Goal: Task Accomplishment & Management: Use online tool/utility

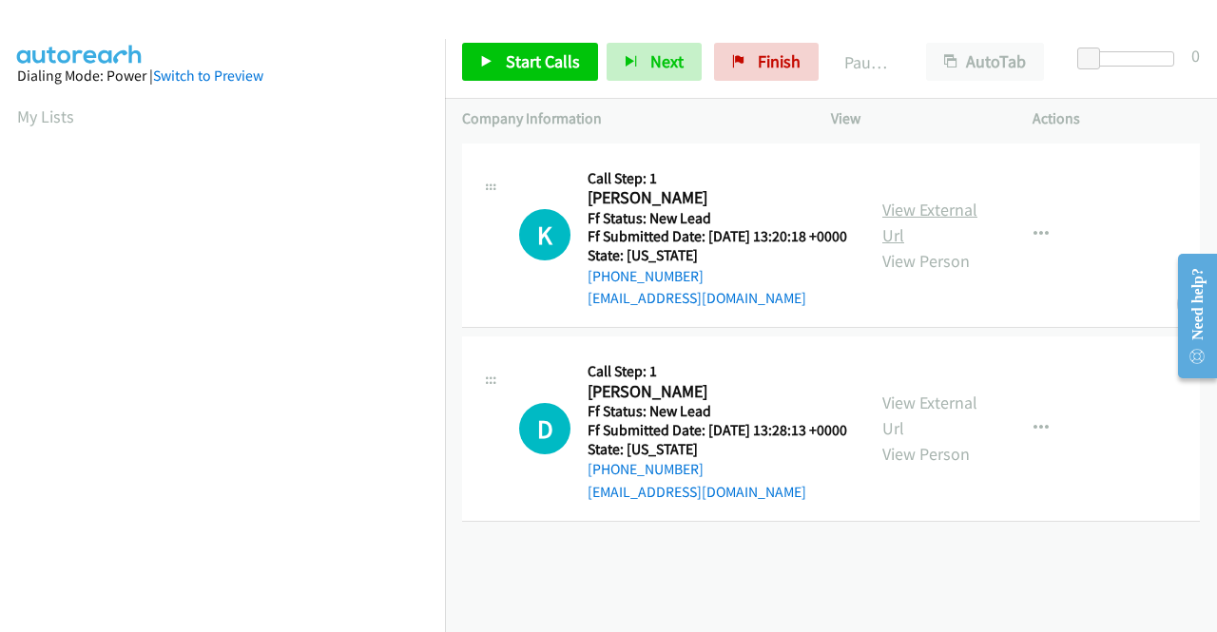
click at [925, 226] on link "View External Url" at bounding box center [929, 223] width 95 height 48
click at [942, 436] on link "View External Url" at bounding box center [929, 416] width 95 height 48
click at [508, 62] on span "Start Calls" at bounding box center [543, 61] width 74 height 22
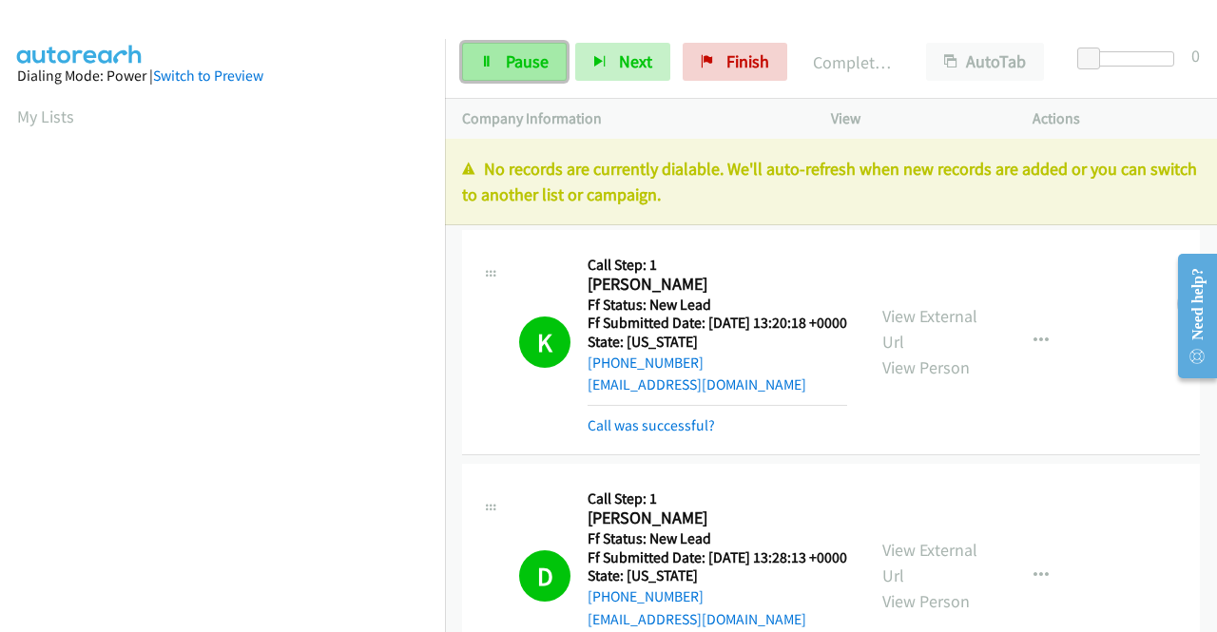
click at [521, 53] on span "Pause" at bounding box center [527, 61] width 43 height 22
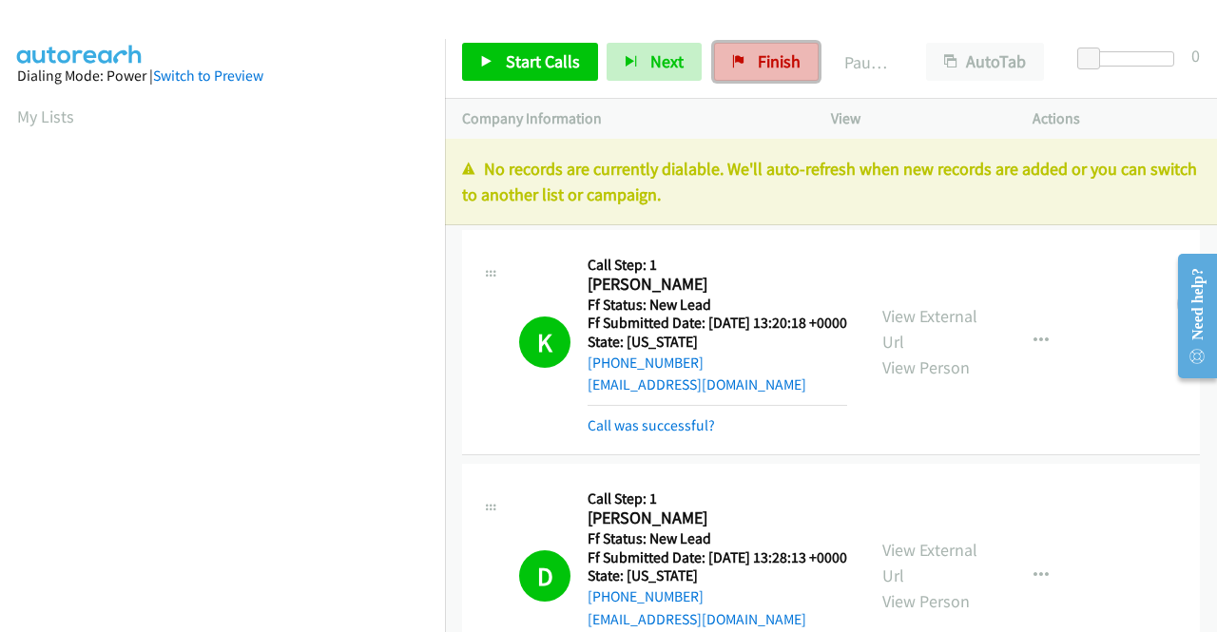
drag, startPoint x: 743, startPoint y: 58, endPoint x: 660, endPoint y: 100, distance: 93.5
click at [743, 59] on link "Finish" at bounding box center [766, 62] width 105 height 38
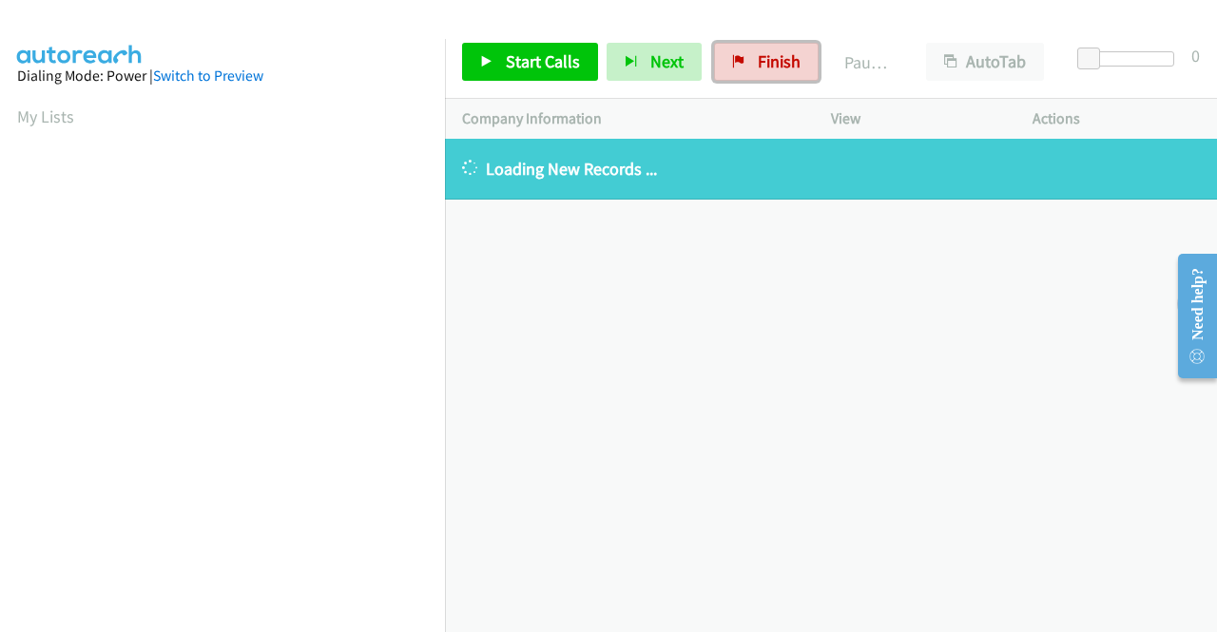
drag, startPoint x: 757, startPoint y: 59, endPoint x: 631, endPoint y: 107, distance: 134.5
click at [758, 59] on span "Finish" at bounding box center [779, 61] width 43 height 22
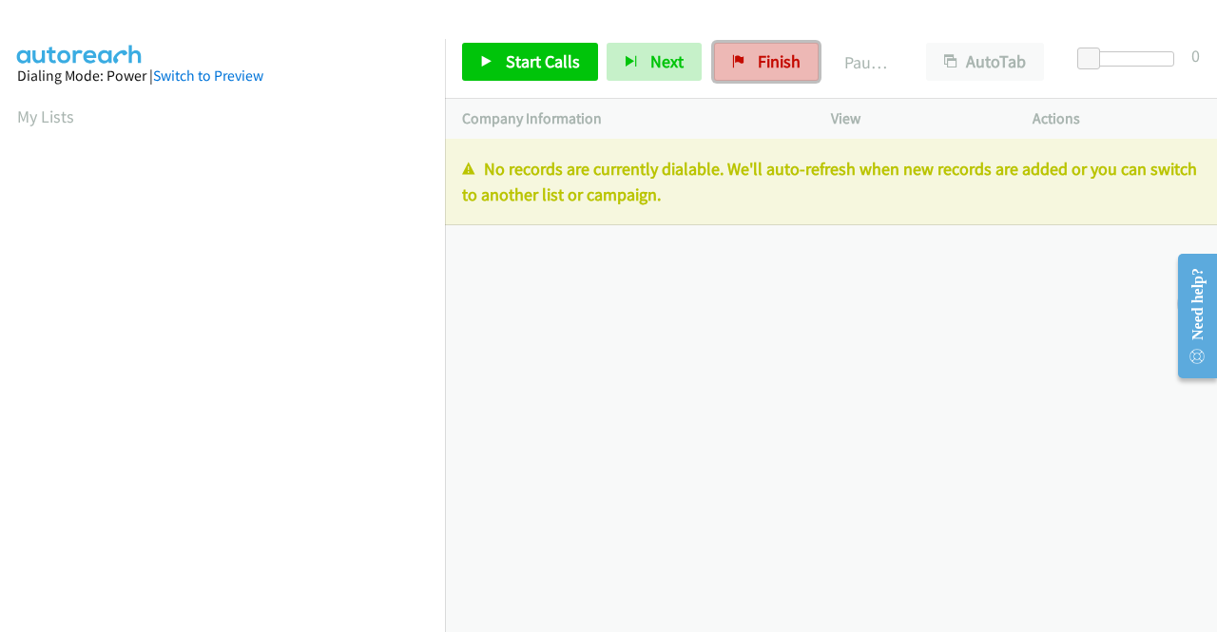
drag, startPoint x: 779, startPoint y: 51, endPoint x: 665, endPoint y: 92, distance: 120.3
click at [778, 52] on span "Finish" at bounding box center [779, 61] width 43 height 22
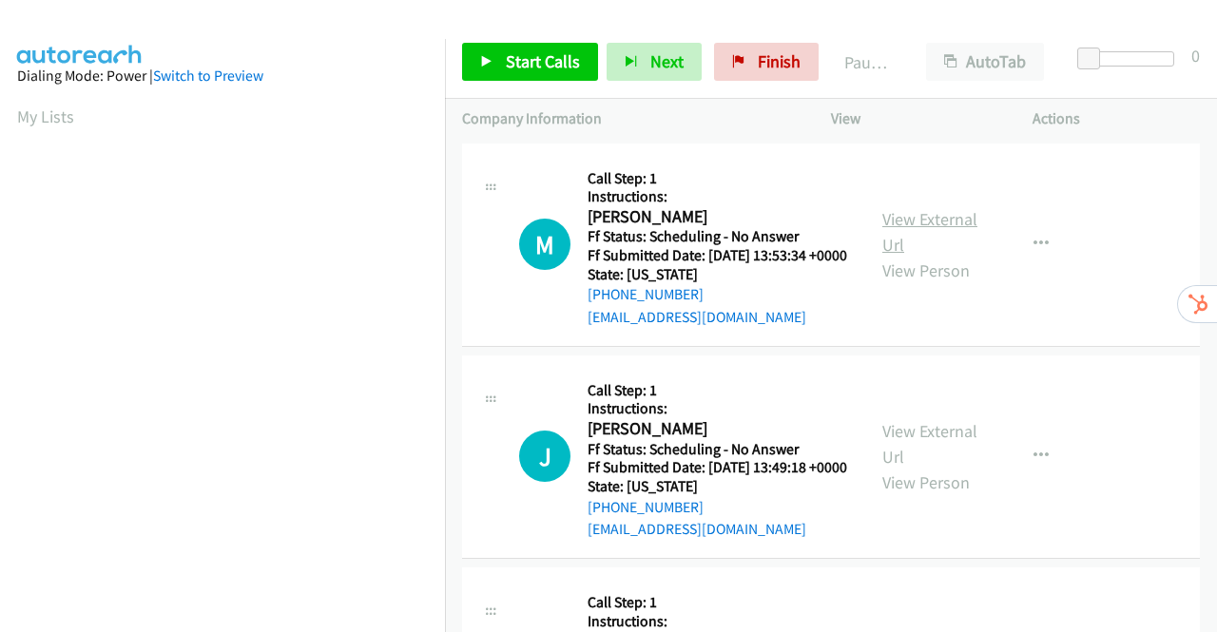
click at [942, 232] on link "View External Url" at bounding box center [929, 232] width 95 height 48
click at [943, 461] on link "View External Url" at bounding box center [929, 444] width 95 height 48
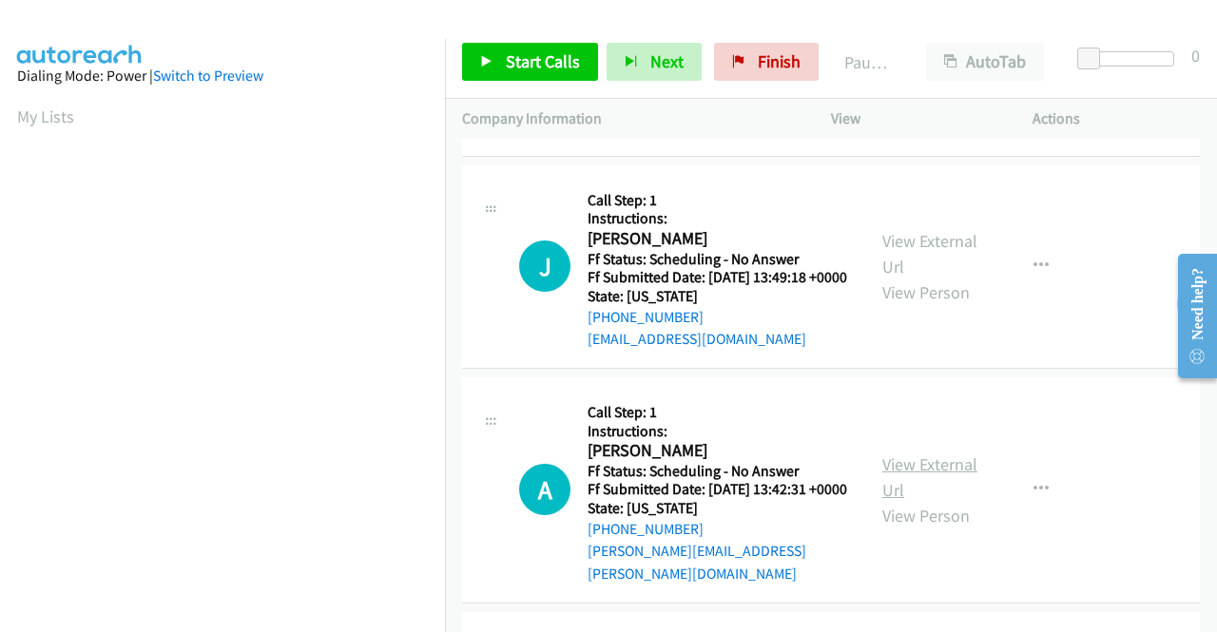
click at [935, 501] on link "View External Url" at bounding box center [929, 477] width 95 height 48
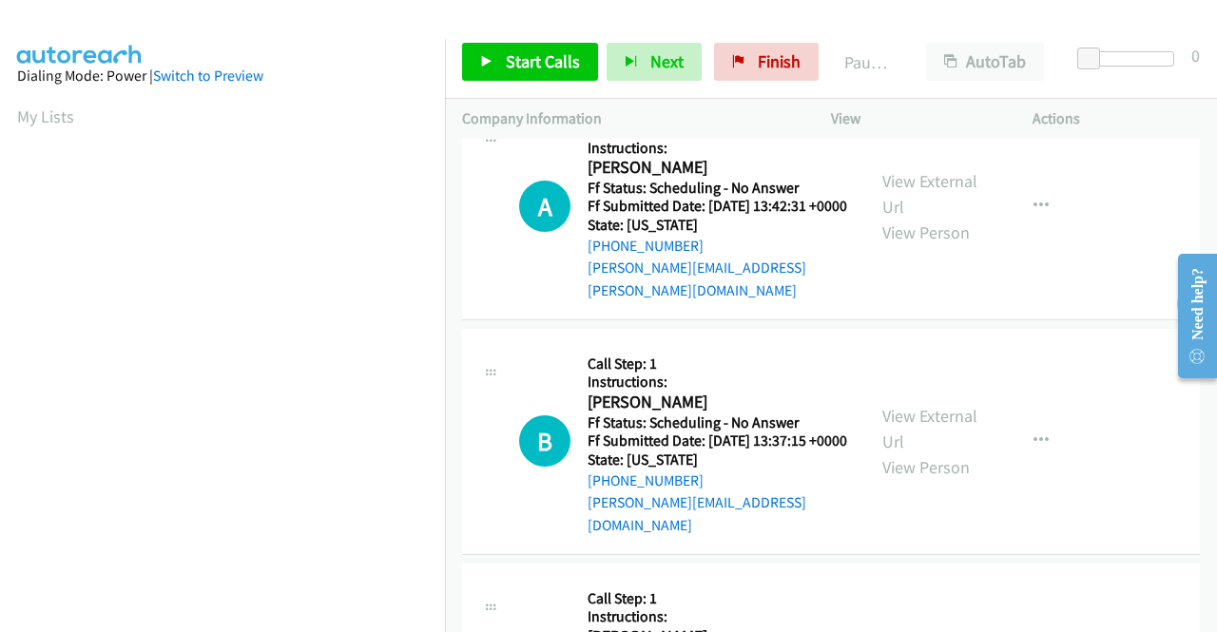
scroll to position [475, 0]
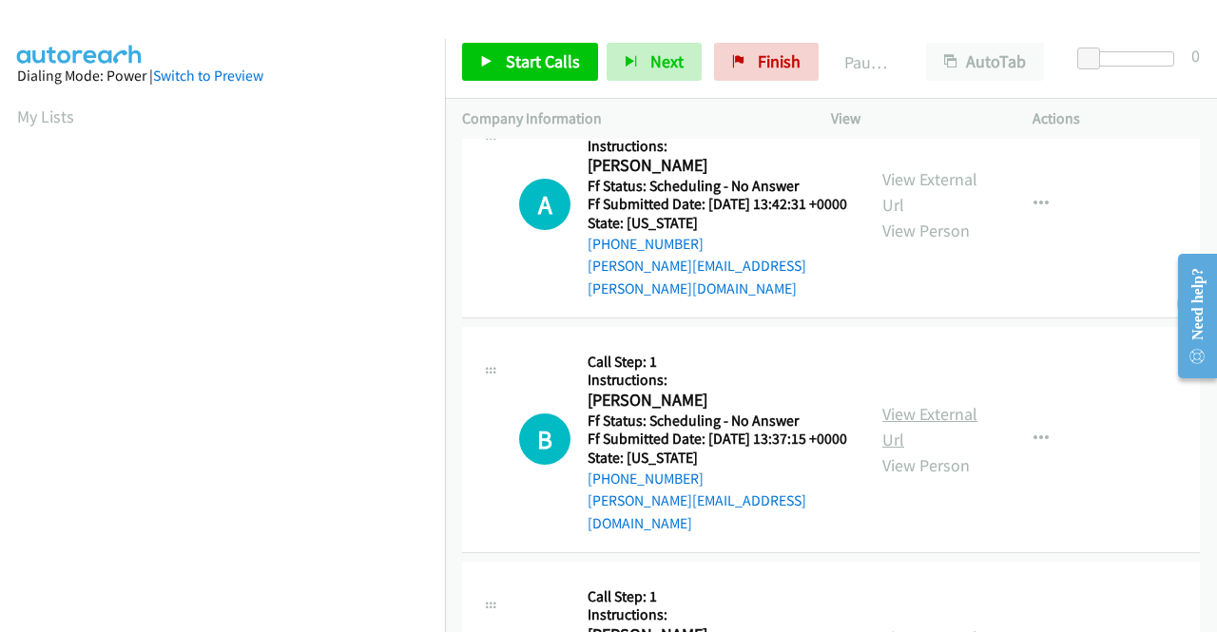
click at [945, 451] on link "View External Url" at bounding box center [929, 427] width 95 height 48
drag, startPoint x: 518, startPoint y: 54, endPoint x: 537, endPoint y: 65, distance: 21.7
click at [518, 55] on span "Start Calls" at bounding box center [543, 61] width 74 height 22
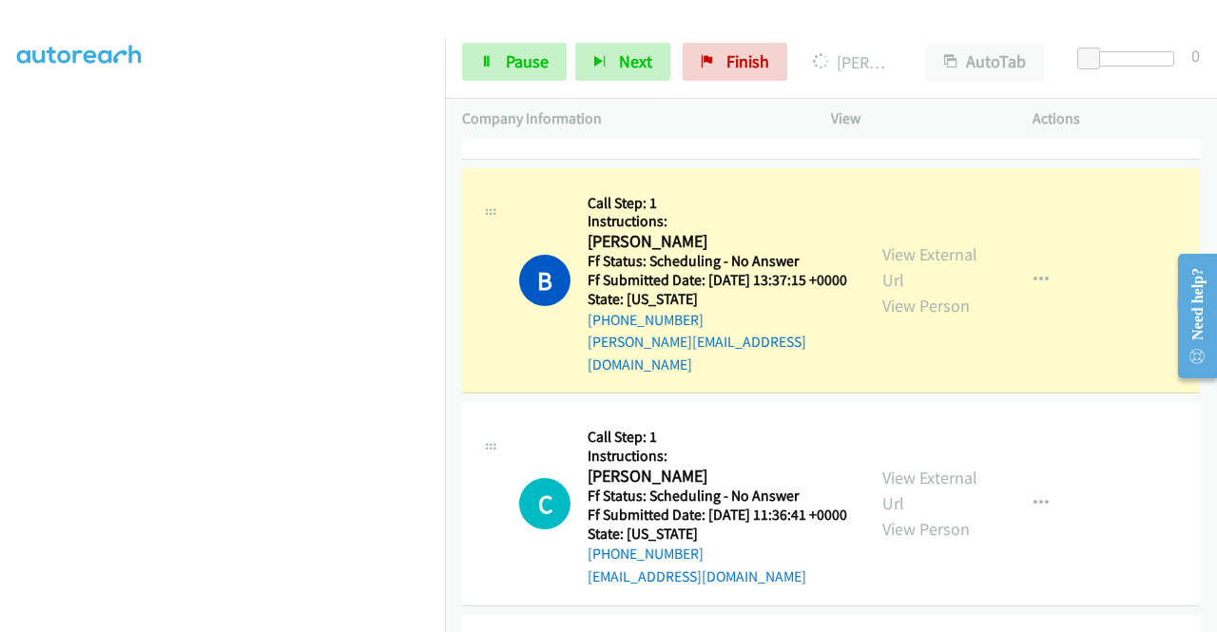
scroll to position [935, 0]
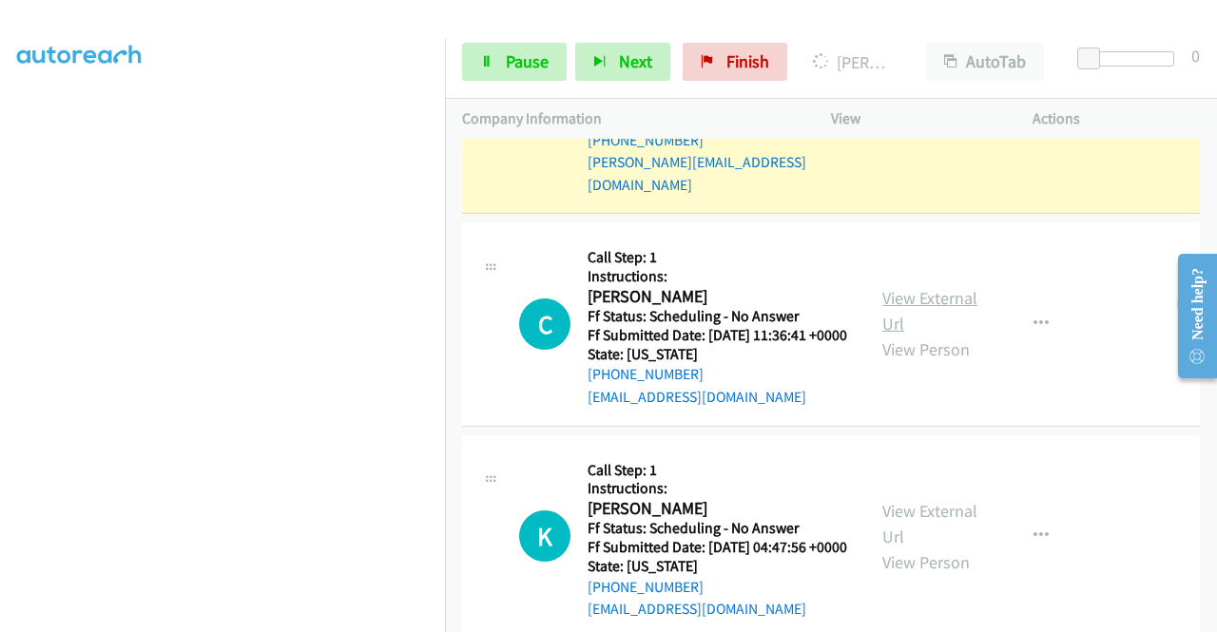
click at [933, 333] on link "View External Url" at bounding box center [929, 311] width 95 height 48
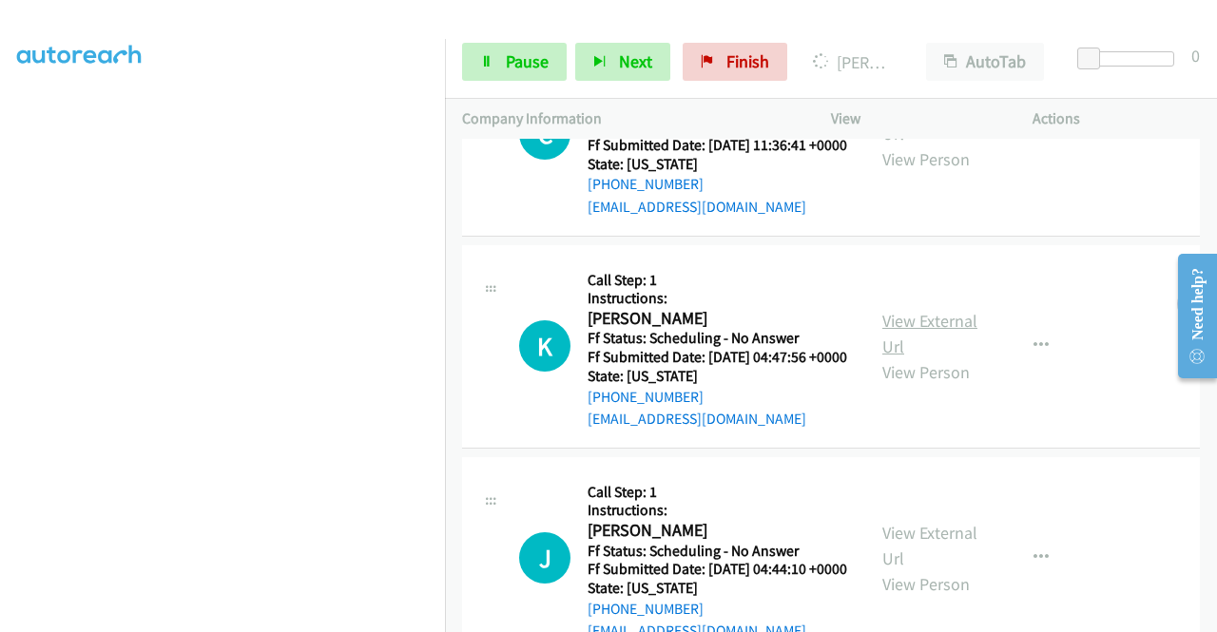
click at [949, 357] on link "View External Url" at bounding box center [929, 334] width 95 height 48
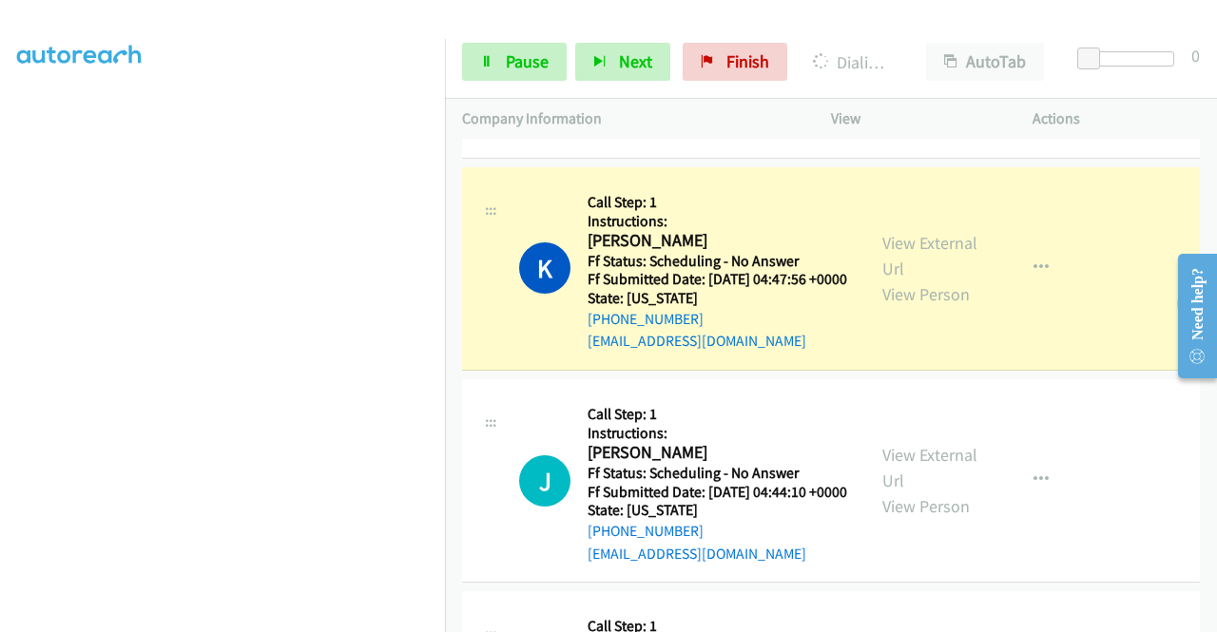
scroll to position [1452, 0]
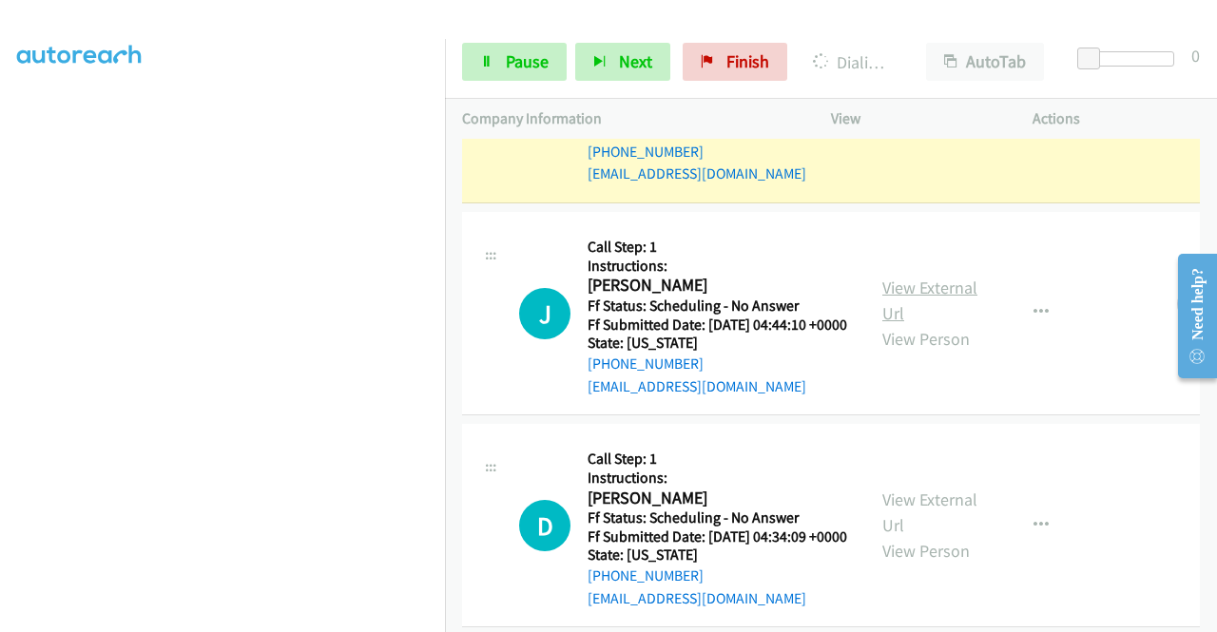
click at [954, 324] on link "View External Url" at bounding box center [929, 301] width 95 height 48
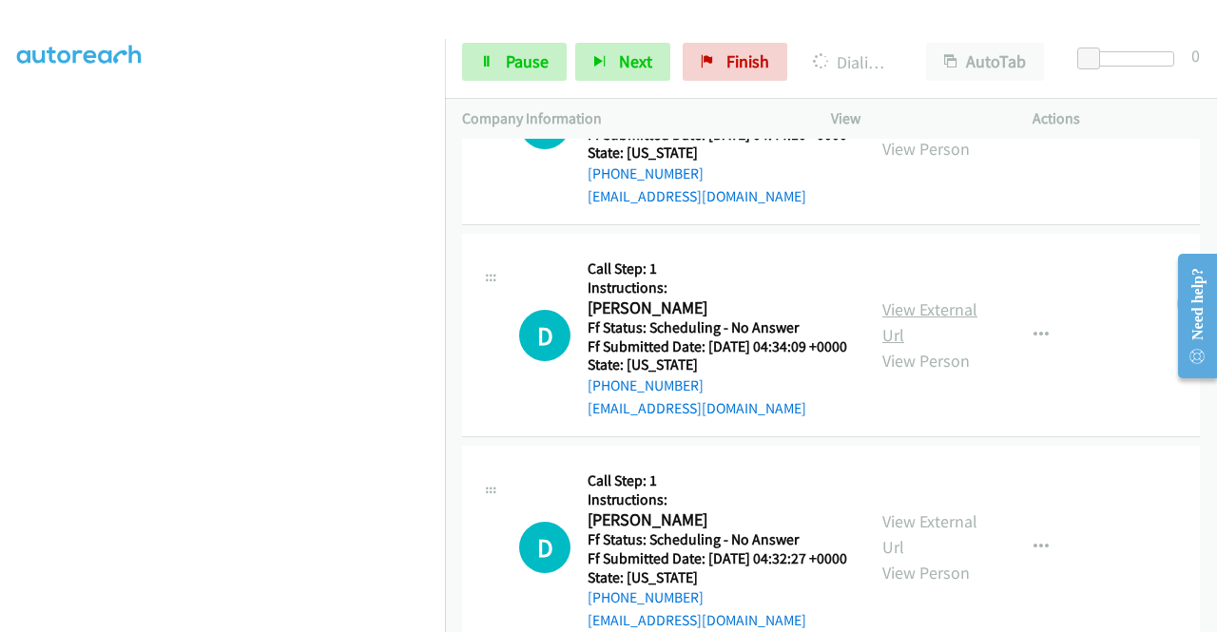
click at [942, 346] on link "View External Url" at bounding box center [929, 323] width 95 height 48
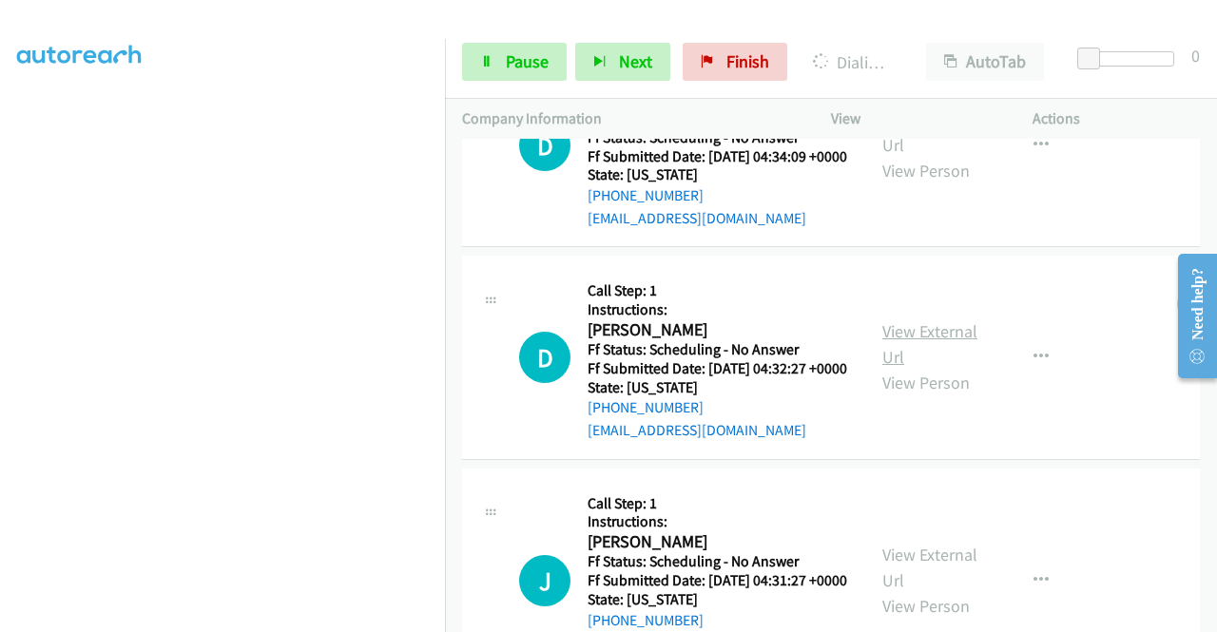
click at [911, 368] on link "View External Url" at bounding box center [929, 344] width 95 height 48
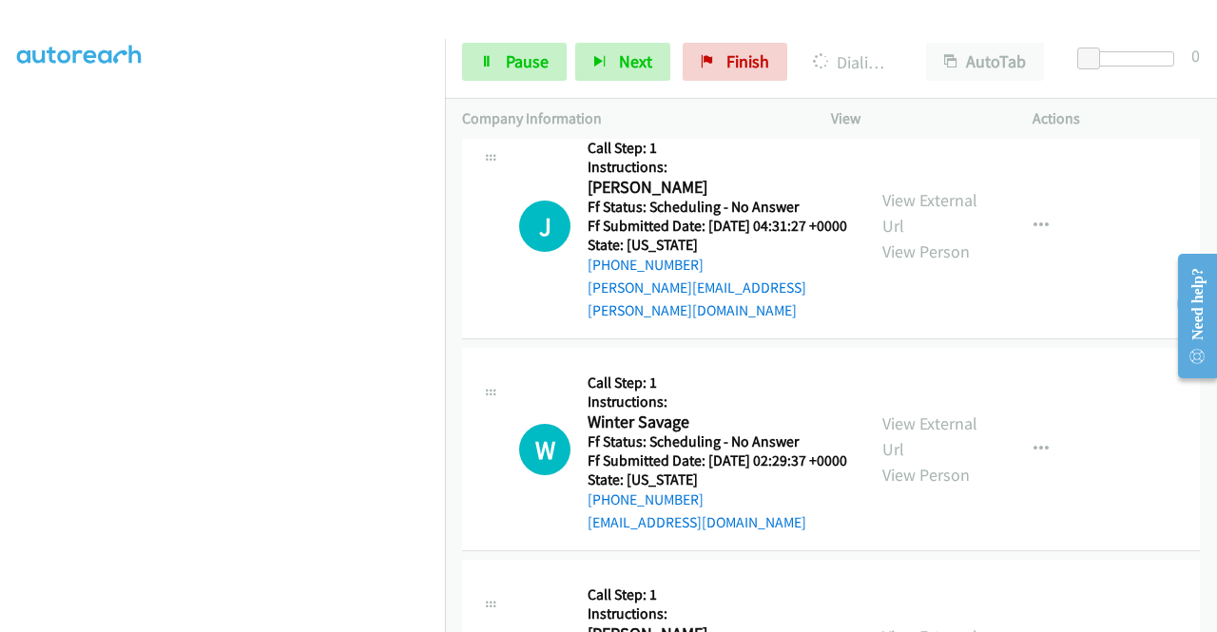
scroll to position [2198, 0]
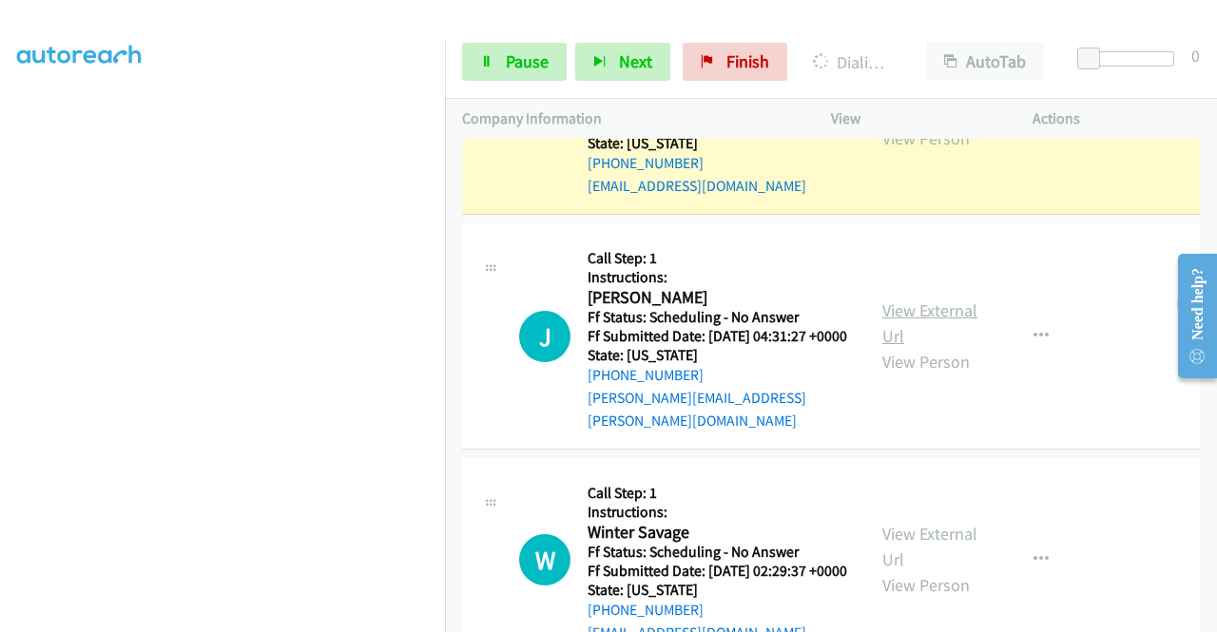
click at [932, 347] on link "View External Url" at bounding box center [929, 323] width 95 height 48
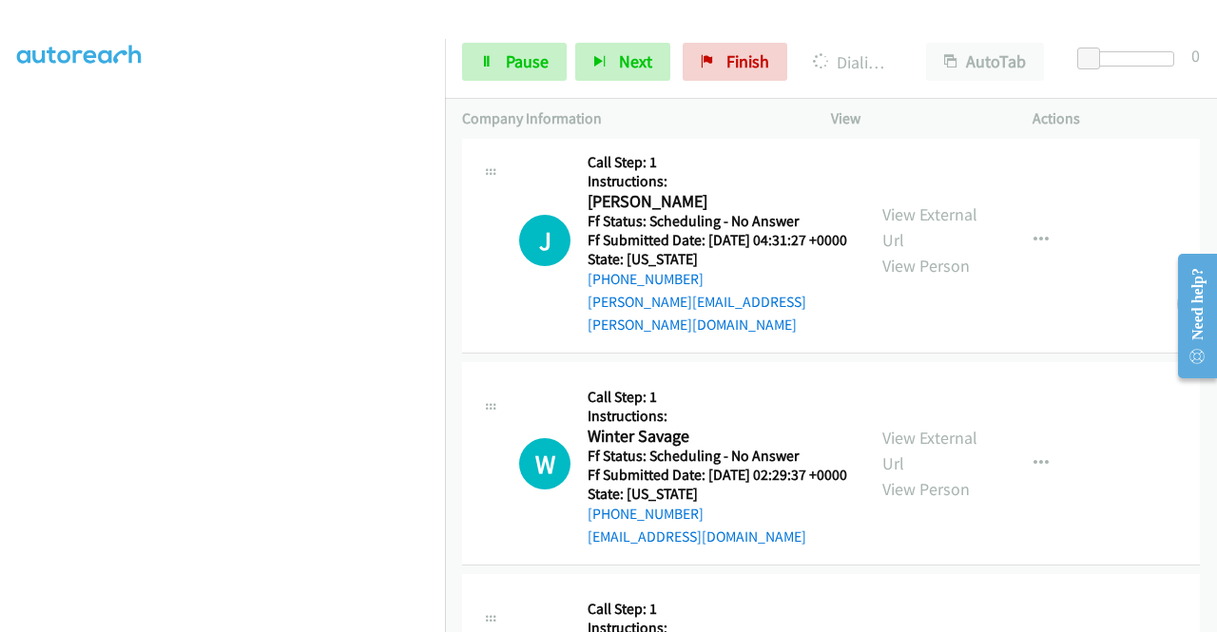
scroll to position [2388, 0]
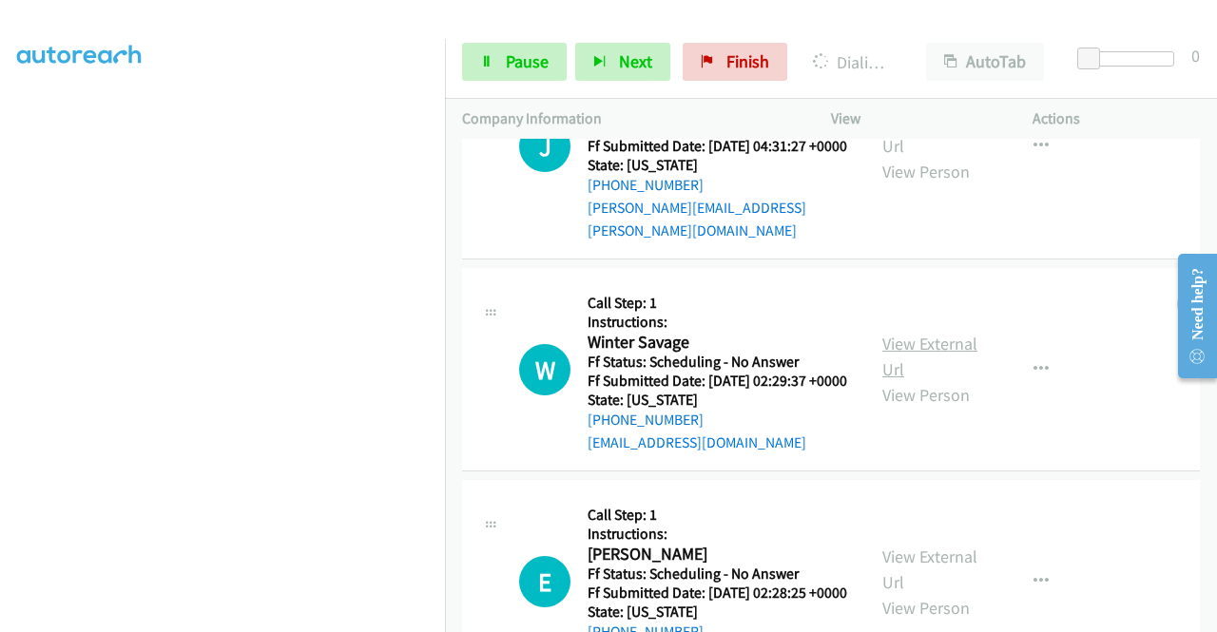
click at [953, 380] on link "View External Url" at bounding box center [929, 357] width 95 height 48
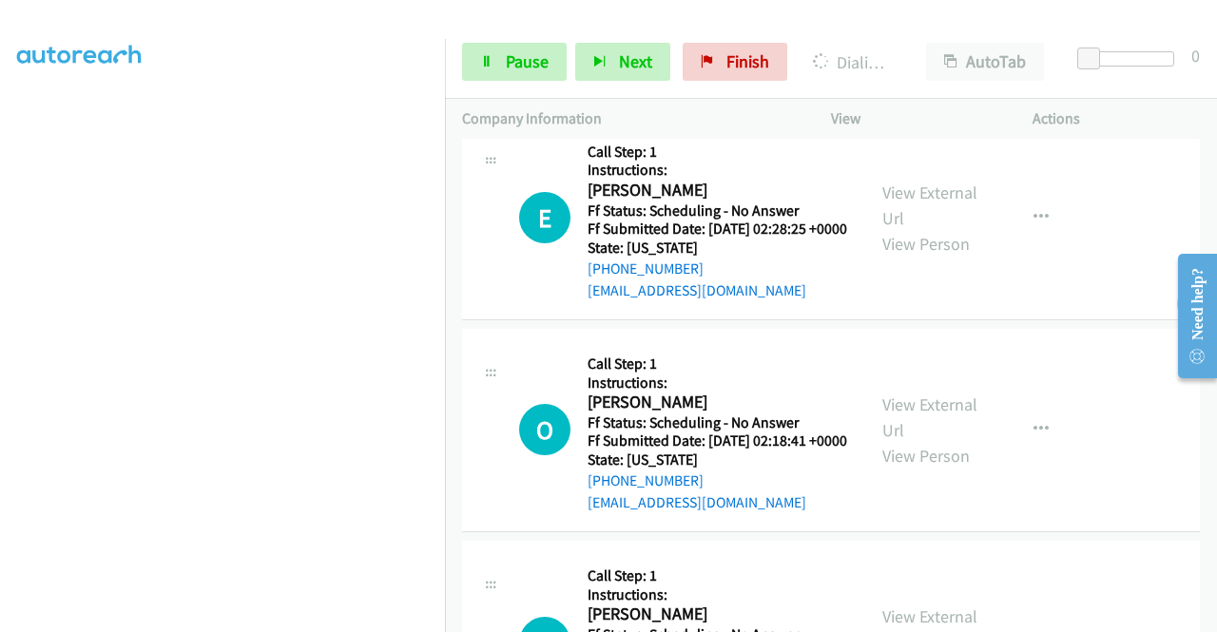
scroll to position [2863, 0]
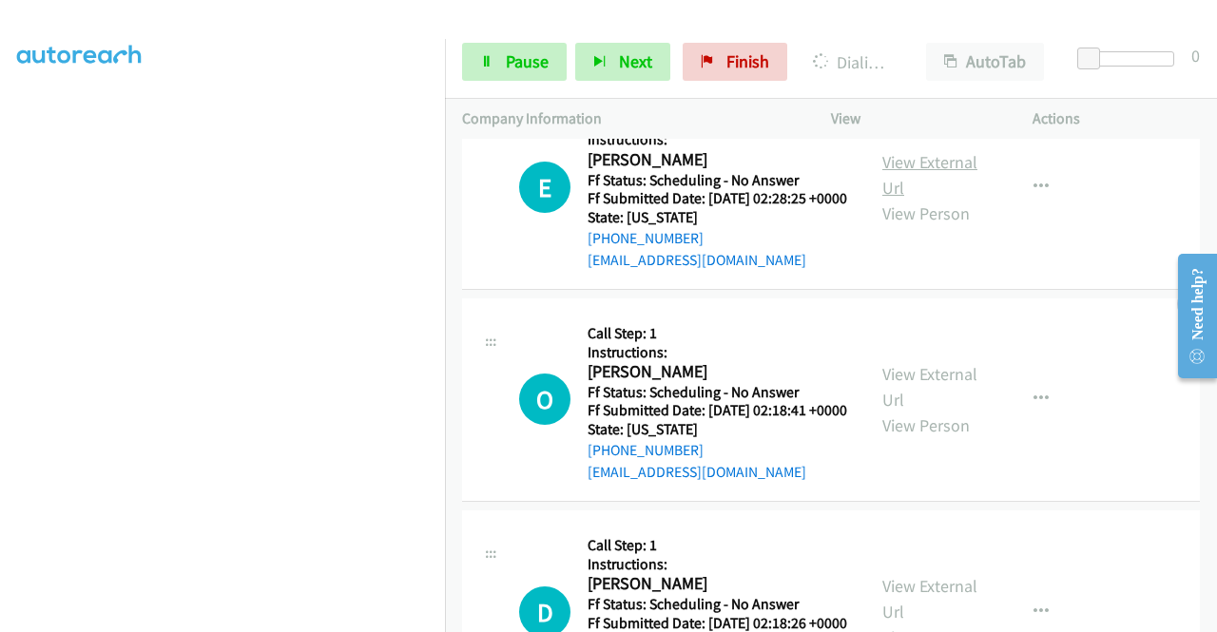
click at [934, 199] on link "View External Url" at bounding box center [929, 175] width 95 height 48
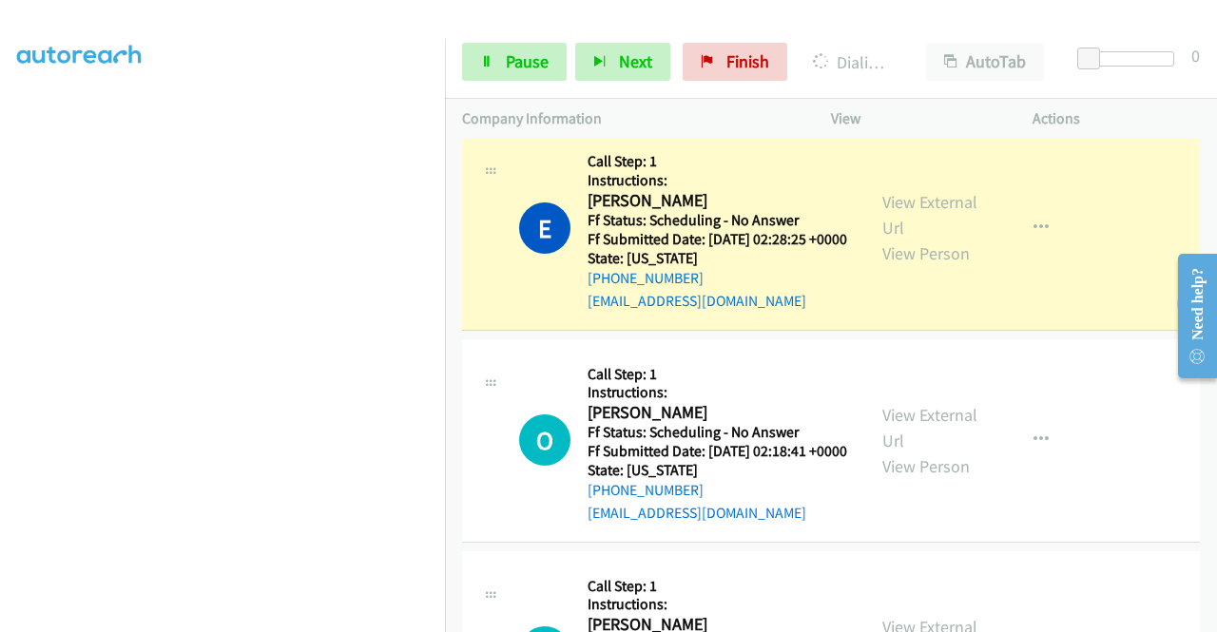
scroll to position [380, 0]
drag, startPoint x: 513, startPoint y: 52, endPoint x: 511, endPoint y: 66, distance: 13.6
click at [513, 54] on span "Pause" at bounding box center [527, 61] width 43 height 22
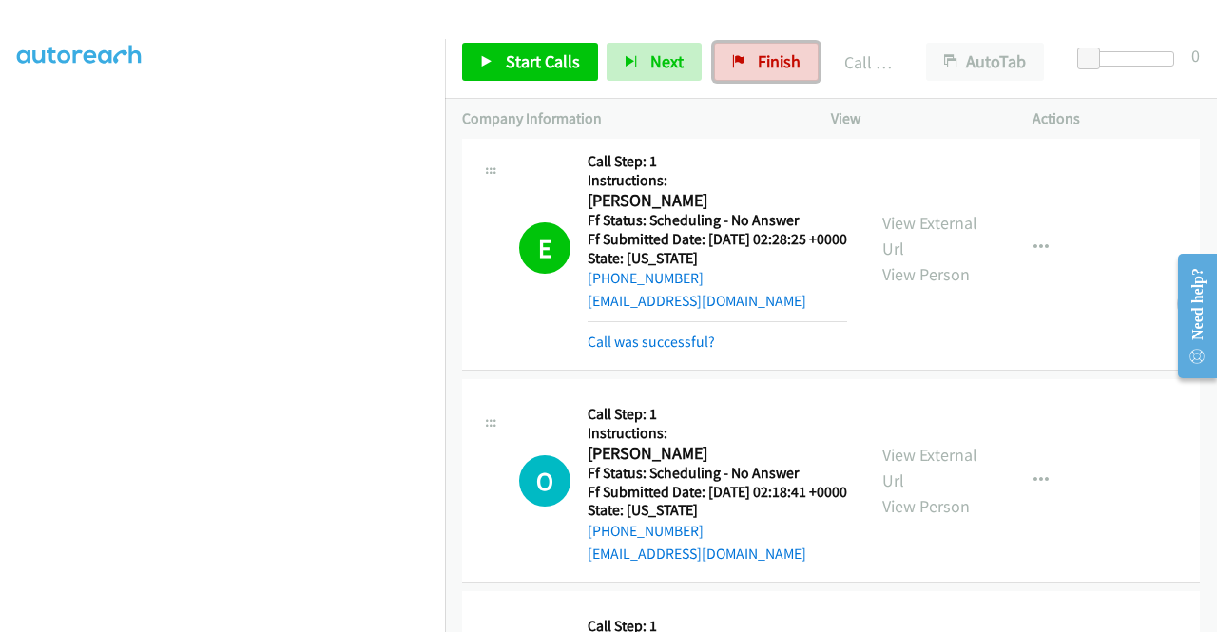
drag, startPoint x: 756, startPoint y: 64, endPoint x: 692, endPoint y: 113, distance: 80.6
click at [758, 64] on span "Finish" at bounding box center [779, 61] width 43 height 22
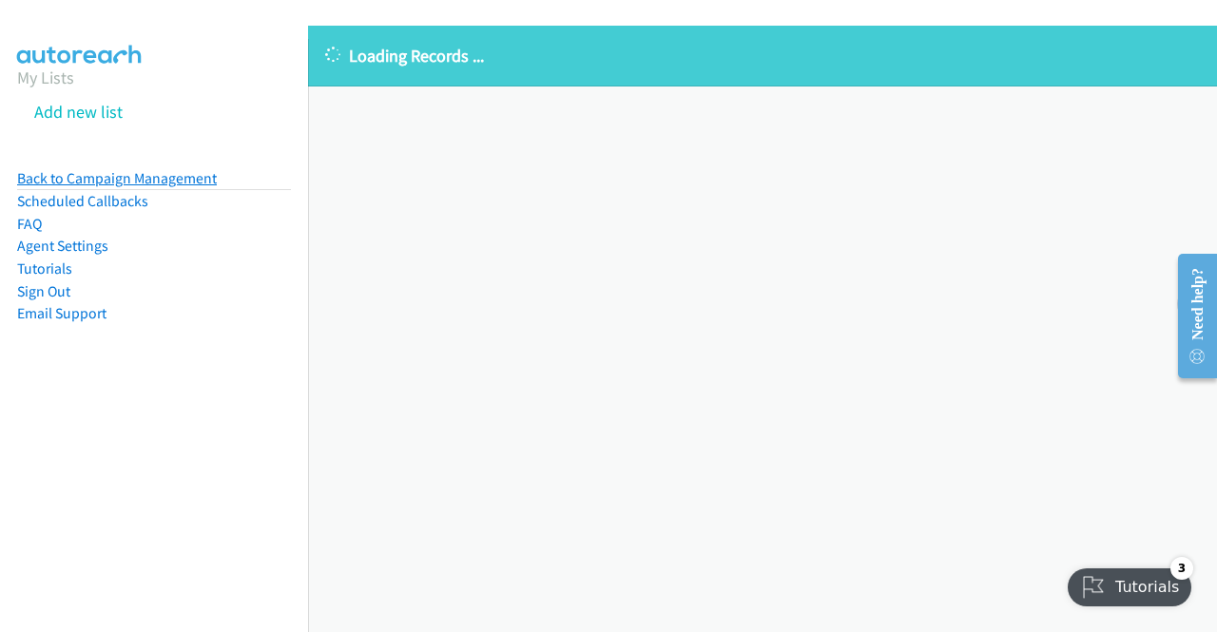
click at [182, 183] on link "Back to Campaign Management" at bounding box center [117, 178] width 200 height 18
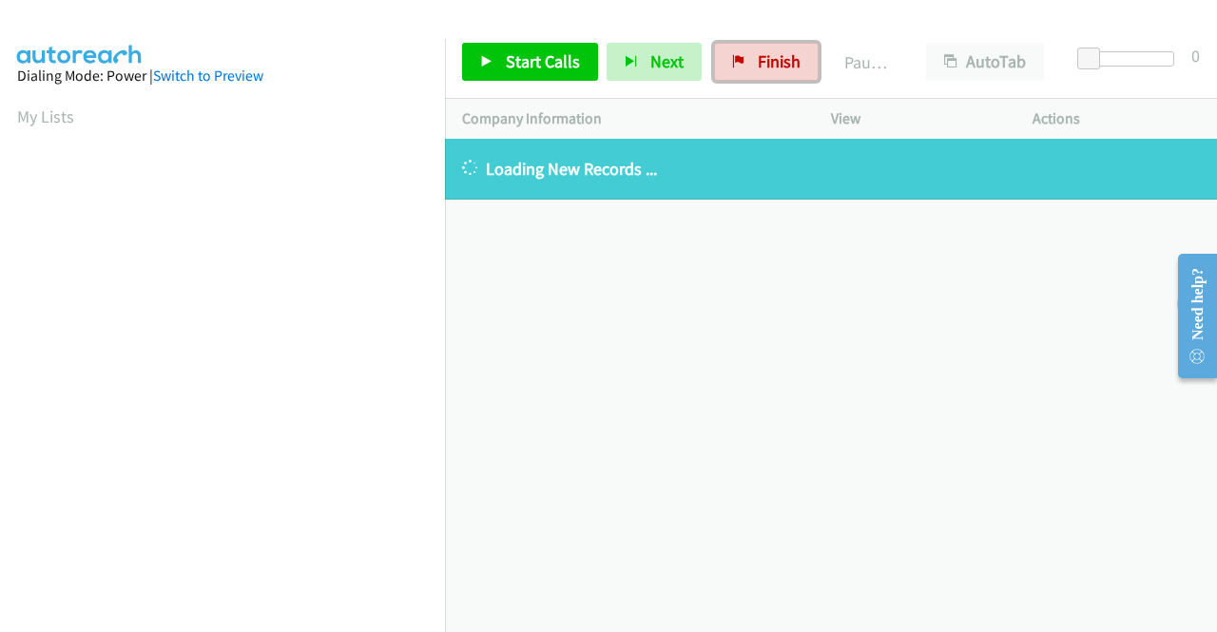
drag, startPoint x: 772, startPoint y: 52, endPoint x: 650, endPoint y: 117, distance: 137.8
click at [772, 52] on span "Finish" at bounding box center [779, 61] width 43 height 22
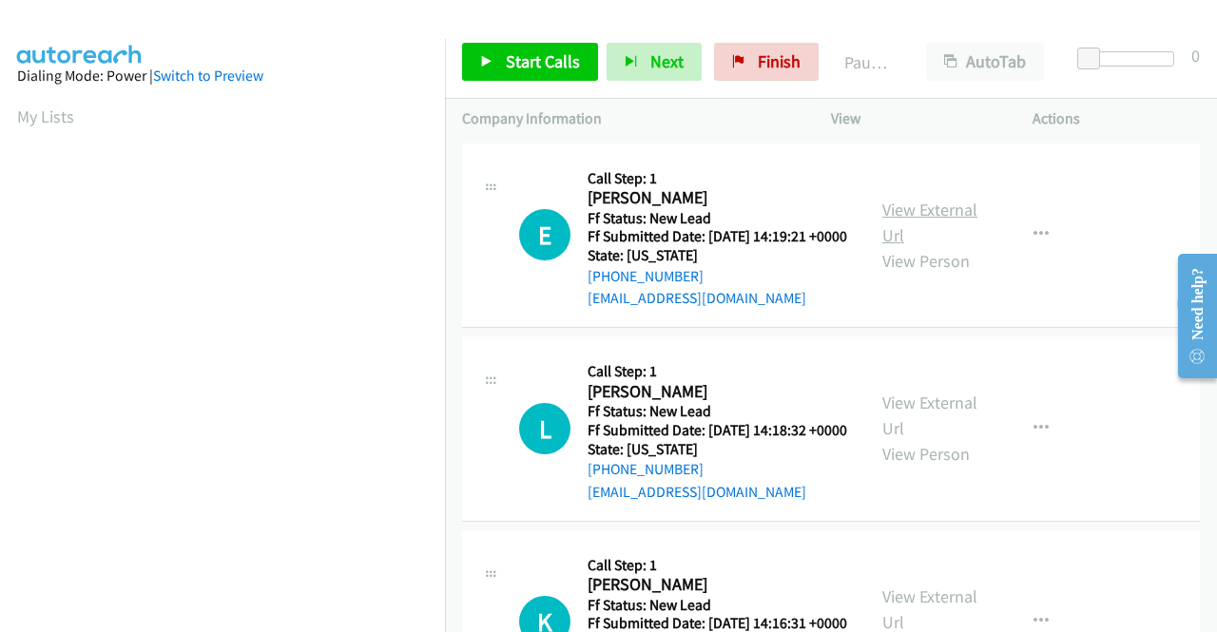
click at [909, 217] on link "View External Url" at bounding box center [929, 223] width 95 height 48
click at [926, 429] on link "View External Url" at bounding box center [929, 416] width 95 height 48
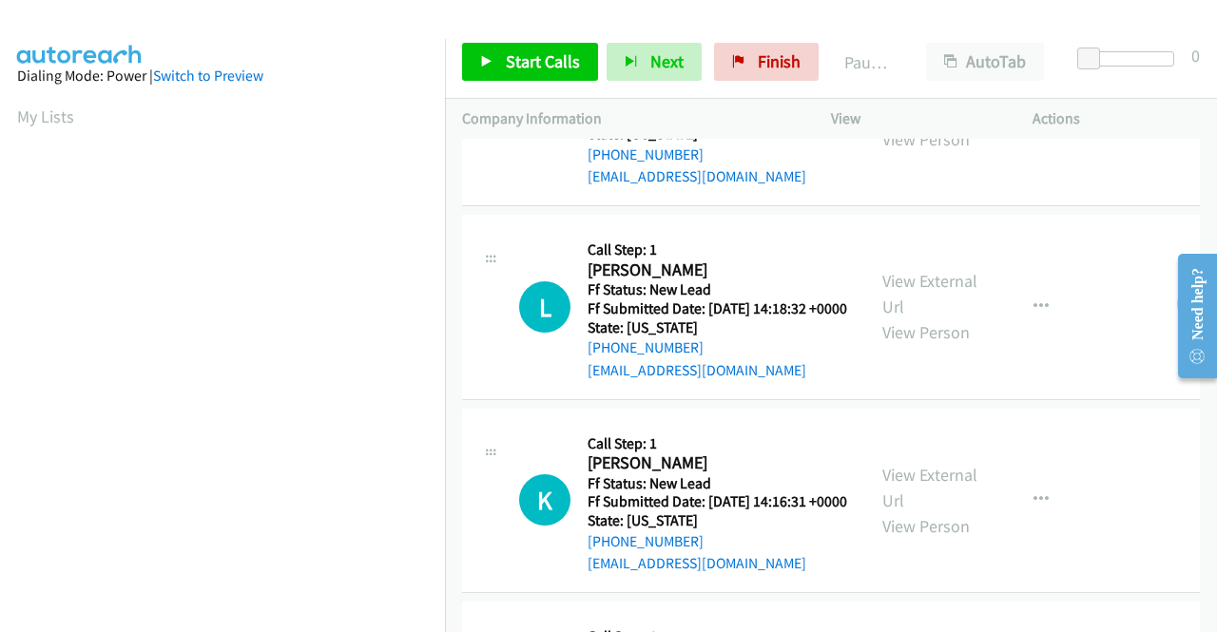
scroll to position [190, 0]
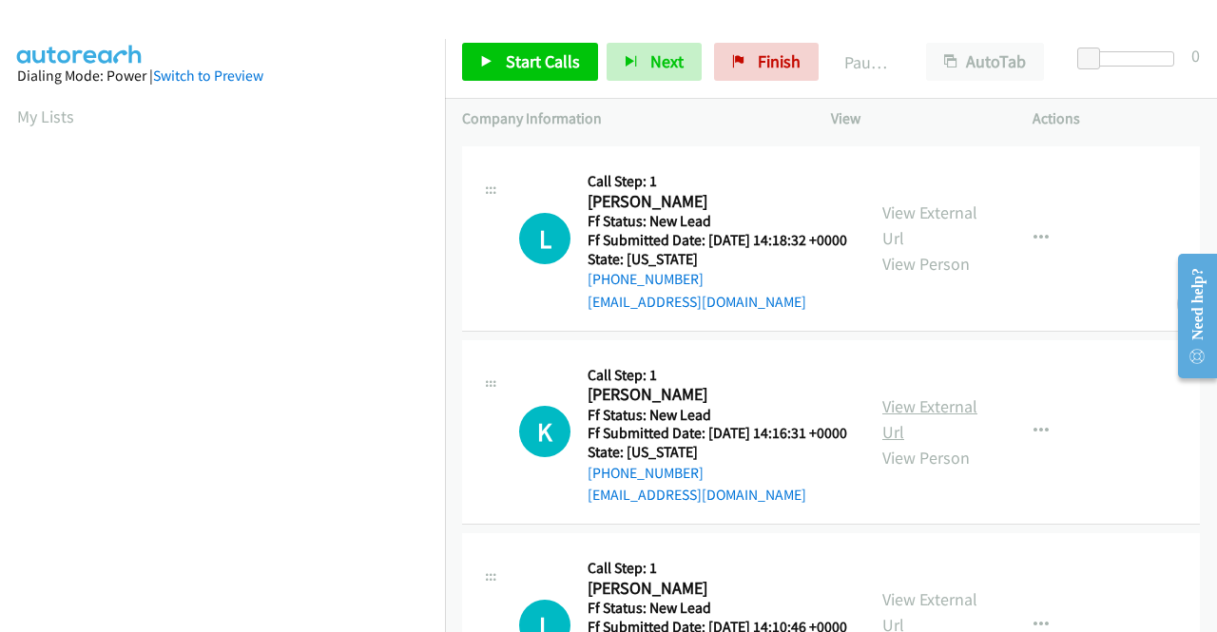
click at [931, 443] on link "View External Url" at bounding box center [929, 419] width 95 height 48
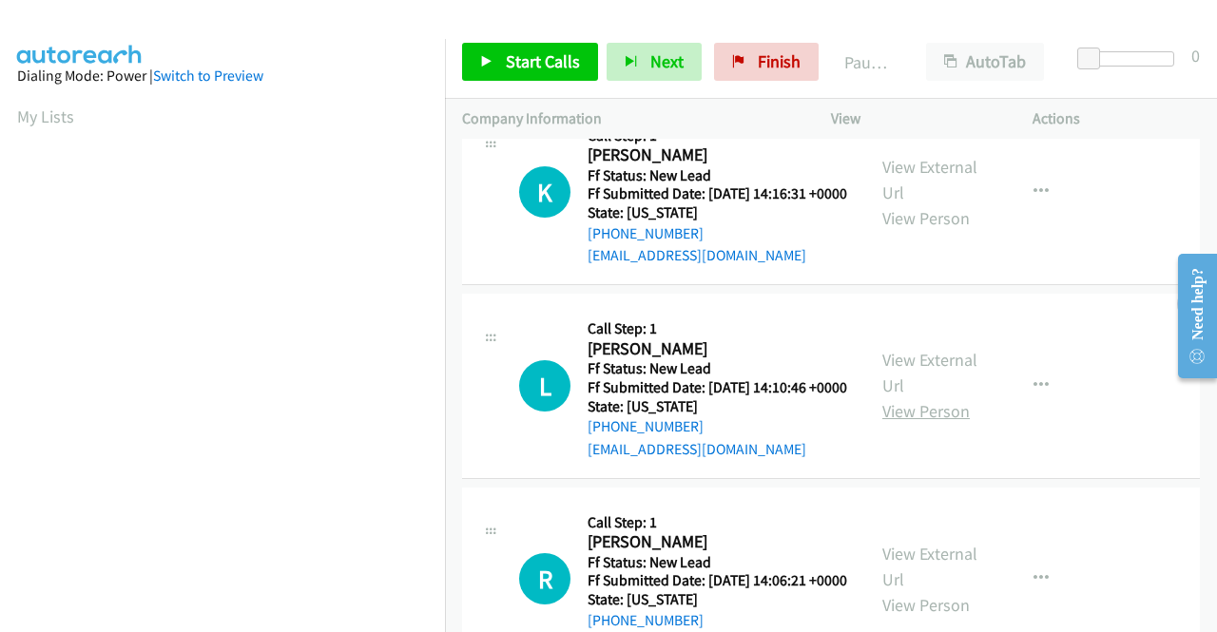
scroll to position [475, 0]
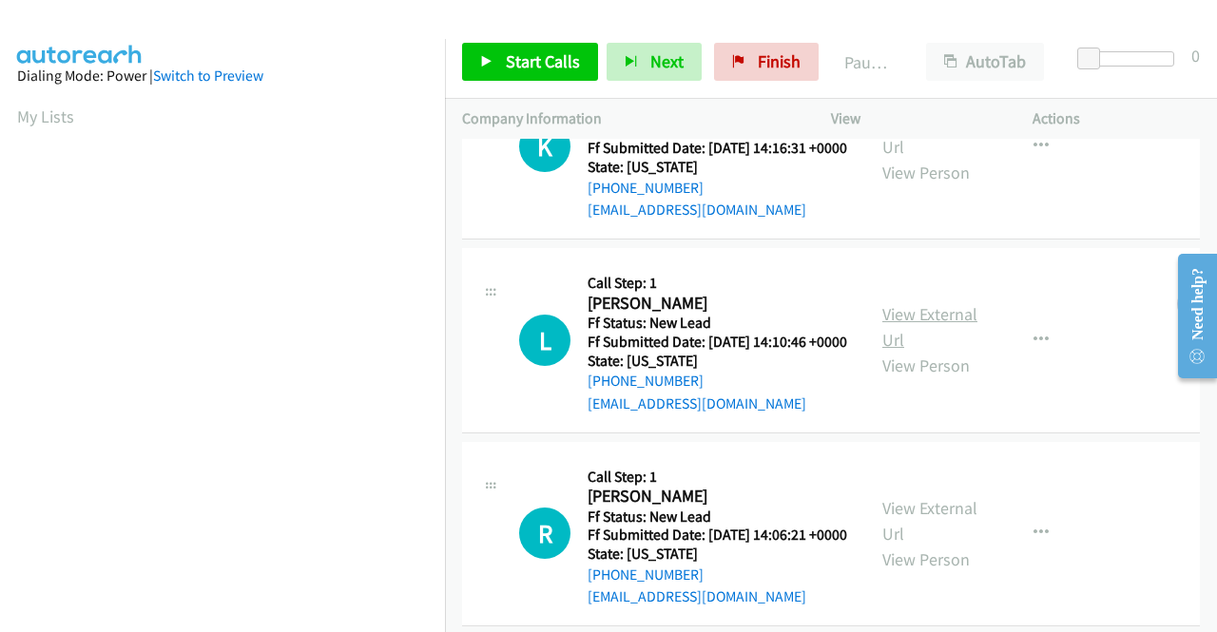
click at [937, 351] on link "View External Url" at bounding box center [929, 327] width 95 height 48
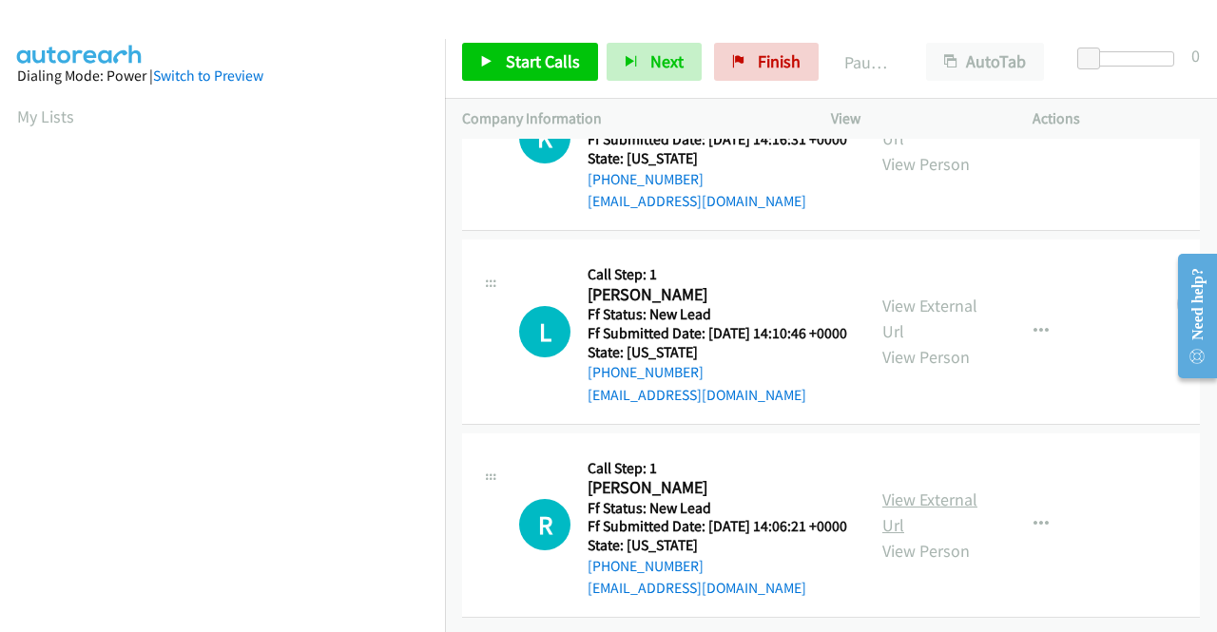
click at [926, 489] on link "View External Url" at bounding box center [929, 513] width 95 height 48
click at [510, 52] on span "Start Calls" at bounding box center [543, 61] width 74 height 22
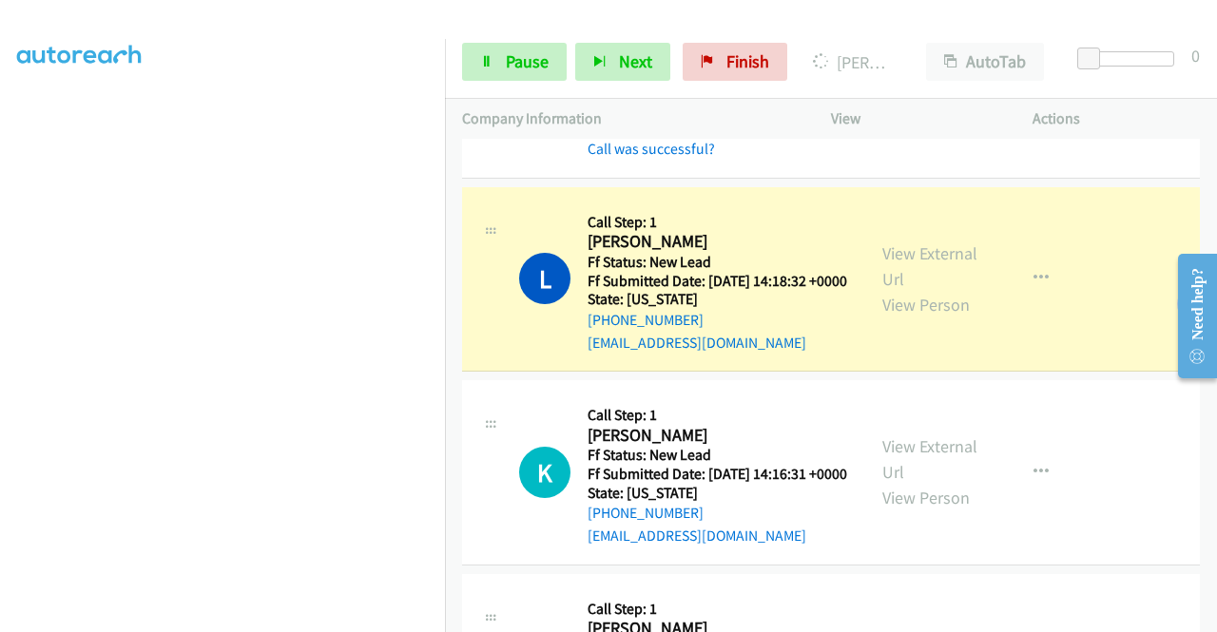
scroll to position [285, 0]
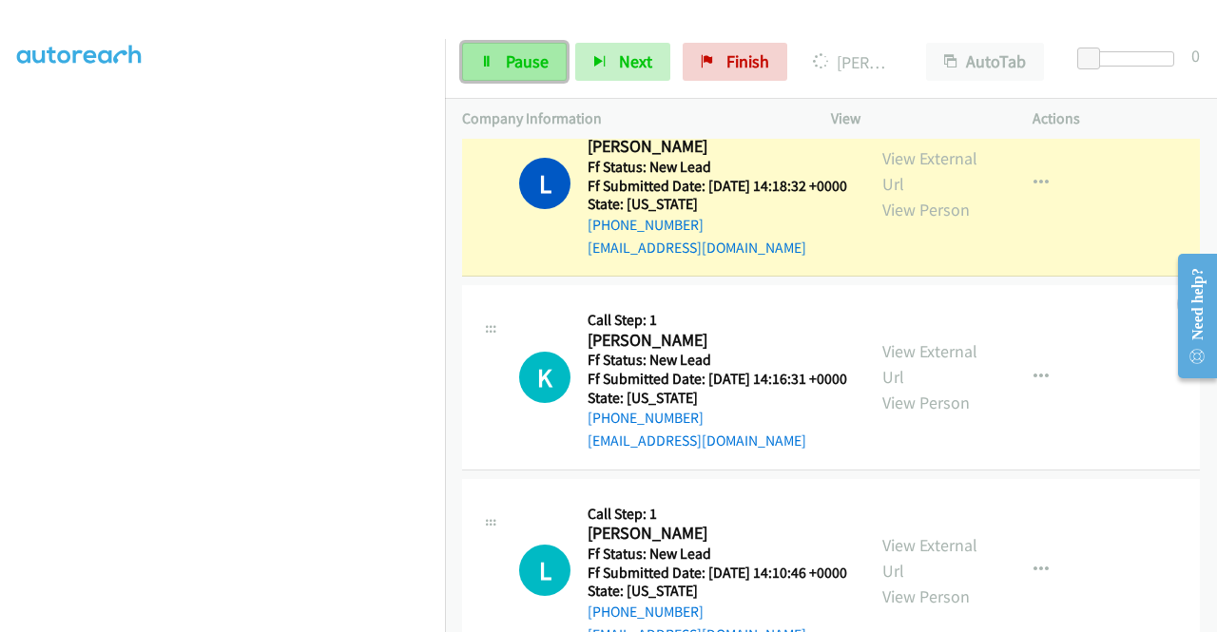
click at [506, 61] on span "Pause" at bounding box center [527, 61] width 43 height 22
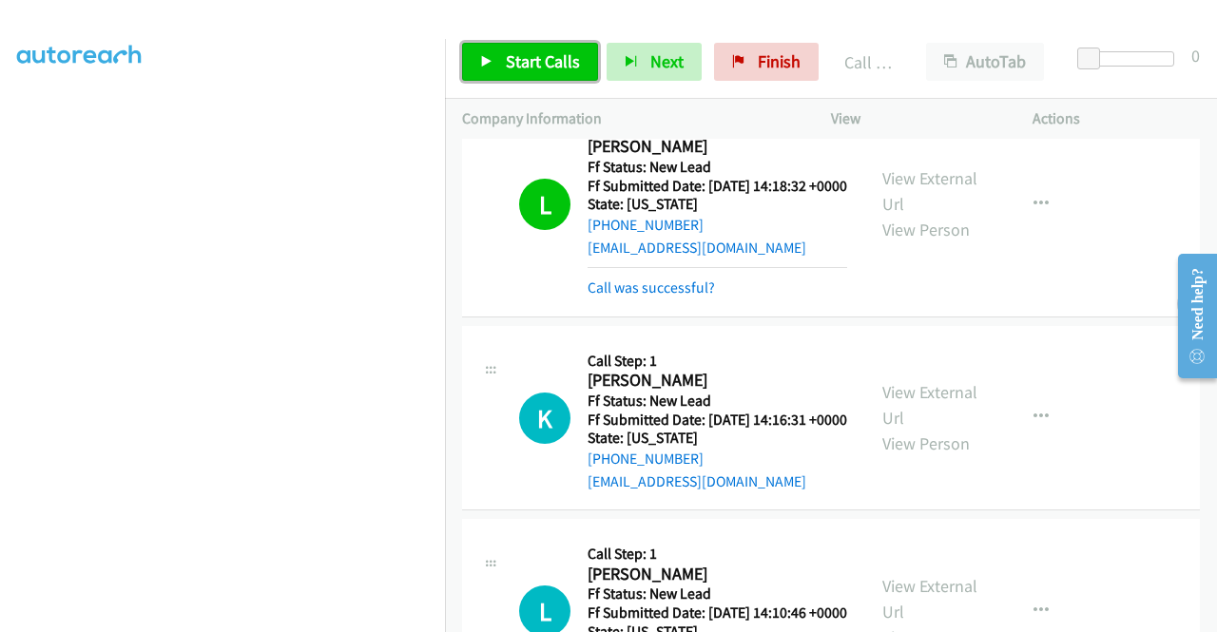
click at [538, 58] on span "Start Calls" at bounding box center [543, 61] width 74 height 22
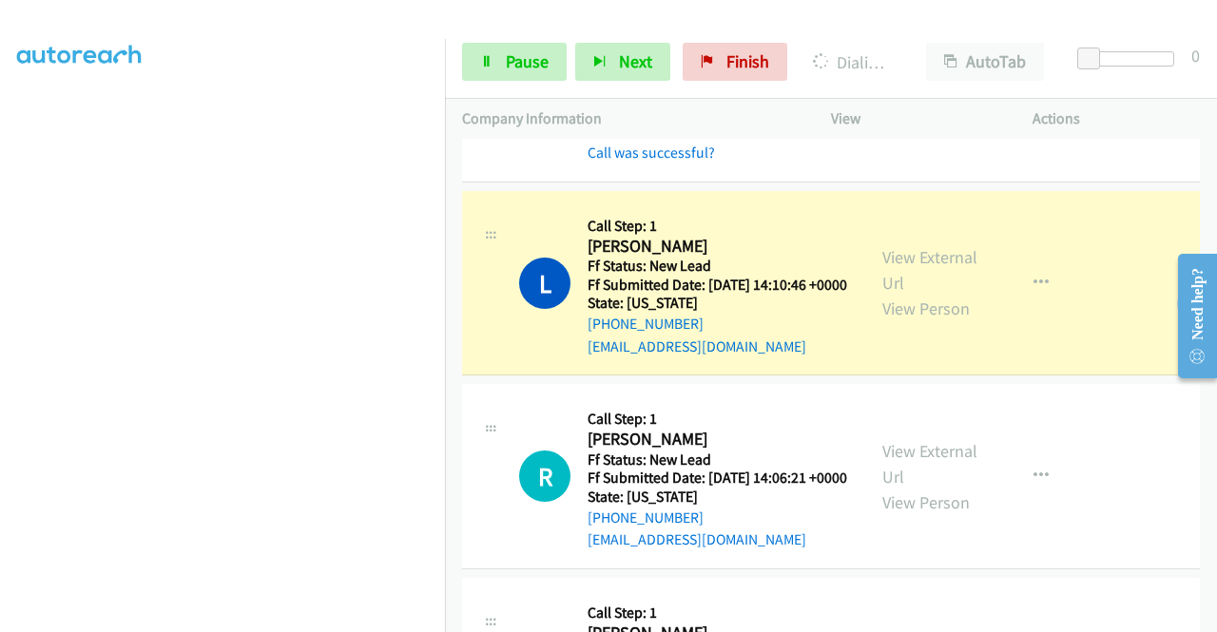
scroll to position [761, 0]
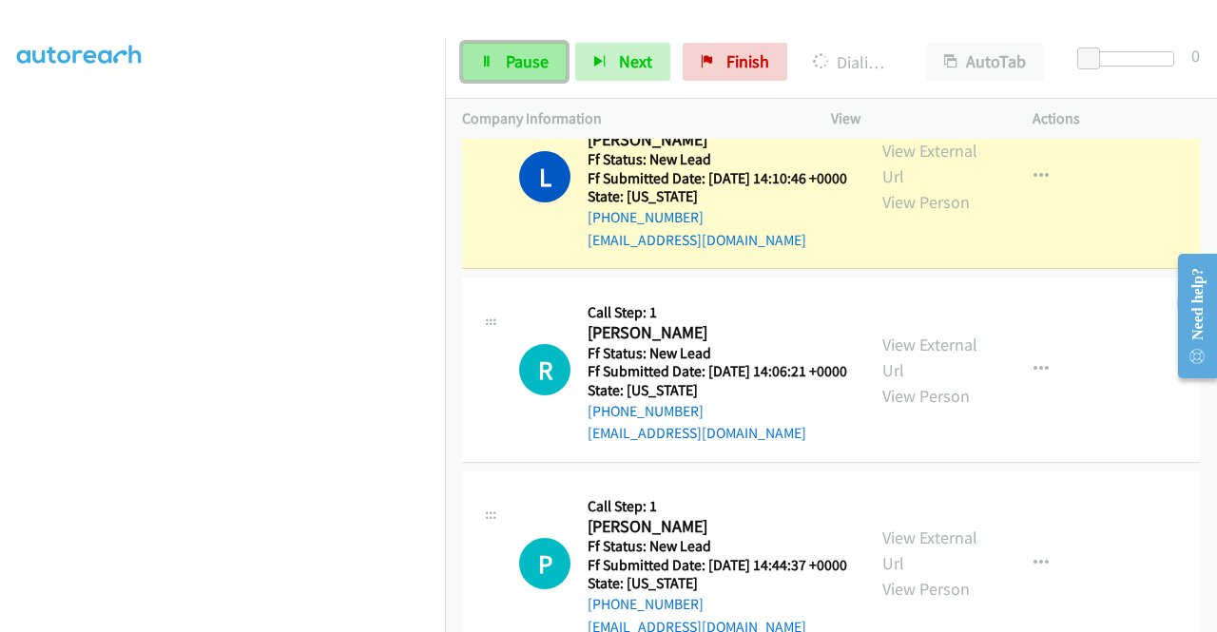
click at [508, 66] on span "Pause" at bounding box center [527, 61] width 43 height 22
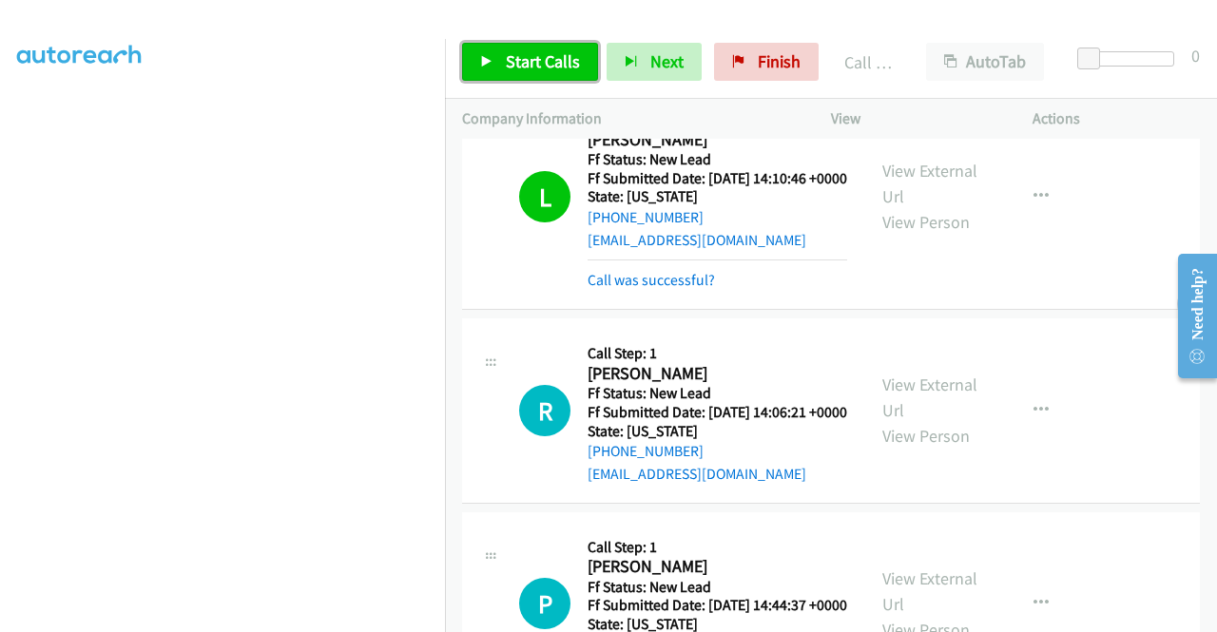
click at [511, 63] on span "Start Calls" at bounding box center [543, 61] width 74 height 22
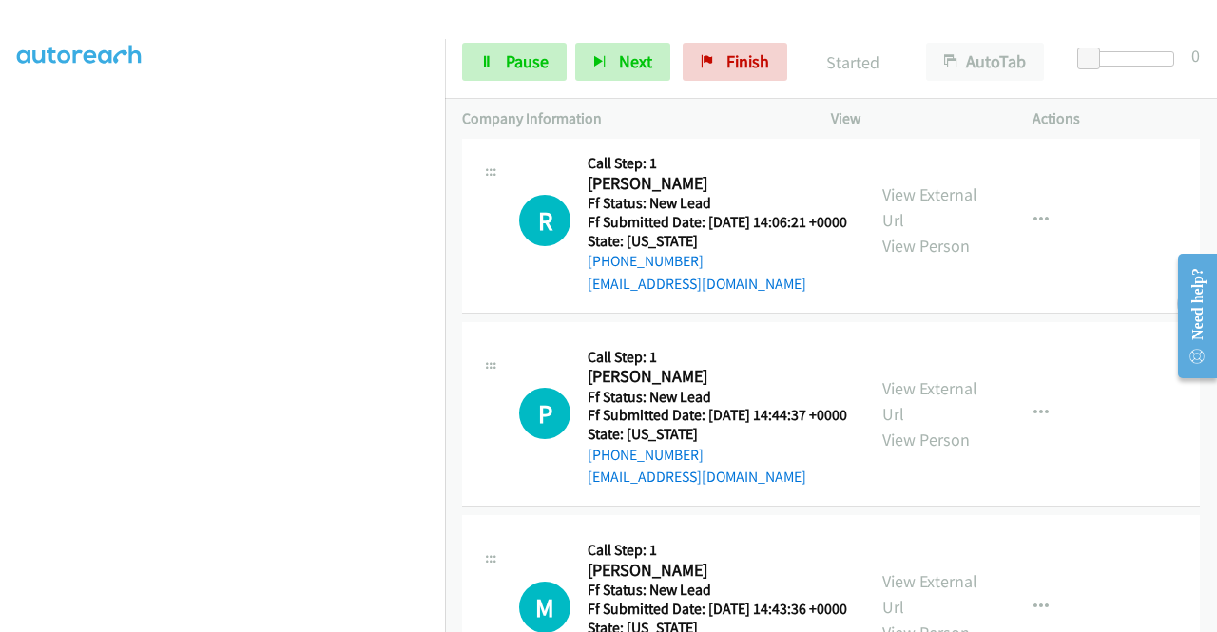
scroll to position [1046, 0]
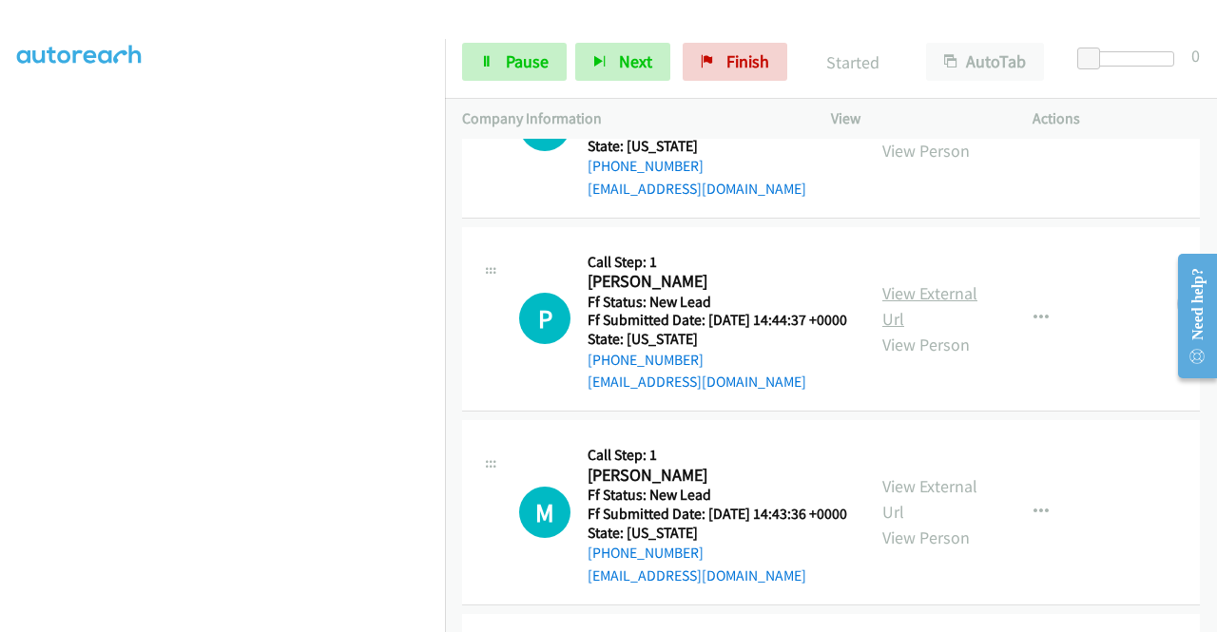
click at [915, 330] on link "View External Url" at bounding box center [929, 306] width 95 height 48
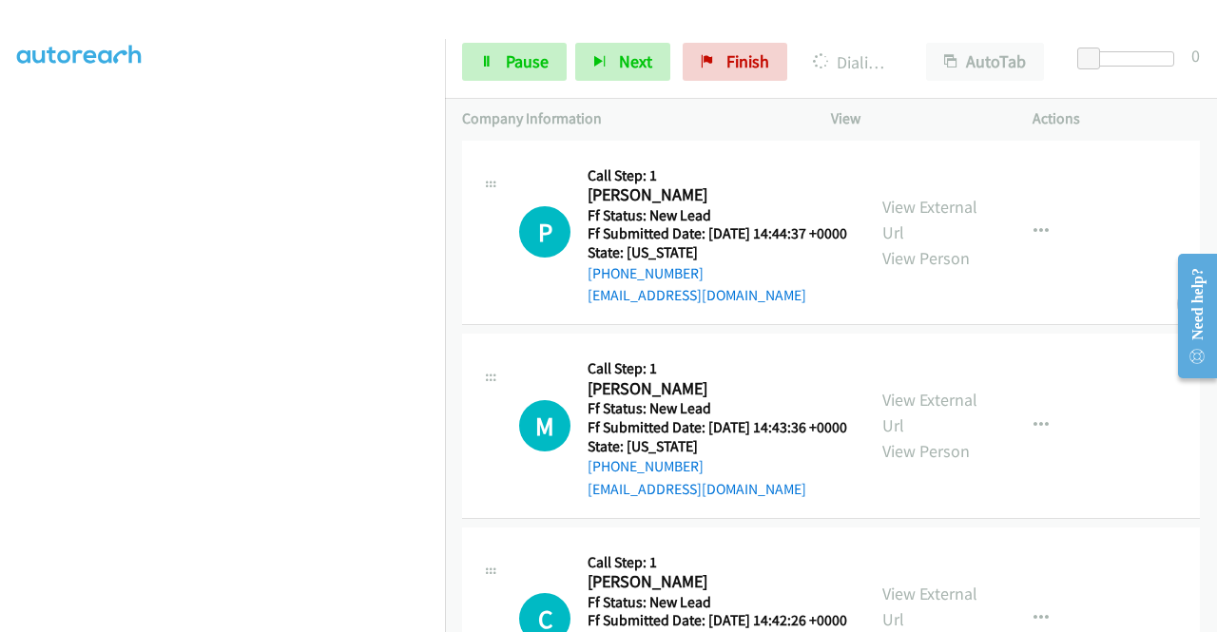
scroll to position [1236, 0]
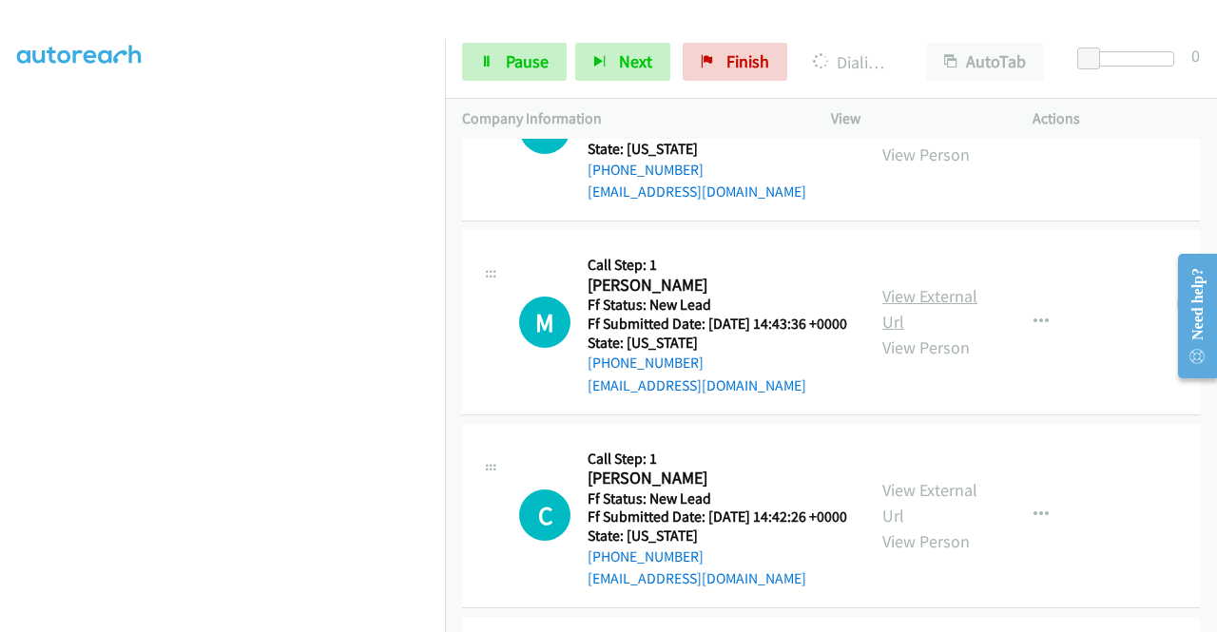
click at [911, 333] on link "View External Url" at bounding box center [929, 309] width 95 height 48
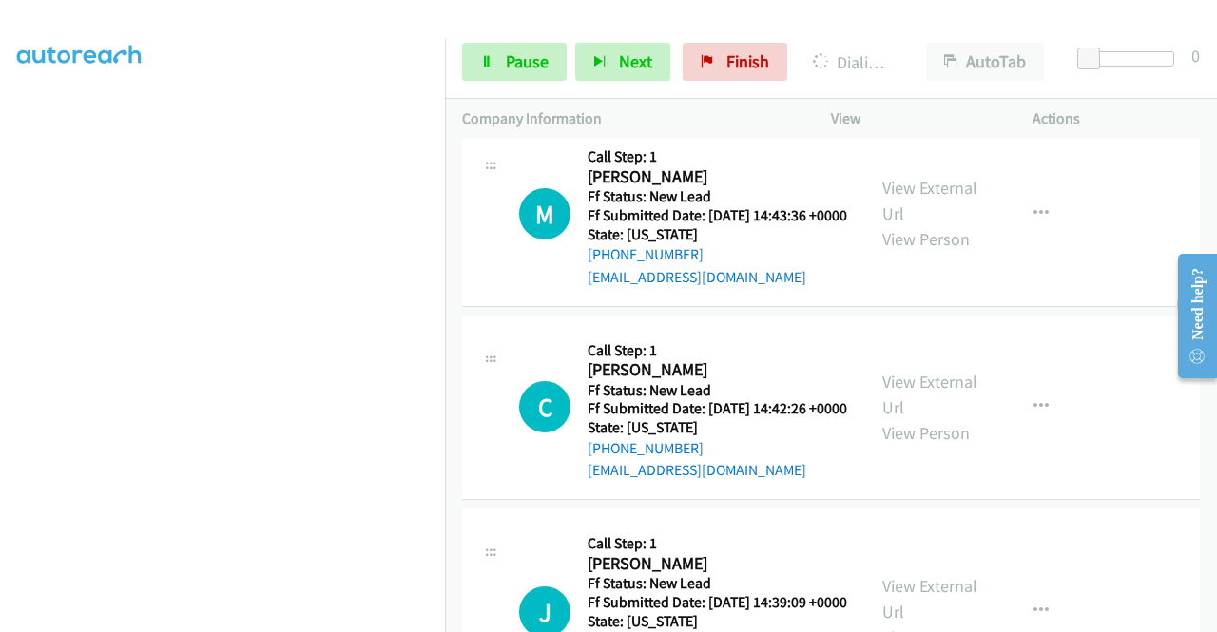
scroll to position [1521, 0]
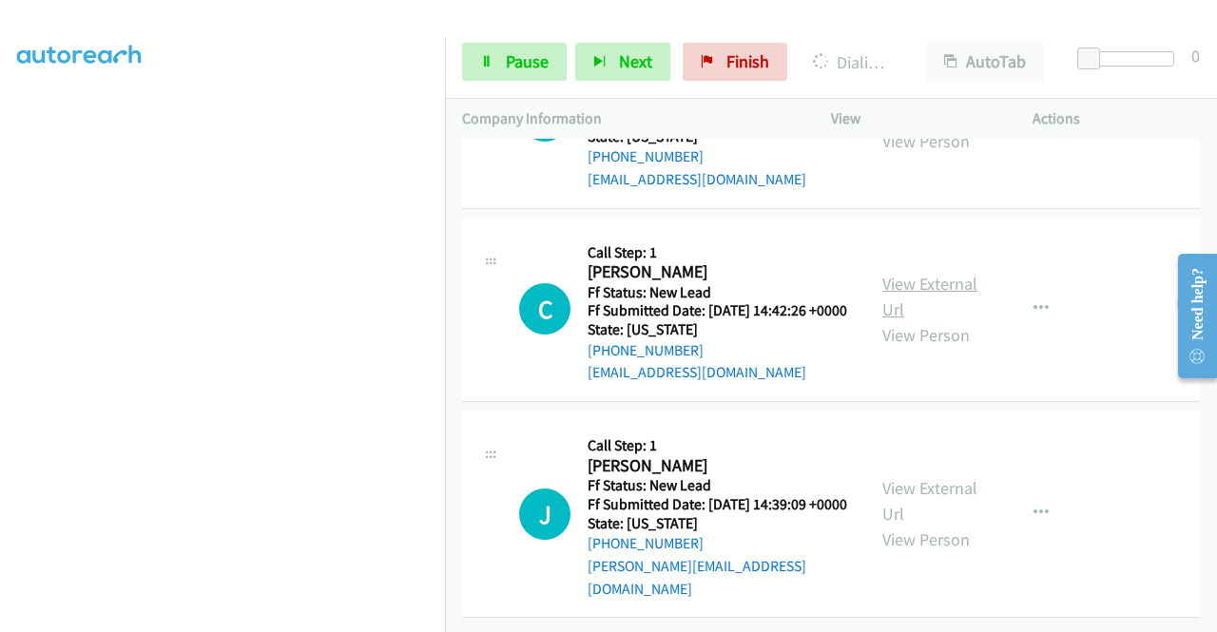
click at [910, 320] on link "View External Url" at bounding box center [929, 297] width 95 height 48
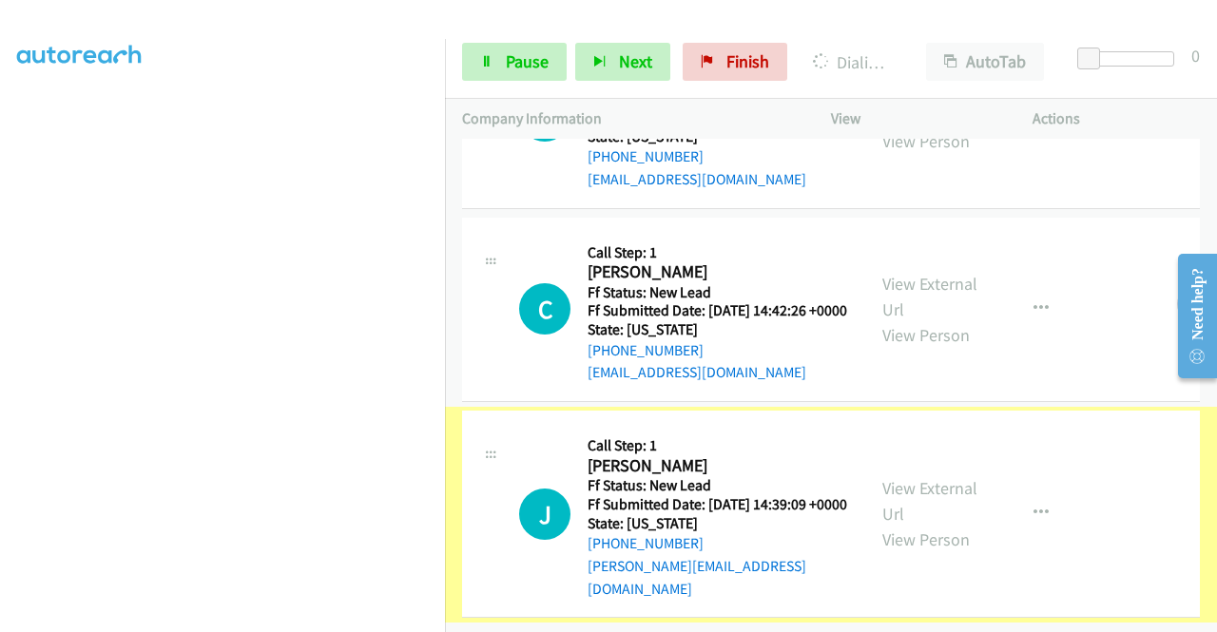
scroll to position [1597, 0]
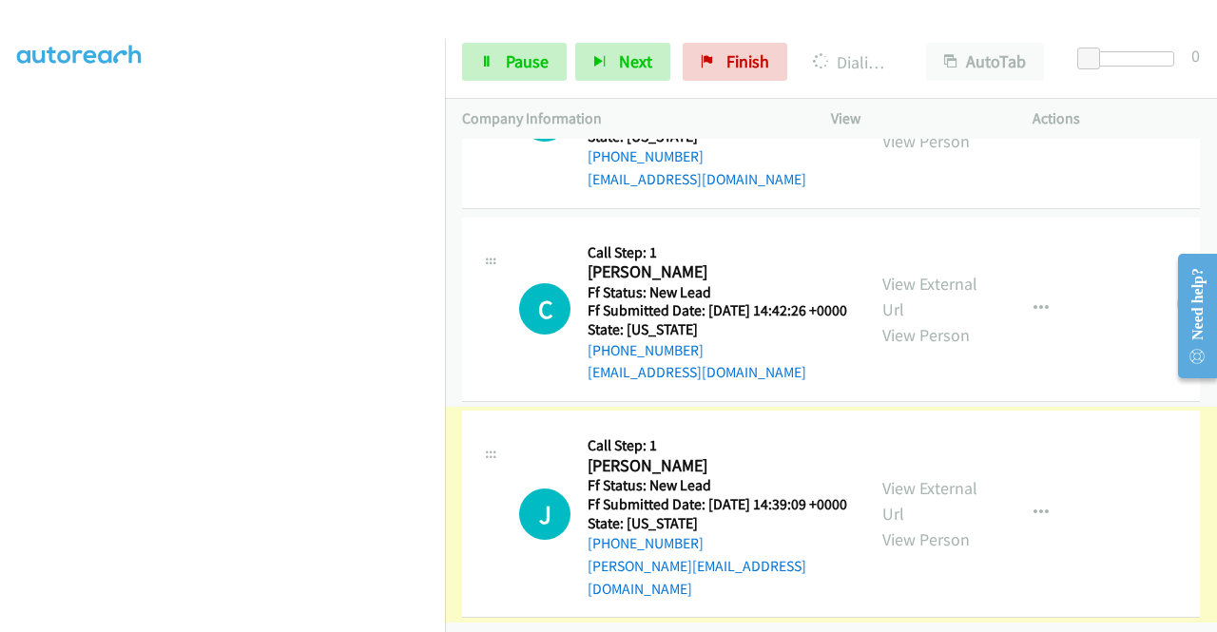
click at [943, 479] on link "View External Url" at bounding box center [929, 501] width 95 height 48
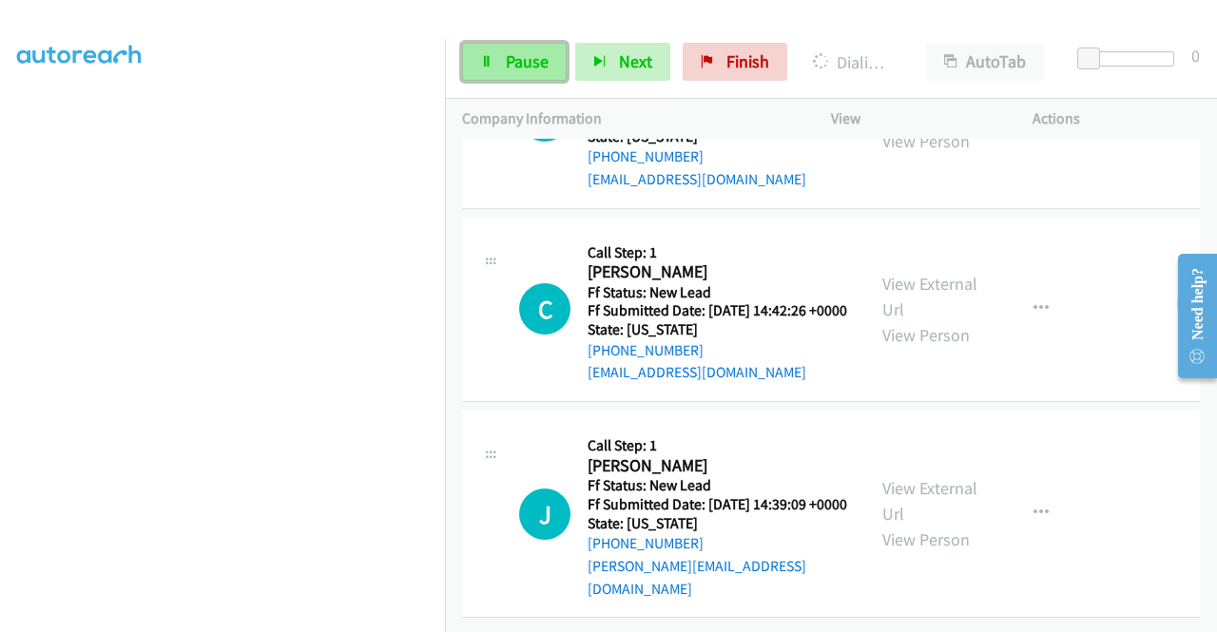
click at [507, 61] on span "Pause" at bounding box center [527, 61] width 43 height 22
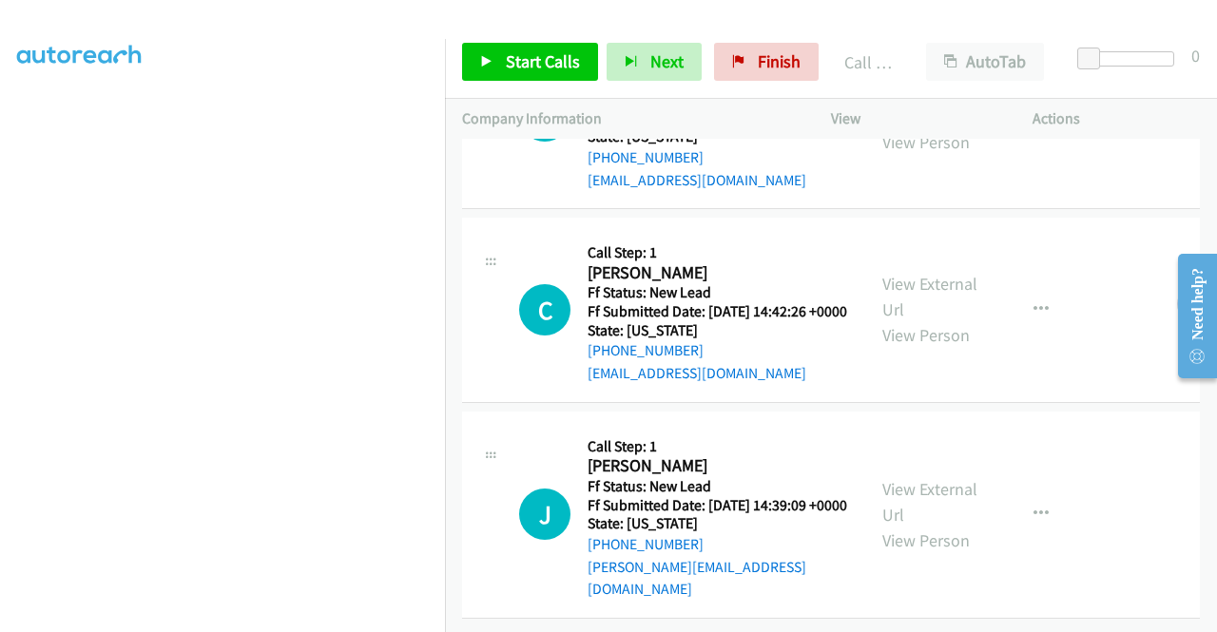
scroll to position [1638, 0]
click at [506, 58] on span "Start Calls" at bounding box center [543, 61] width 74 height 22
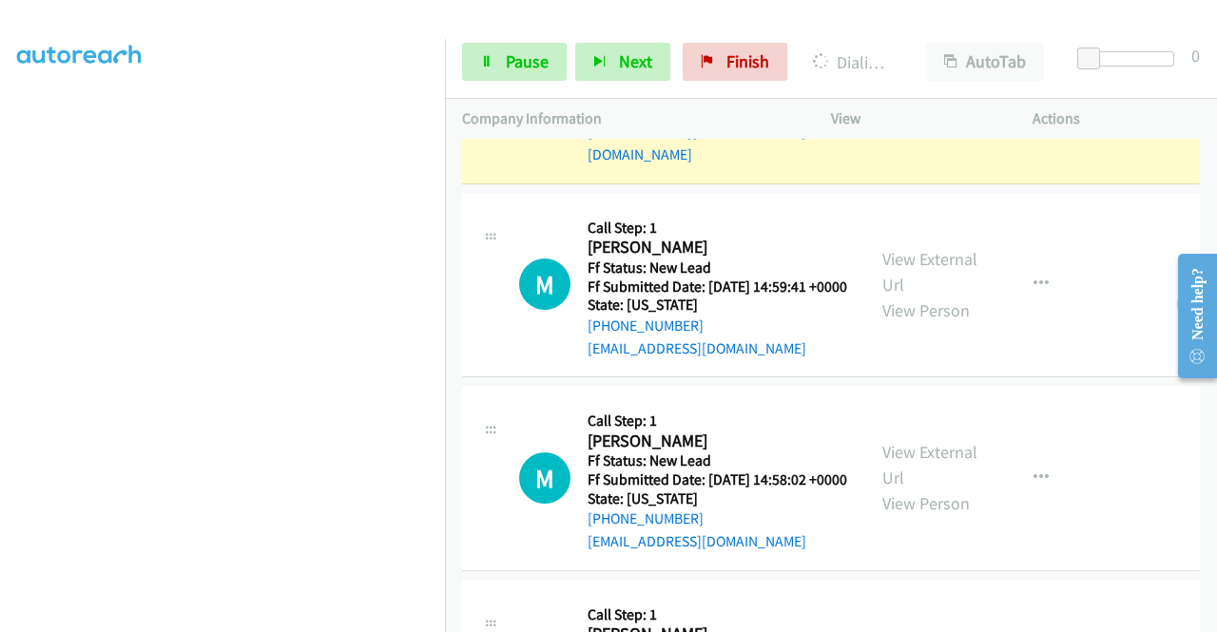
scroll to position [2208, 0]
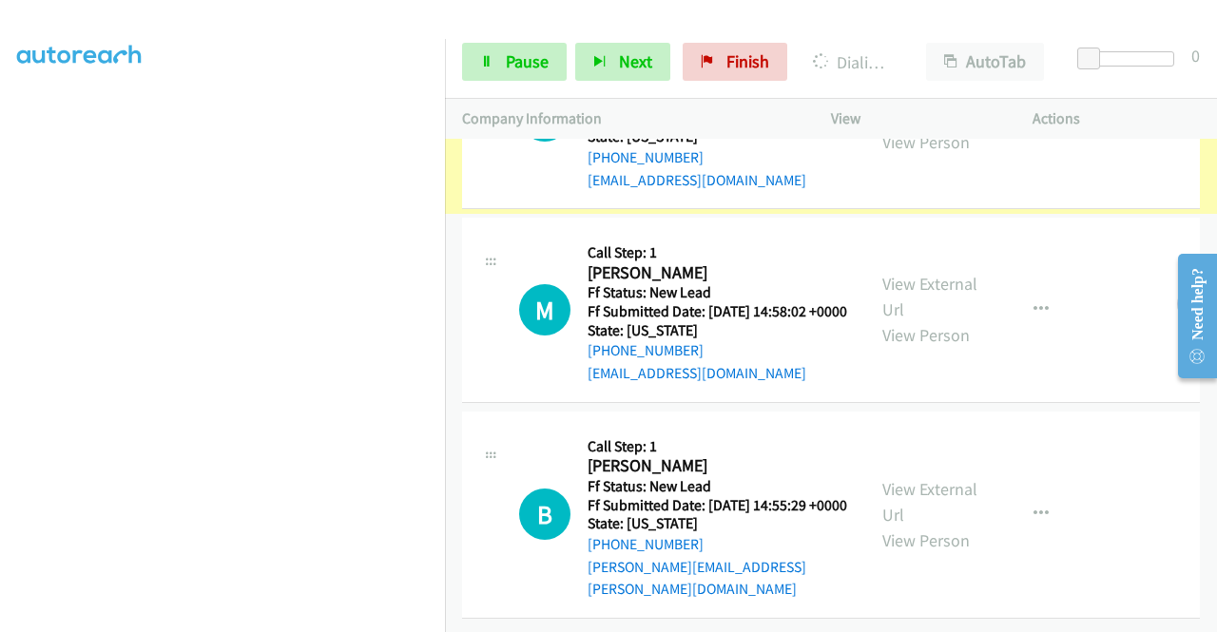
click at [918, 127] on link "View External Url" at bounding box center [929, 104] width 95 height 48
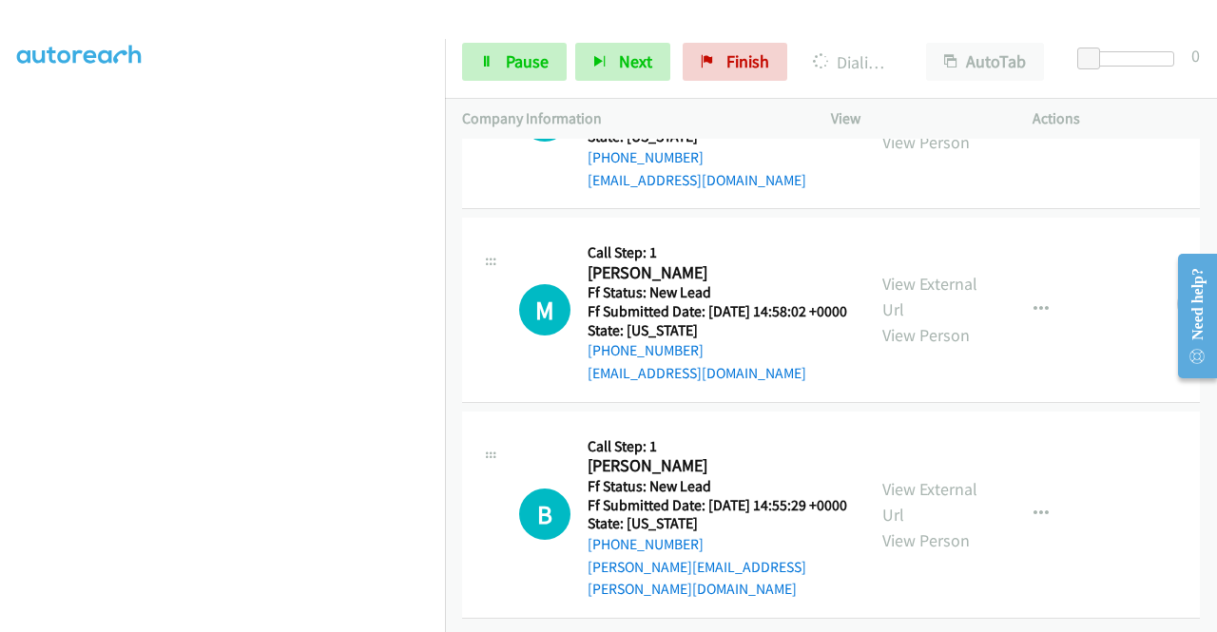
scroll to position [2394, 0]
click at [903, 273] on link "View External Url" at bounding box center [929, 297] width 95 height 48
click at [916, 478] on link "View External Url" at bounding box center [929, 502] width 95 height 48
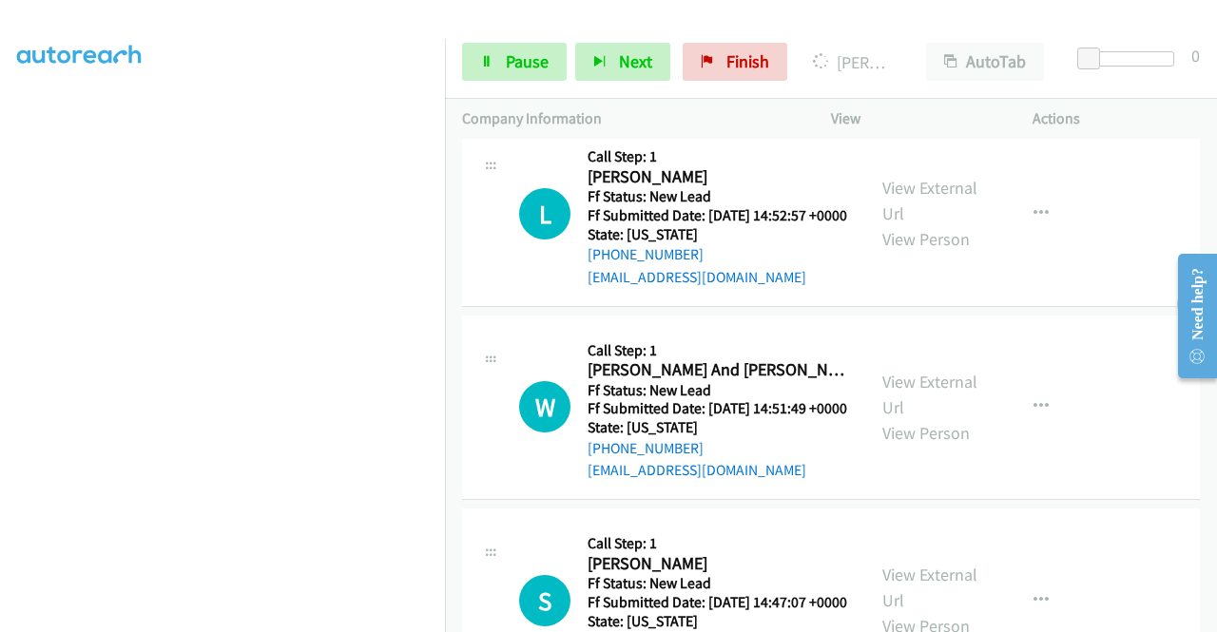
scroll to position [2814, 0]
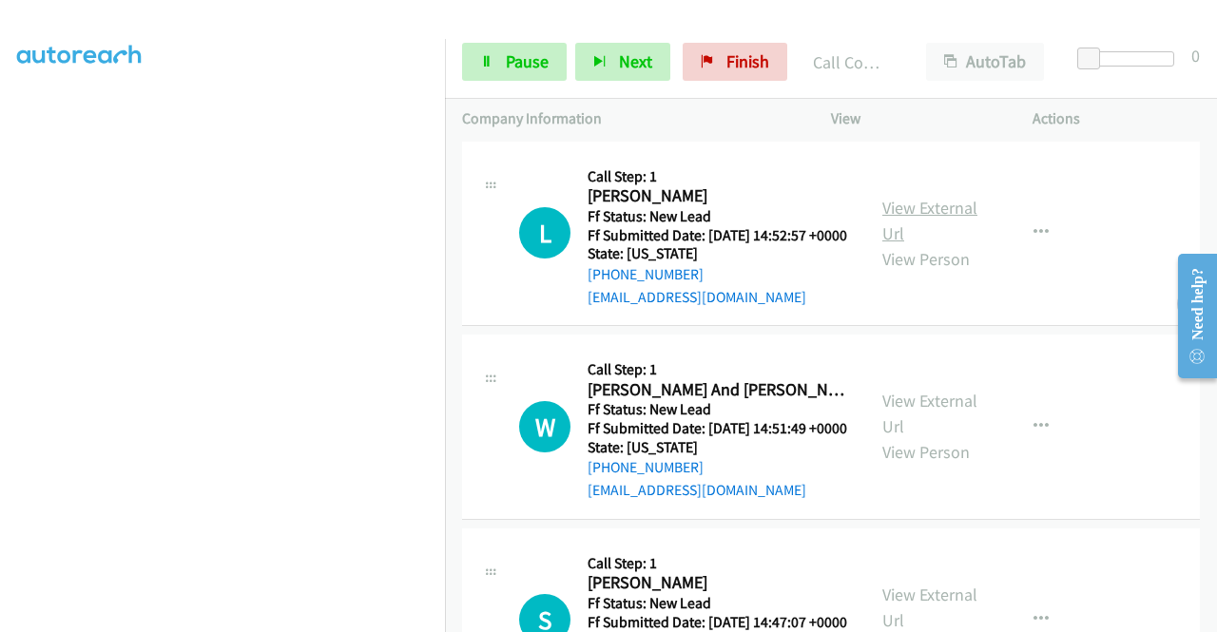
click at [935, 244] on link "View External Url" at bounding box center [929, 221] width 95 height 48
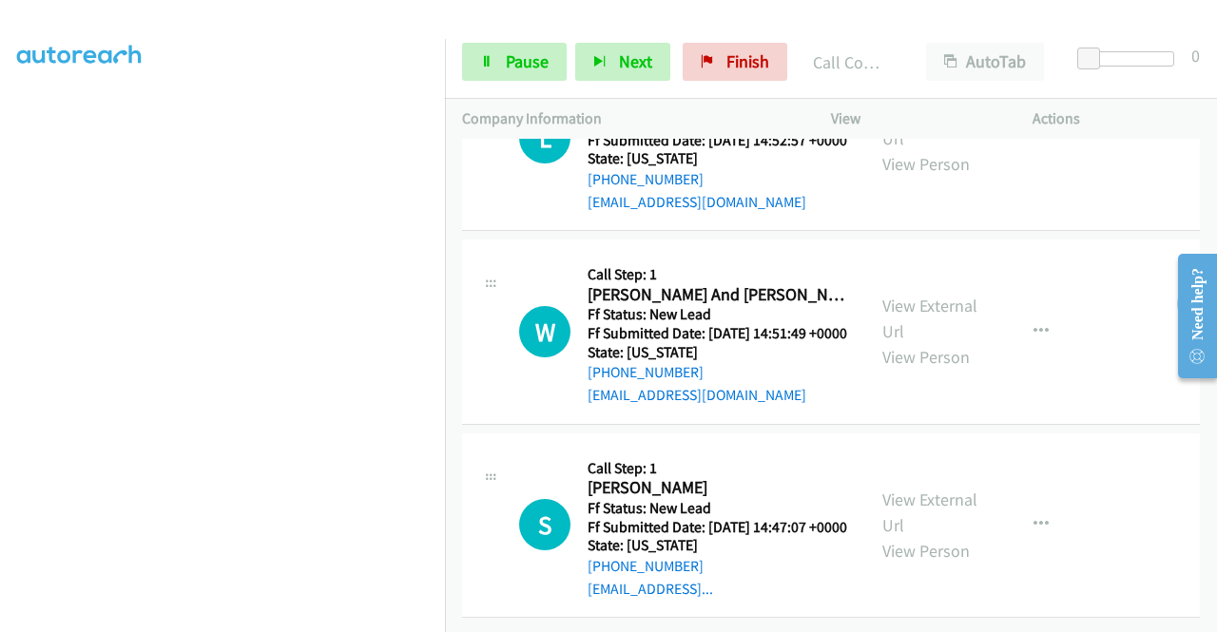
scroll to position [3044, 0]
click at [899, 342] on link "View External Url" at bounding box center [929, 319] width 95 height 48
click at [916, 489] on link "View External Url" at bounding box center [929, 513] width 95 height 48
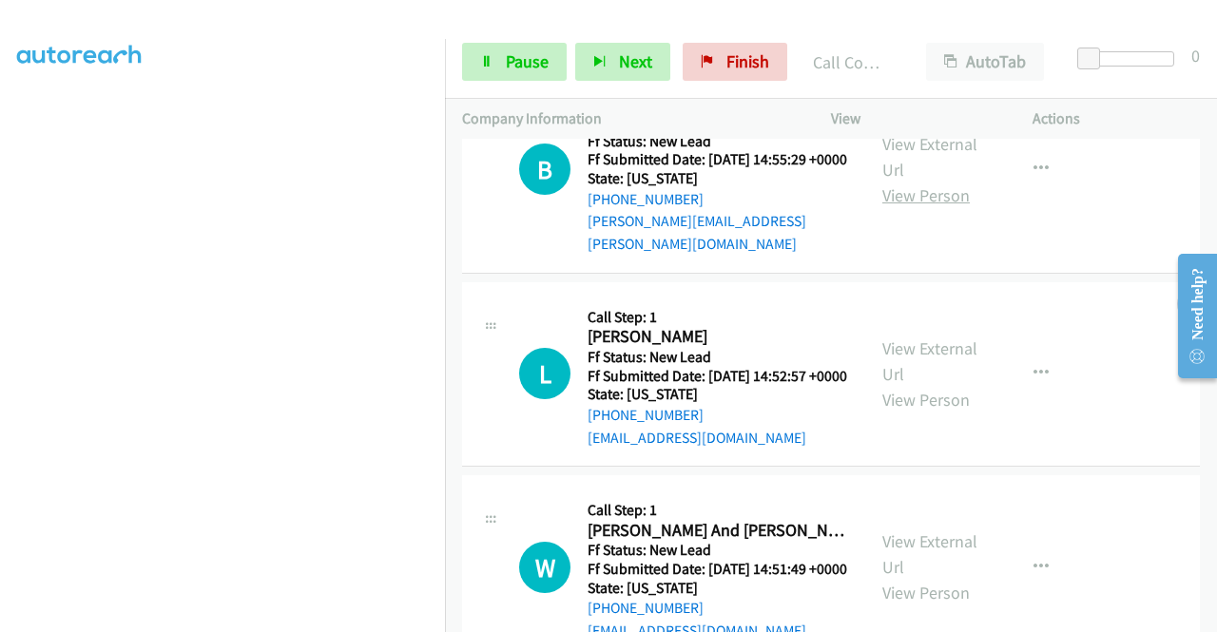
scroll to position [2675, 0]
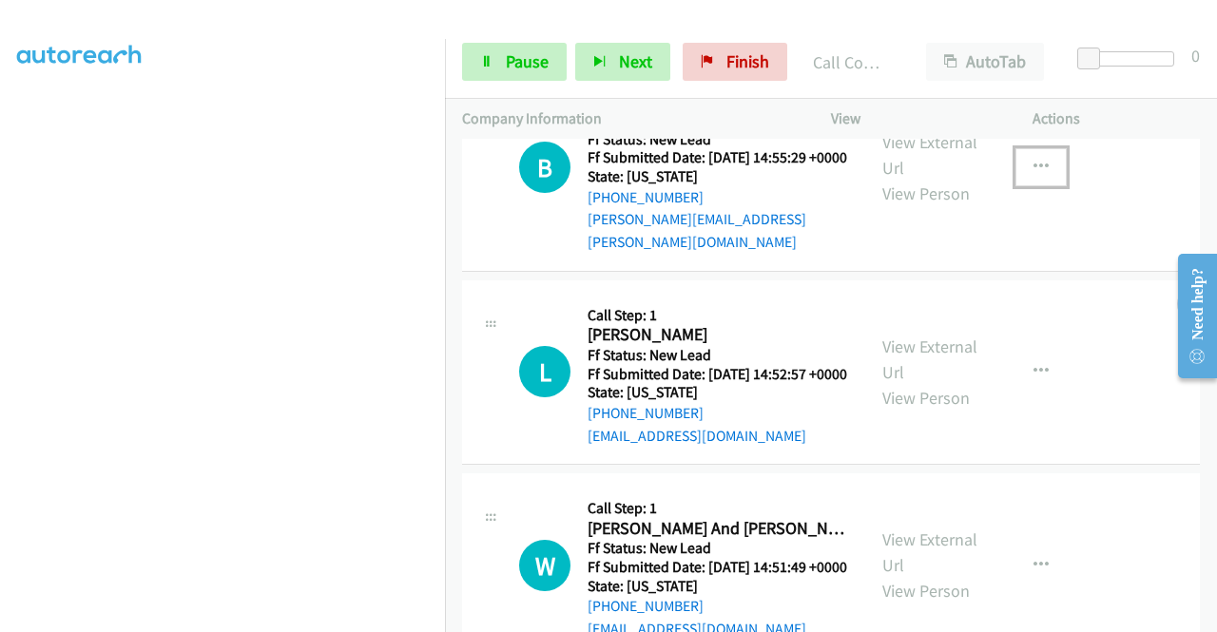
click at [1033, 175] on icon "button" at bounding box center [1040, 167] width 15 height 15
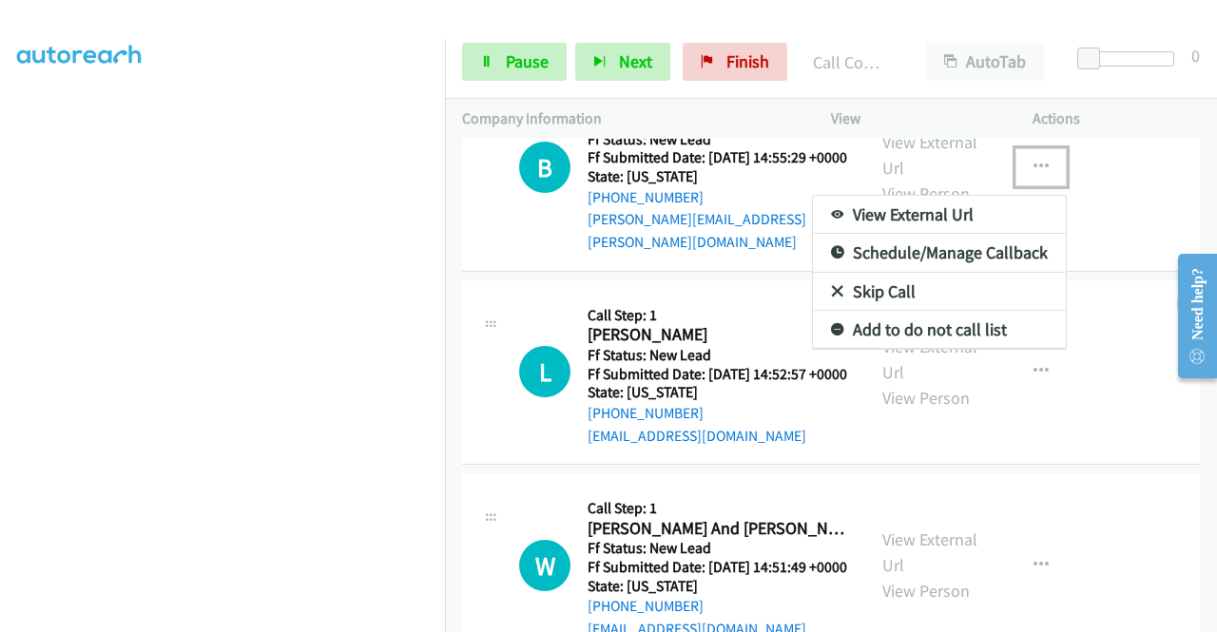
click at [871, 311] on link "Skip Call" at bounding box center [939, 292] width 253 height 38
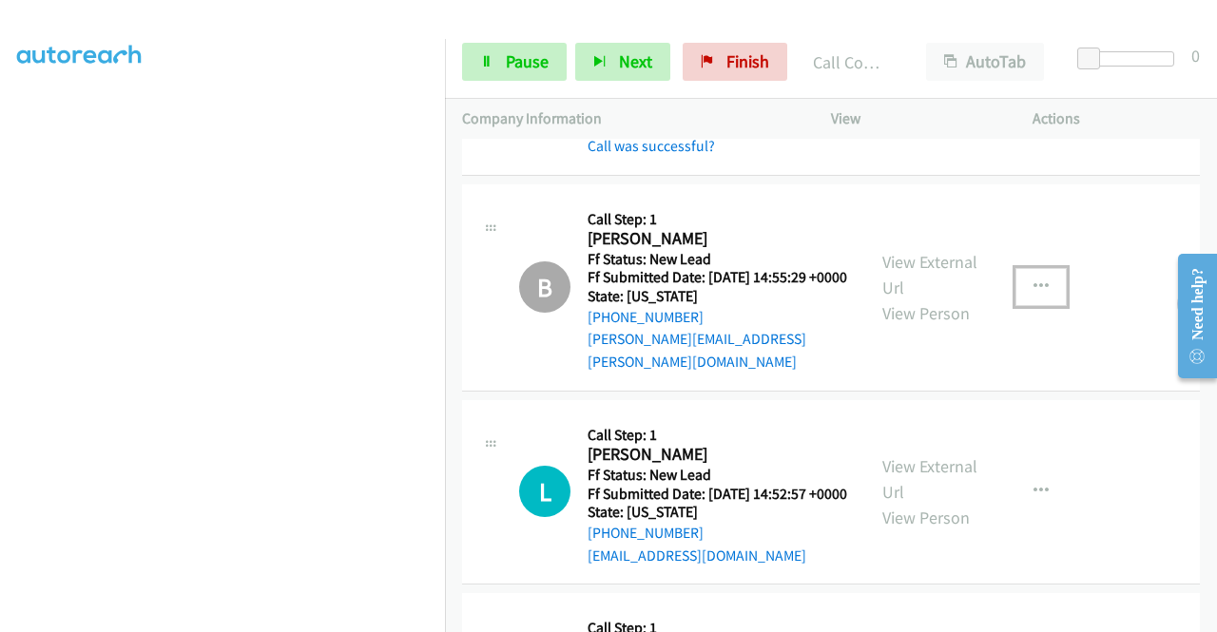
scroll to position [2390, 0]
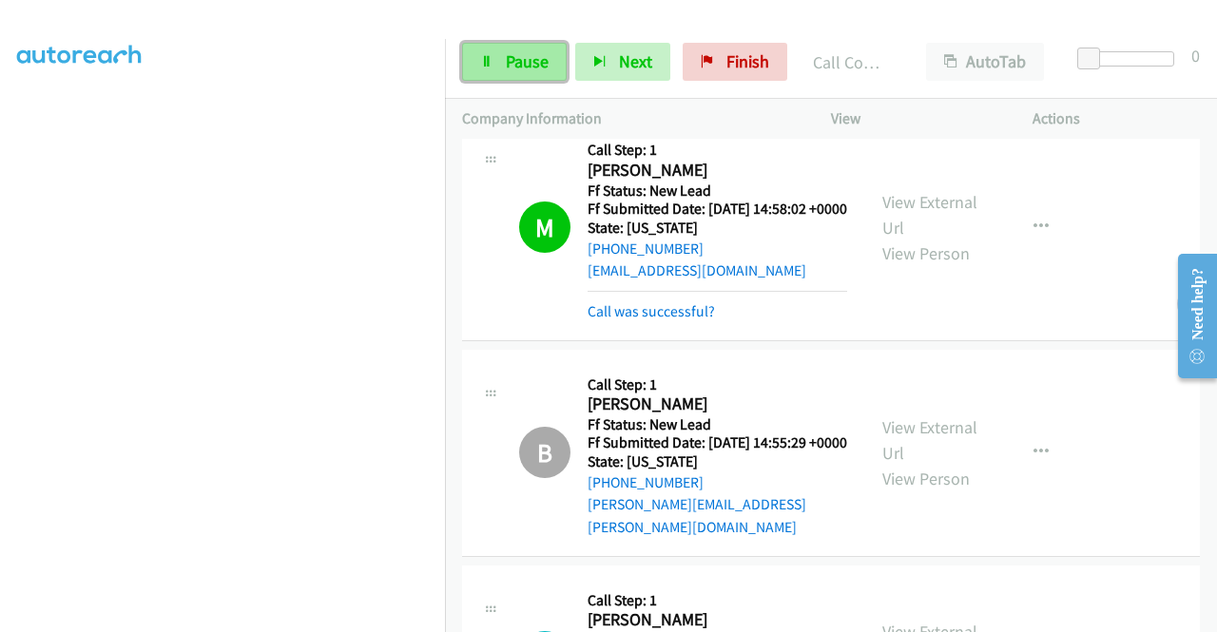
click at [513, 70] on span "Pause" at bounding box center [527, 61] width 43 height 22
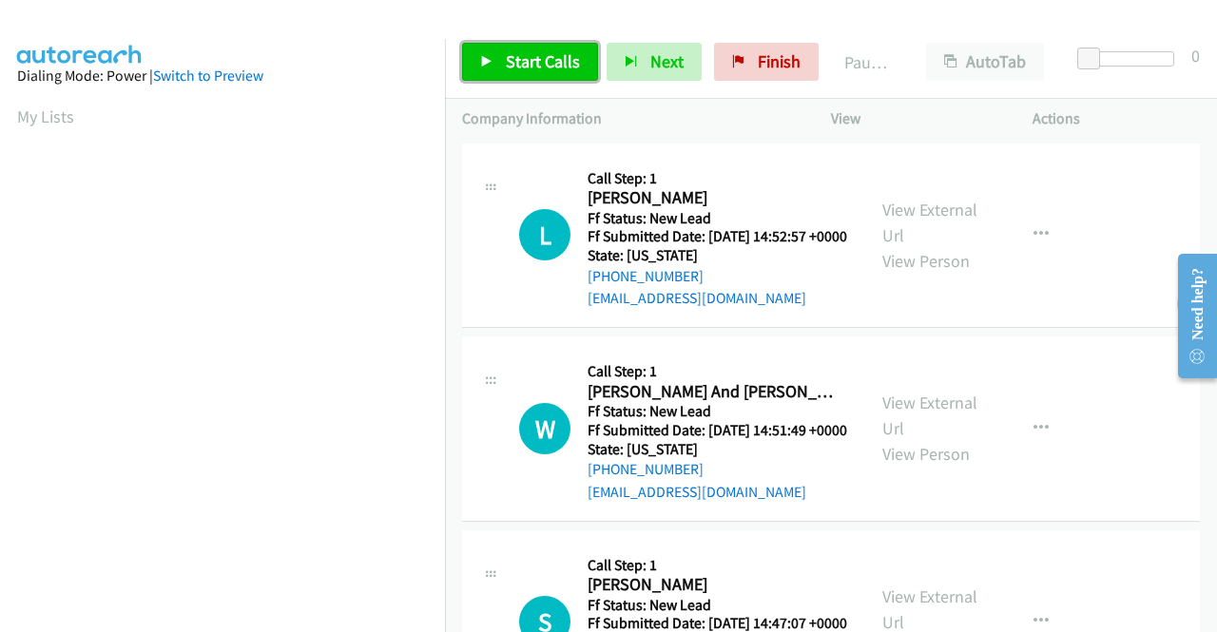
click at [511, 60] on span "Start Calls" at bounding box center [543, 61] width 74 height 22
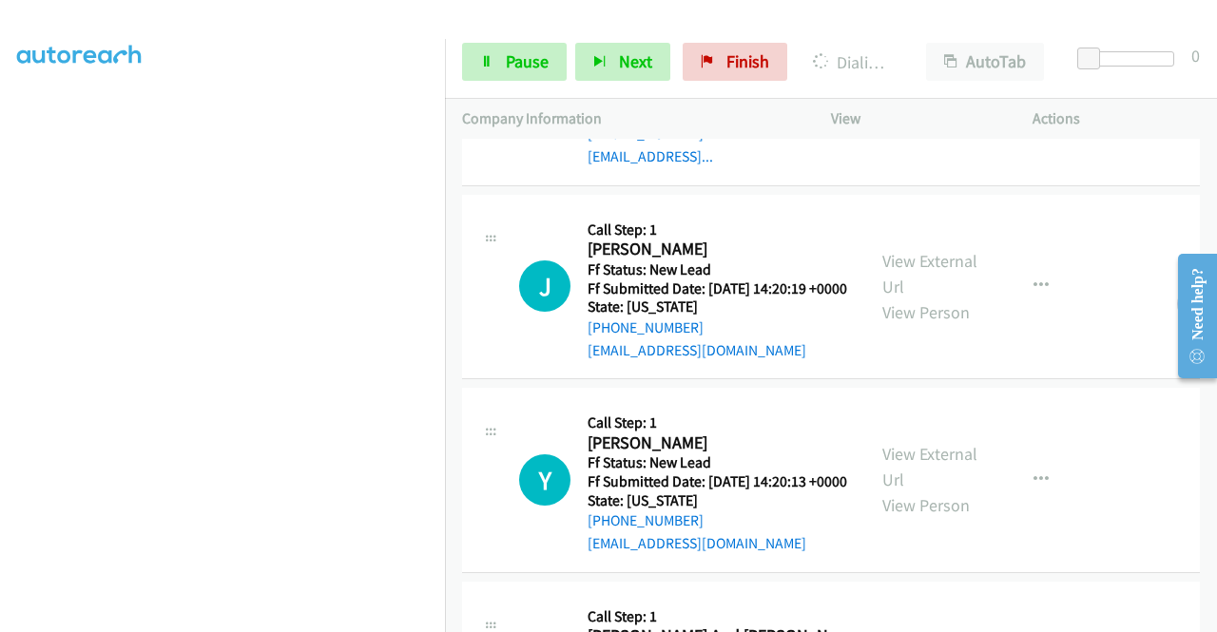
scroll to position [570, 0]
click at [906, 297] on link "View External Url" at bounding box center [929, 273] width 95 height 48
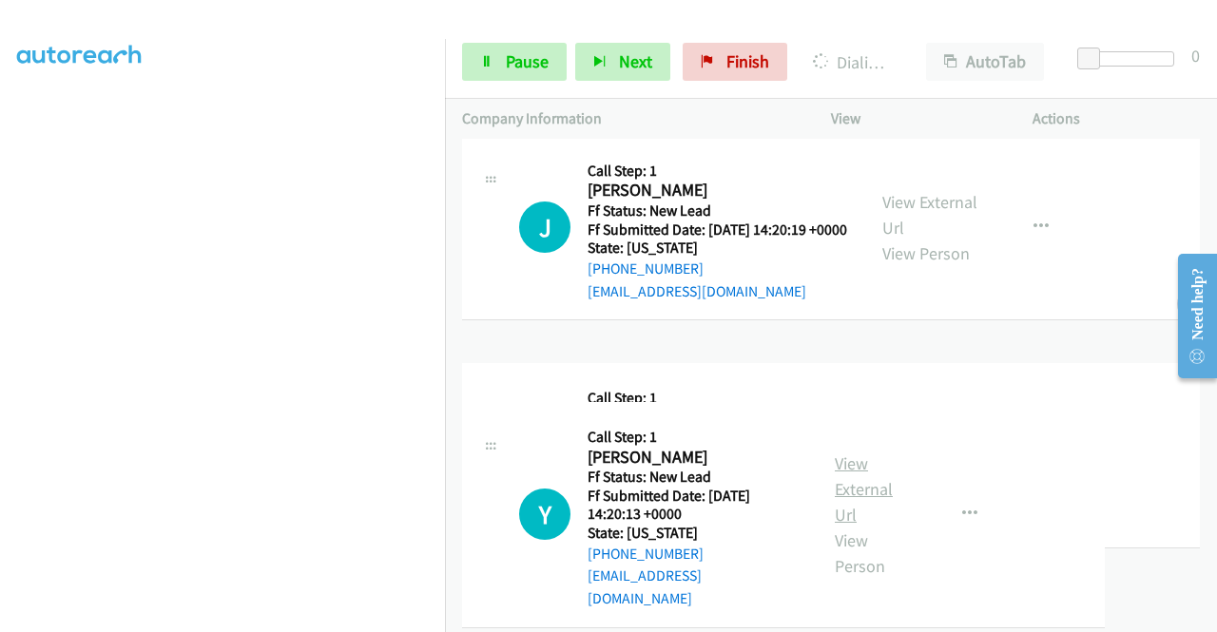
scroll to position [665, 0]
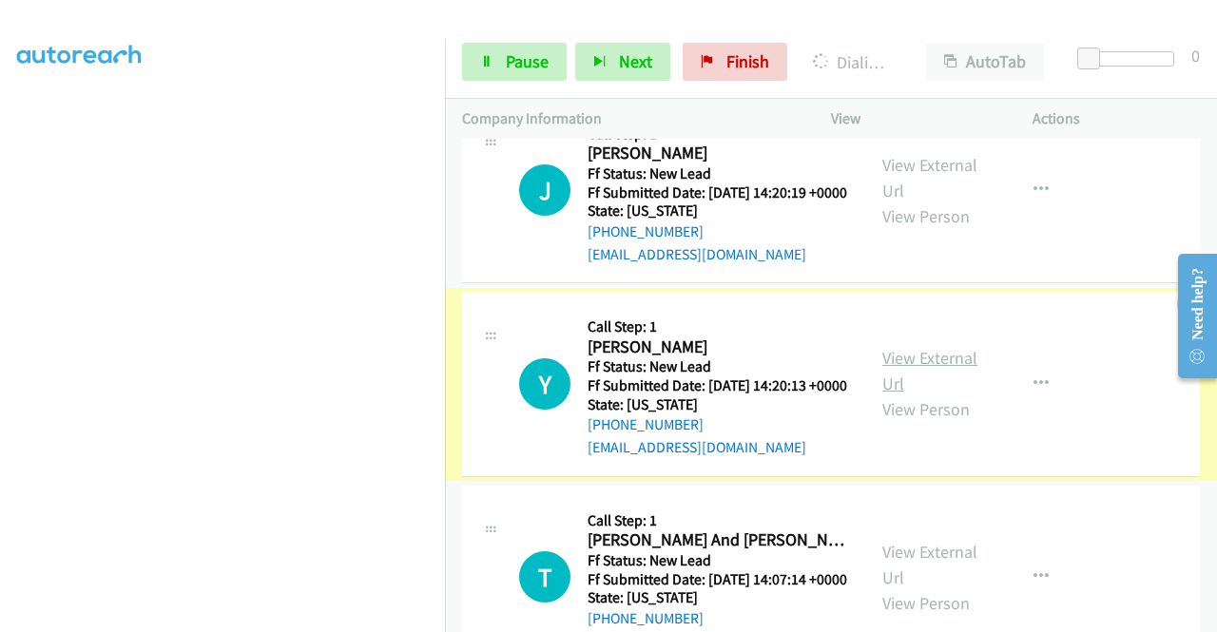
click at [905, 395] on link "View External Url" at bounding box center [929, 371] width 95 height 48
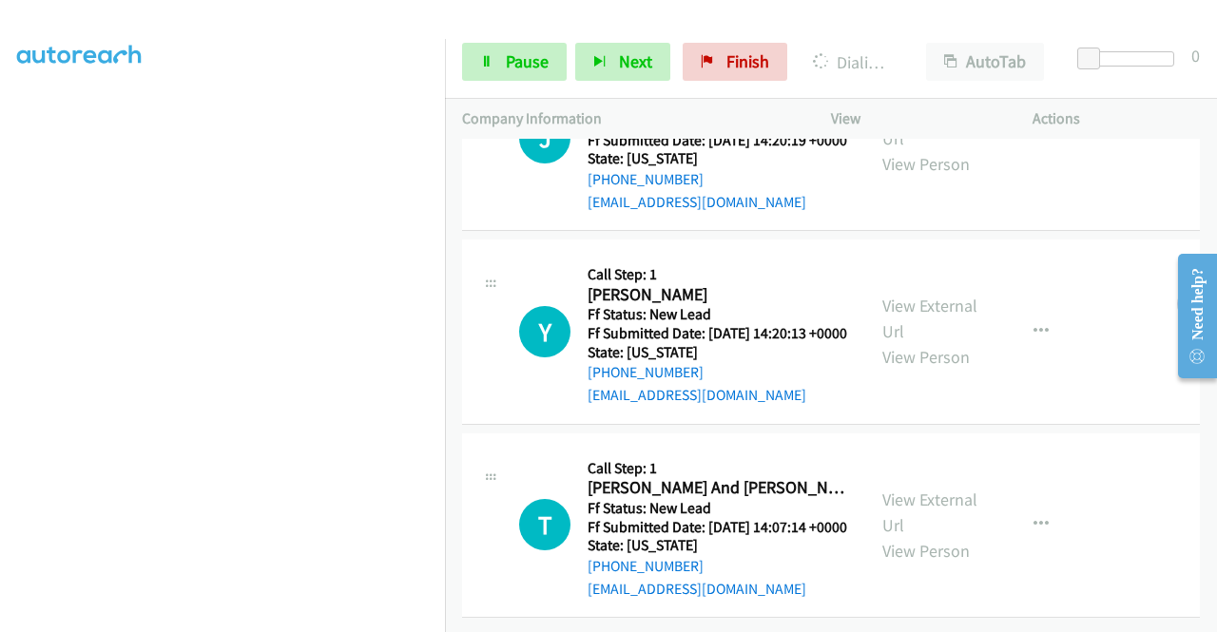
scroll to position [841, 0]
click at [922, 489] on link "View External Url" at bounding box center [929, 513] width 95 height 48
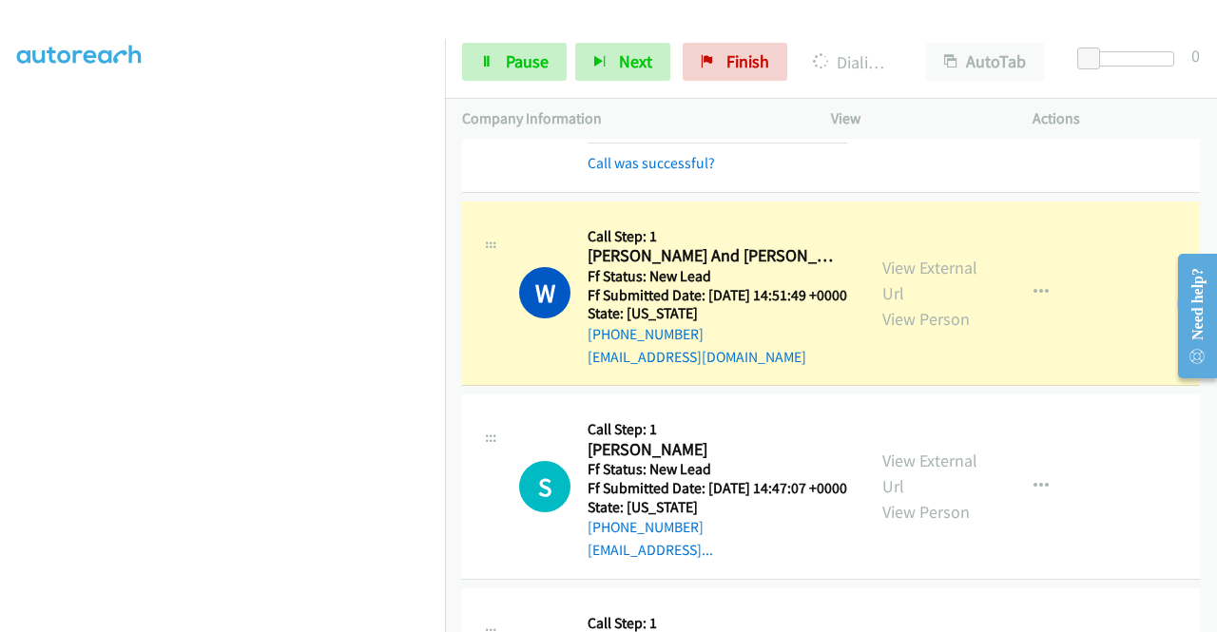
scroll to position [271, 0]
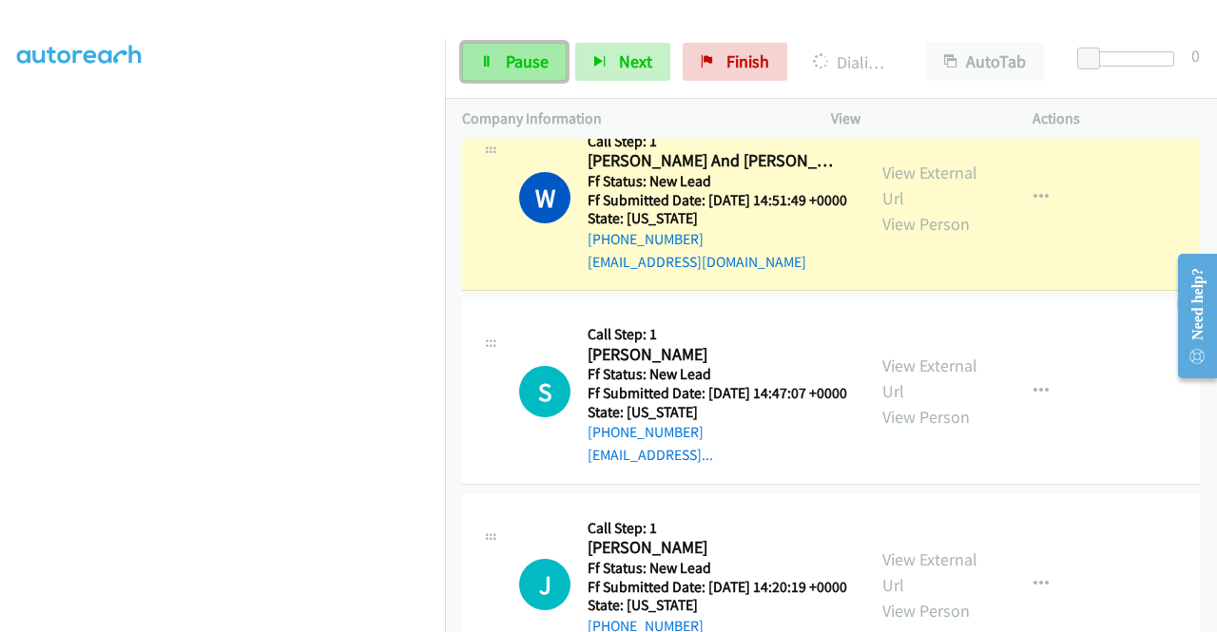
click at [514, 63] on span "Pause" at bounding box center [527, 61] width 43 height 22
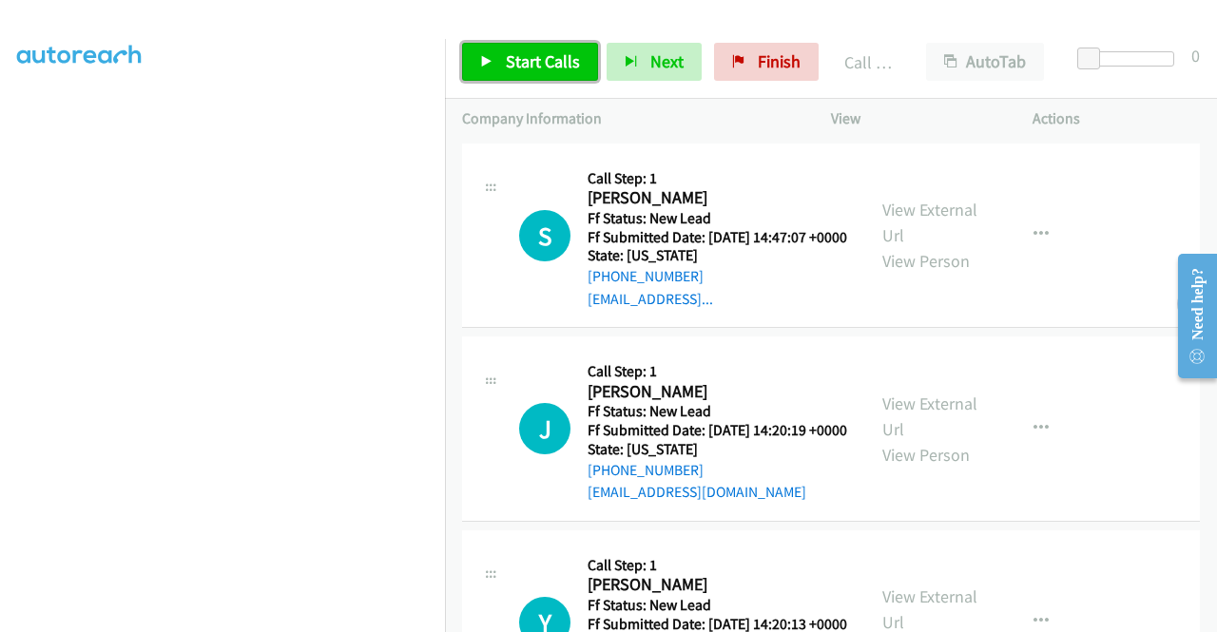
scroll to position [556, 0]
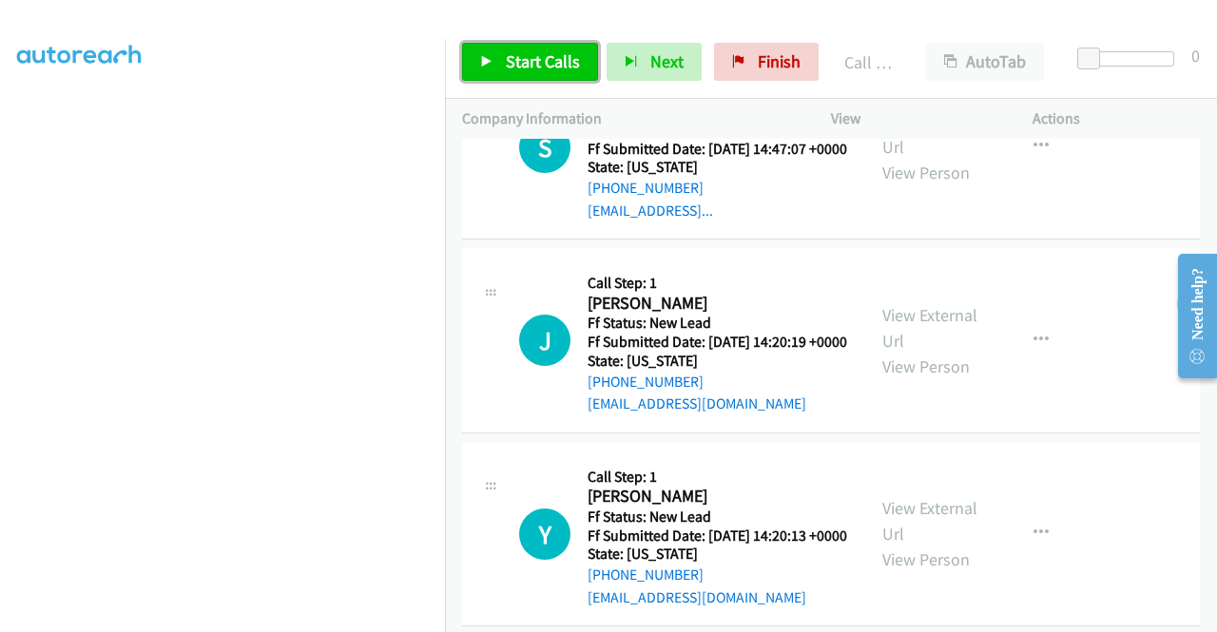
click at [524, 64] on span "Start Calls" at bounding box center [543, 61] width 74 height 22
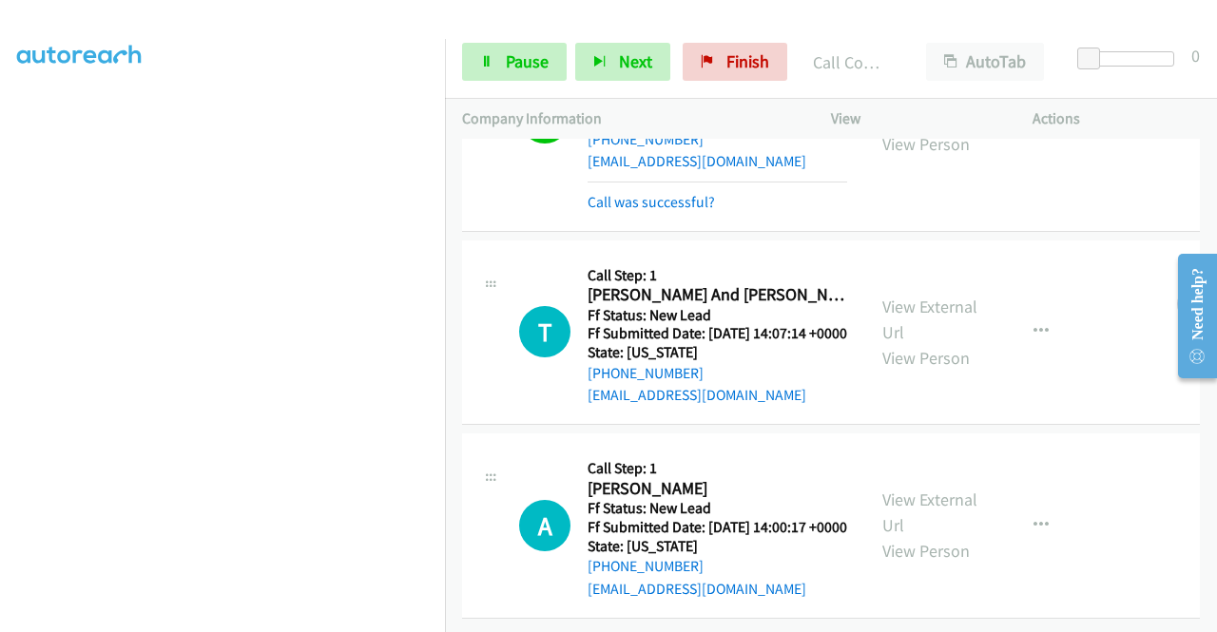
scroll to position [1174, 0]
click at [902, 489] on link "View External Url" at bounding box center [929, 513] width 95 height 48
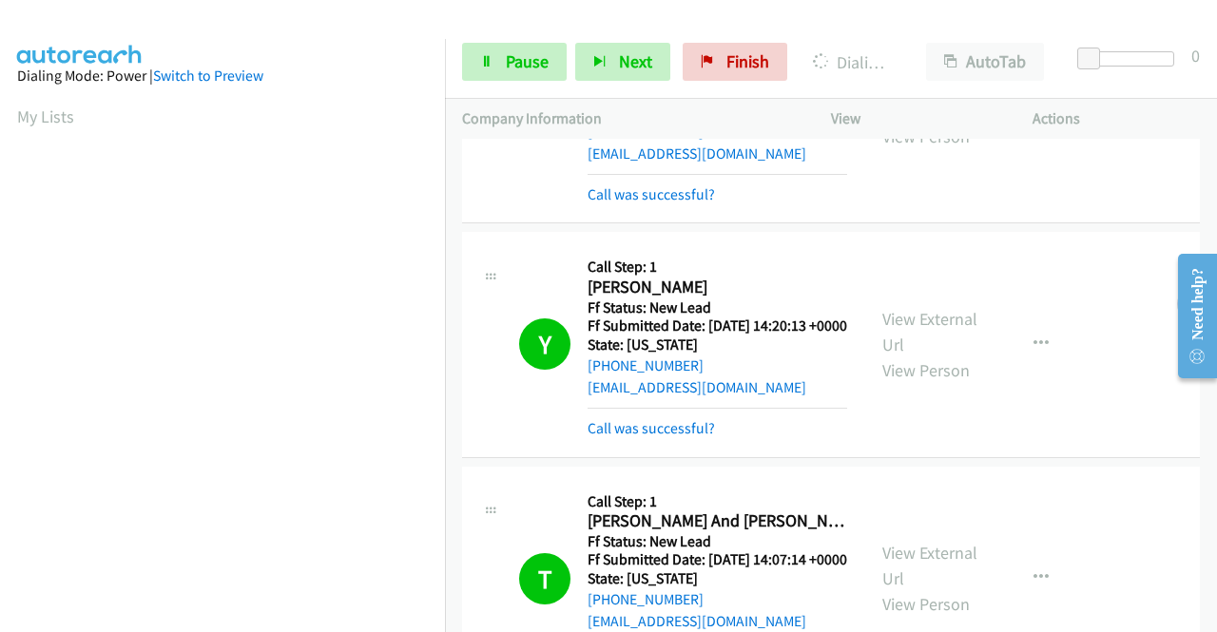
scroll to position [699, 0]
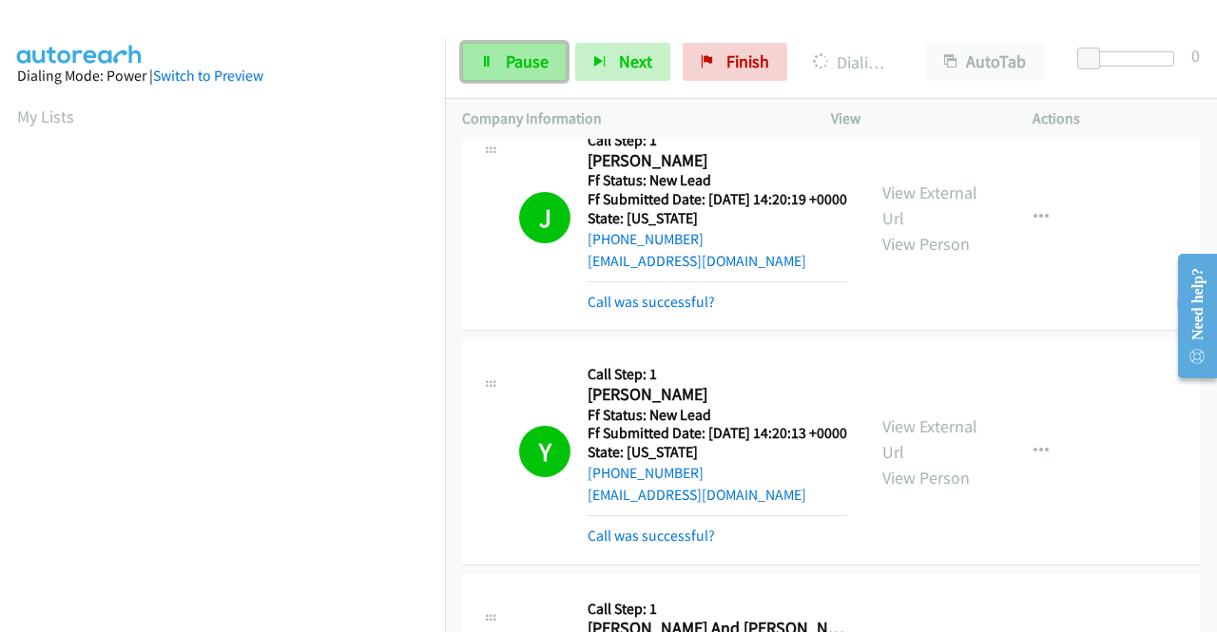
click at [514, 60] on span "Pause" at bounding box center [527, 61] width 43 height 22
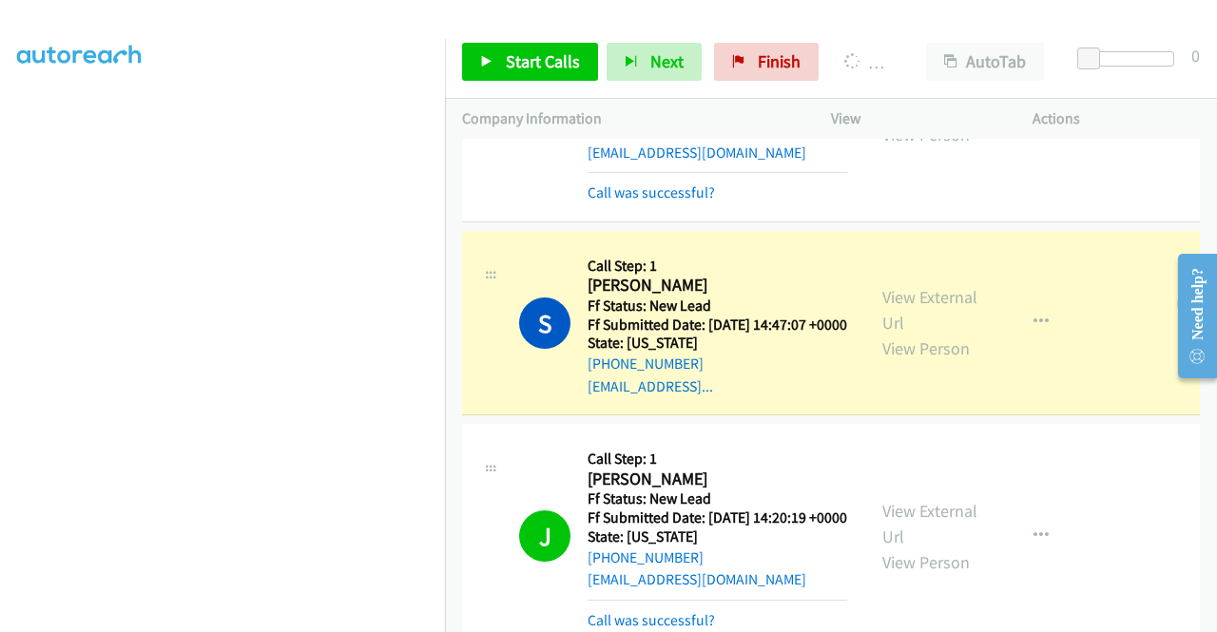
scroll to position [0, 0]
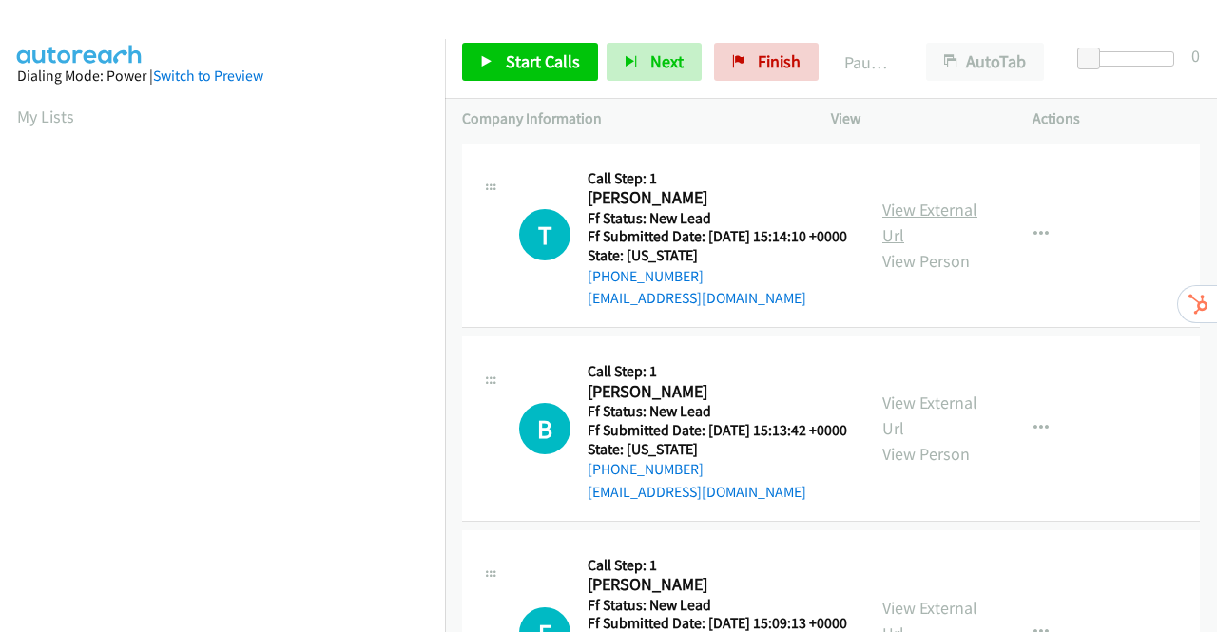
click at [928, 223] on link "View External Url" at bounding box center [929, 223] width 95 height 48
click at [939, 434] on link "View External Url" at bounding box center [929, 416] width 95 height 48
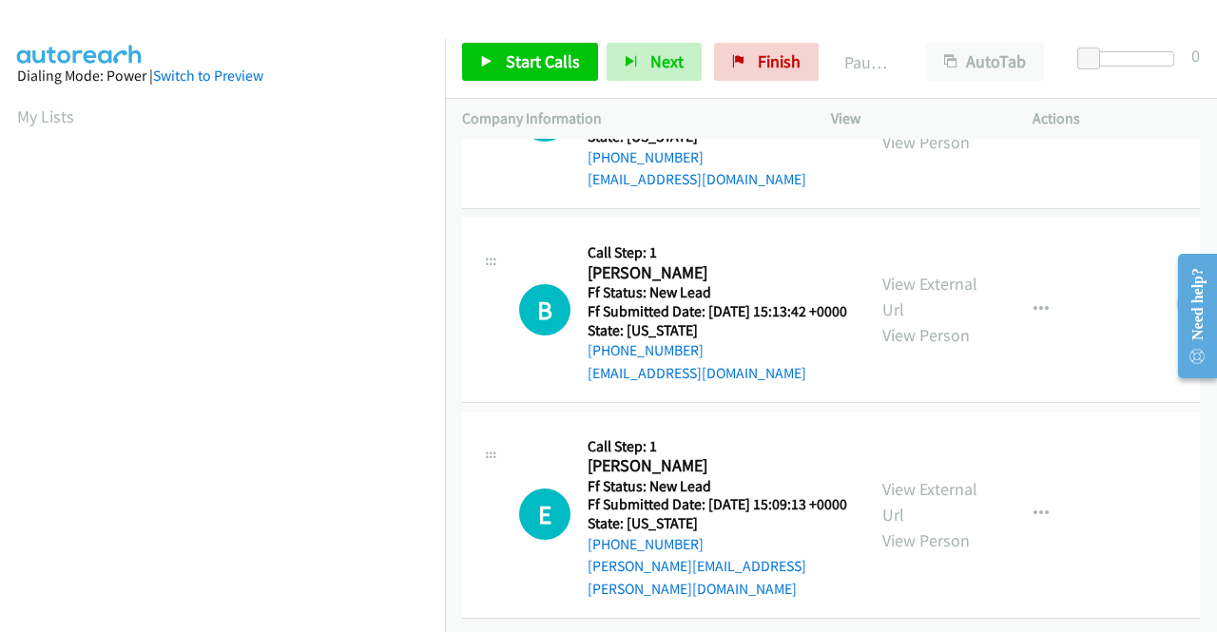
scroll to position [165, 0]
click at [937, 481] on link "View External Url" at bounding box center [929, 502] width 95 height 48
click at [546, 59] on span "Start Calls" at bounding box center [543, 61] width 74 height 22
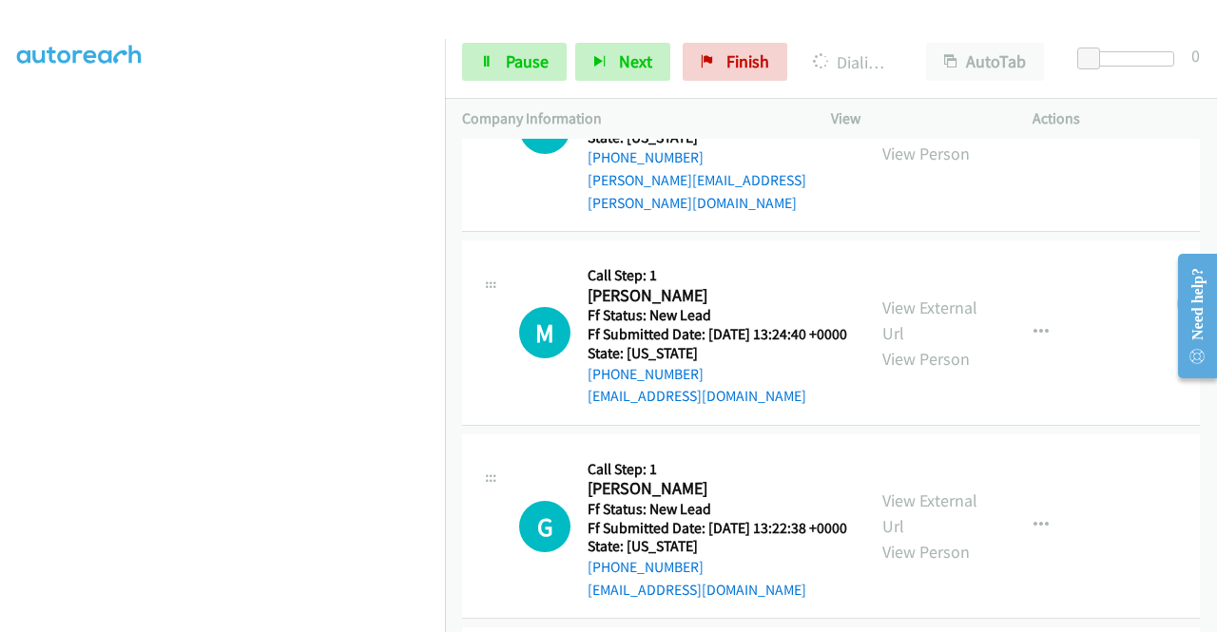
scroll to position [451, 0]
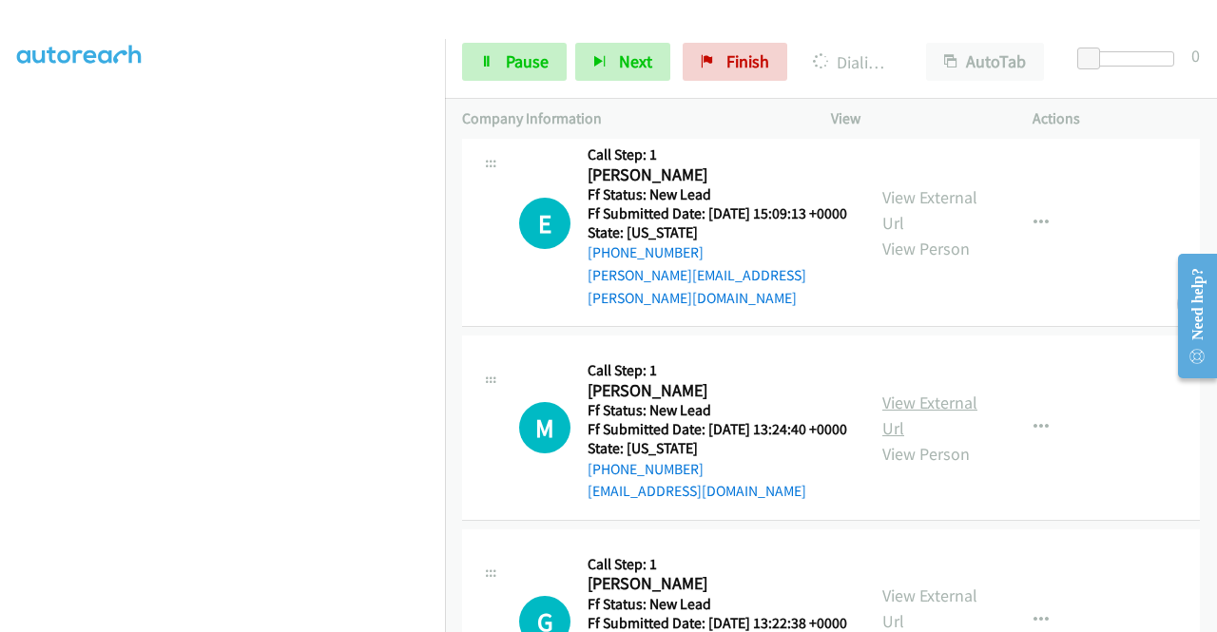
click at [916, 439] on link "View External Url" at bounding box center [929, 416] width 95 height 48
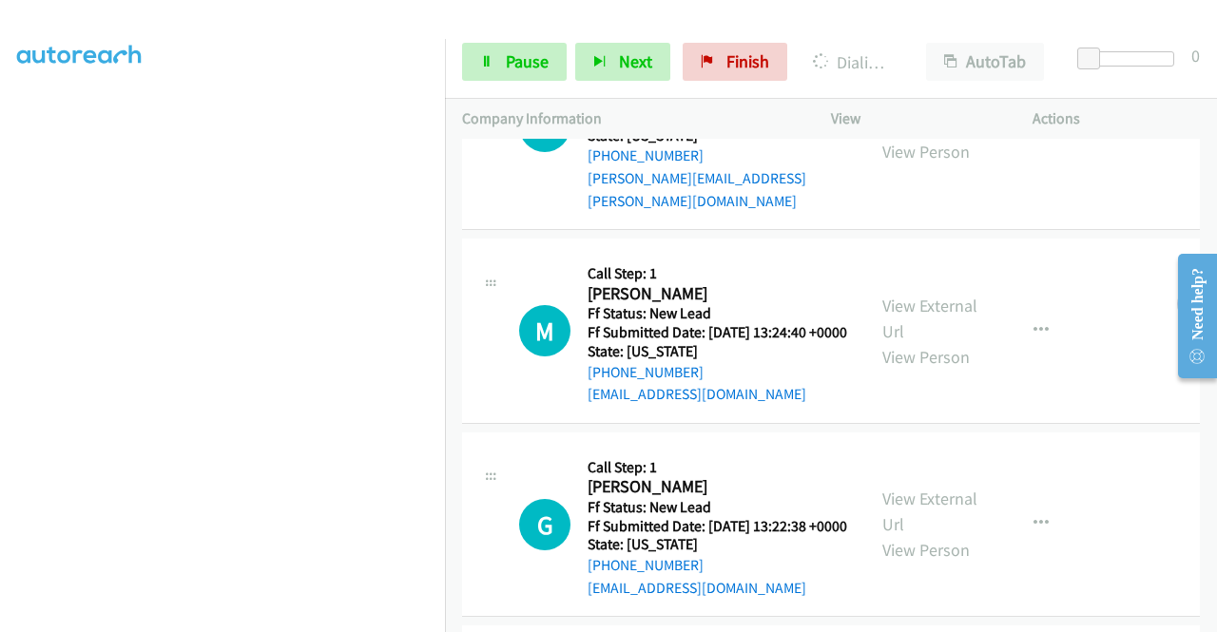
scroll to position [641, 0]
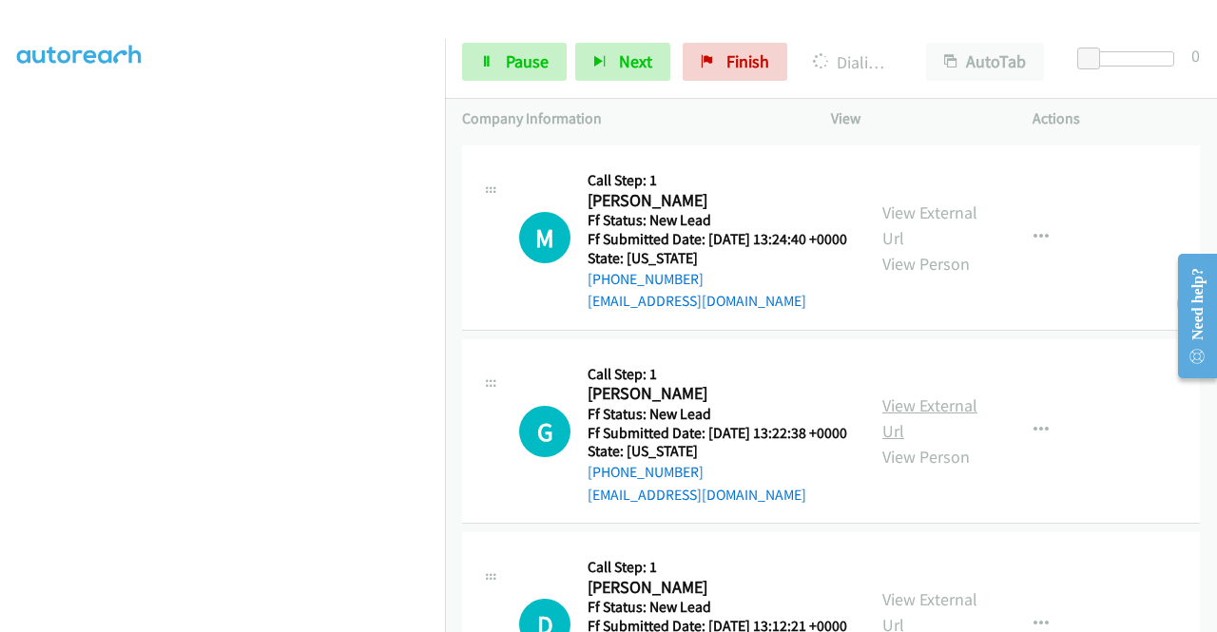
click at [917, 442] on link "View External Url" at bounding box center [929, 419] width 95 height 48
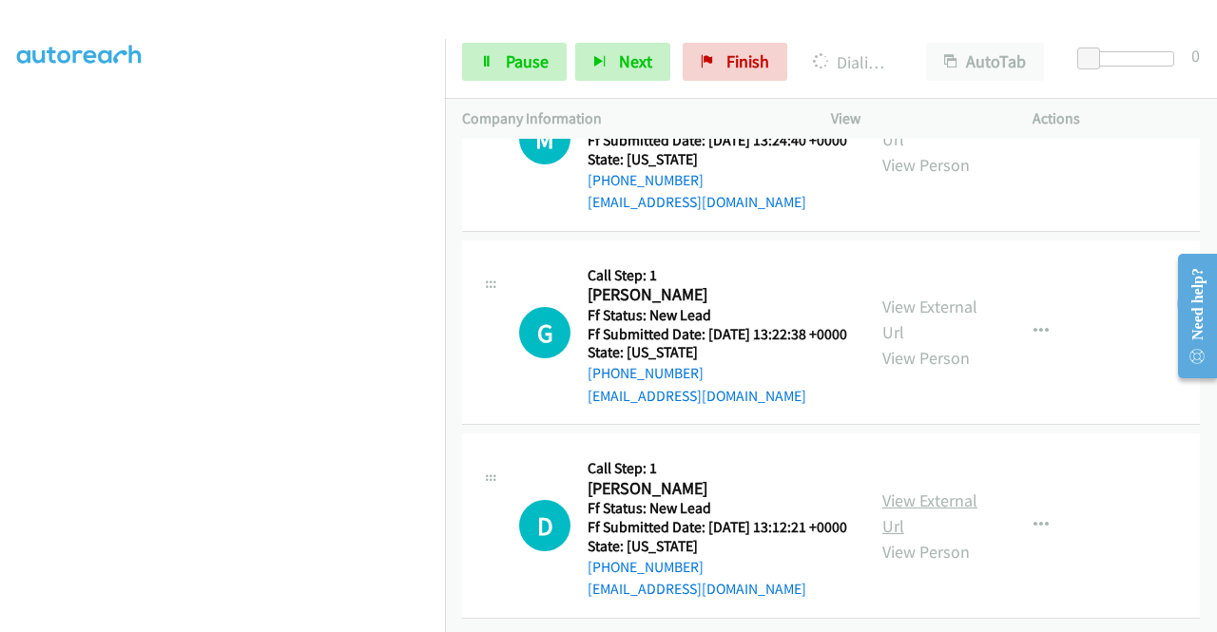
click at [905, 490] on link "View External Url" at bounding box center [929, 514] width 95 height 48
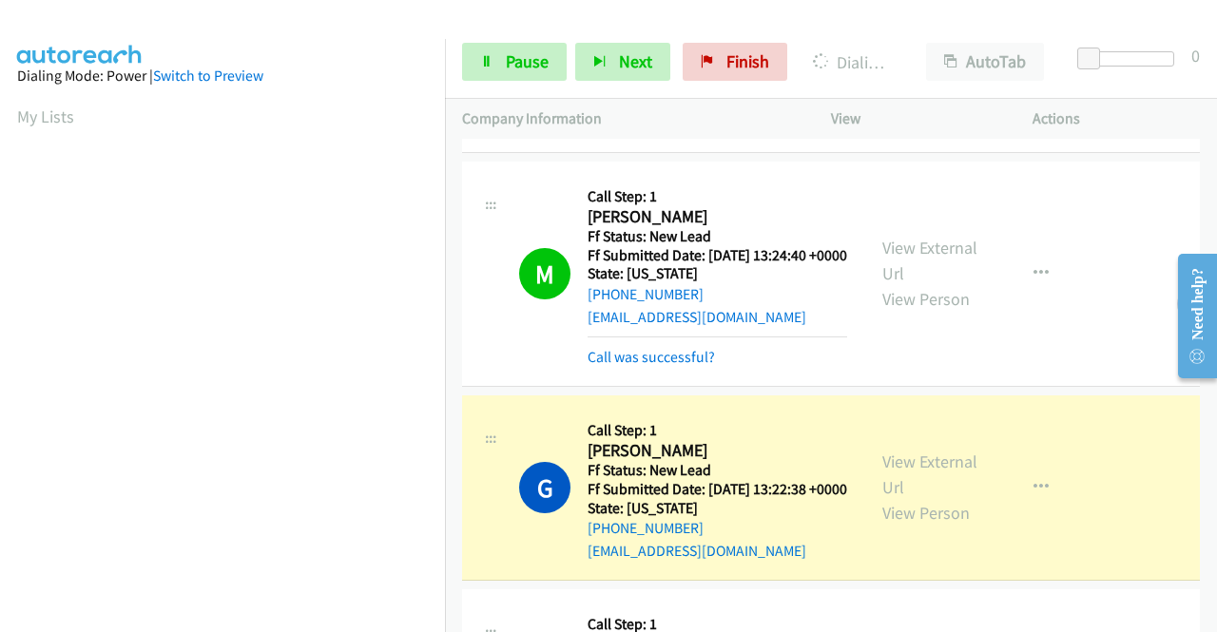
scroll to position [434, 0]
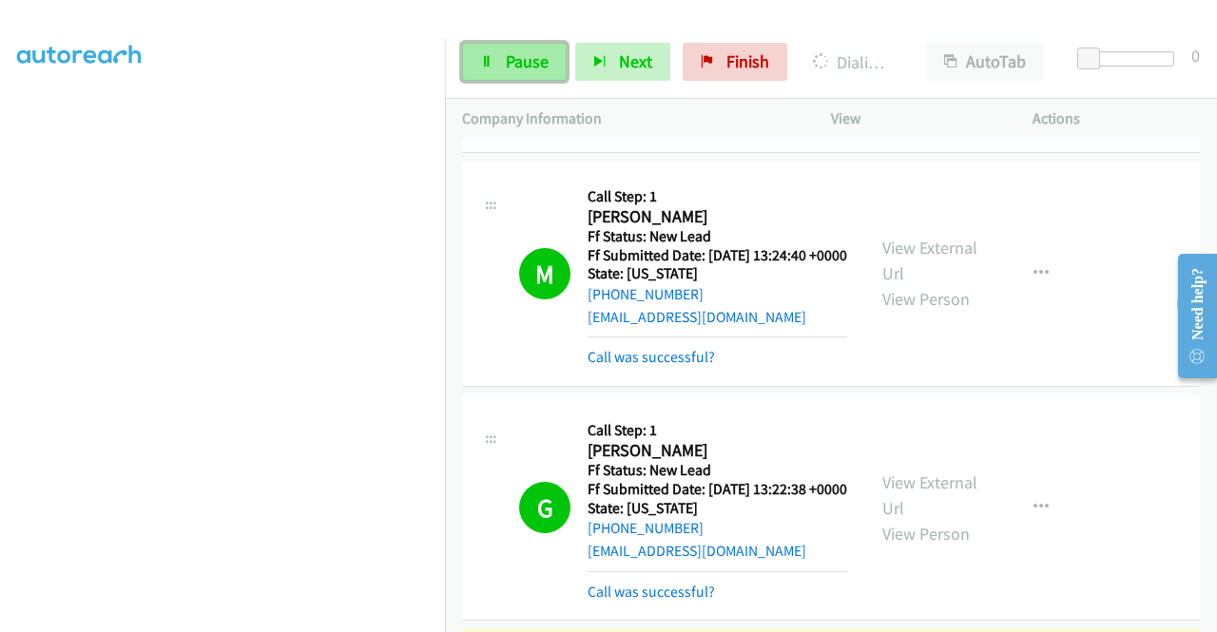
click at [518, 47] on link "Pause" at bounding box center [514, 62] width 105 height 38
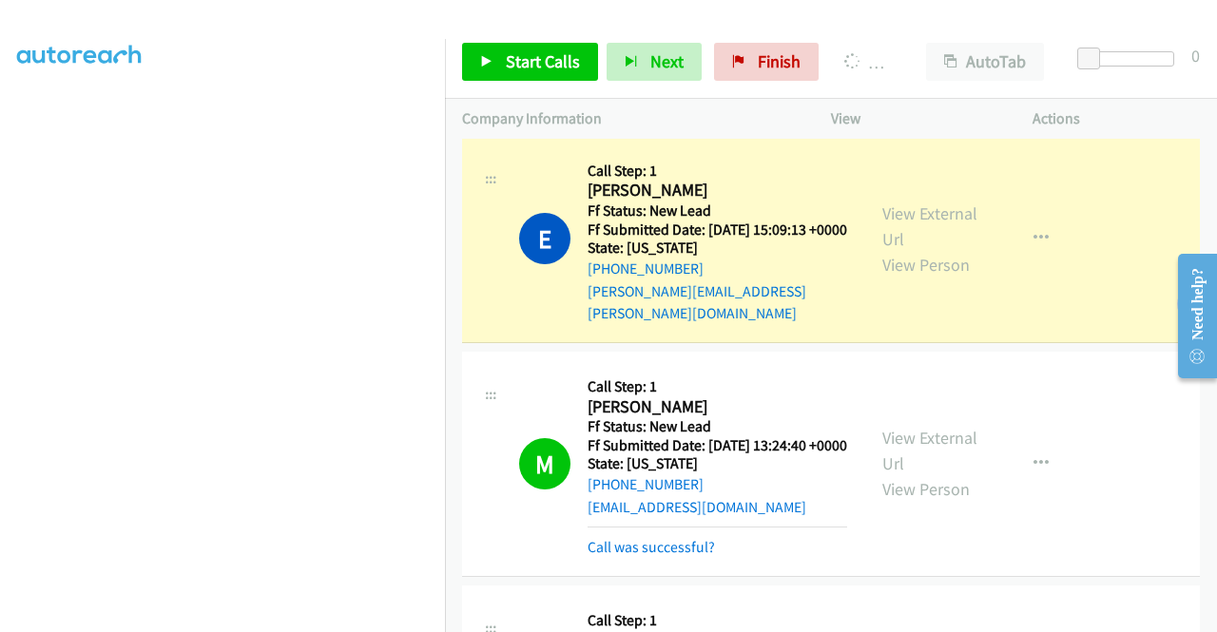
scroll to position [0, 0]
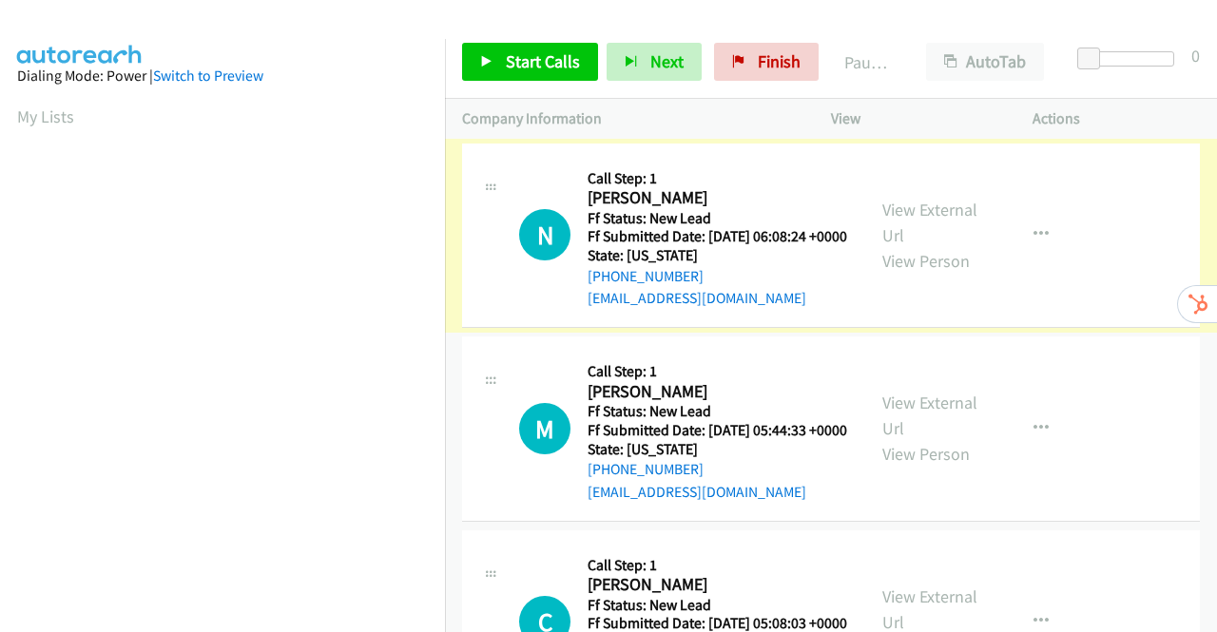
click at [915, 217] on link "View External Url" at bounding box center [929, 223] width 95 height 48
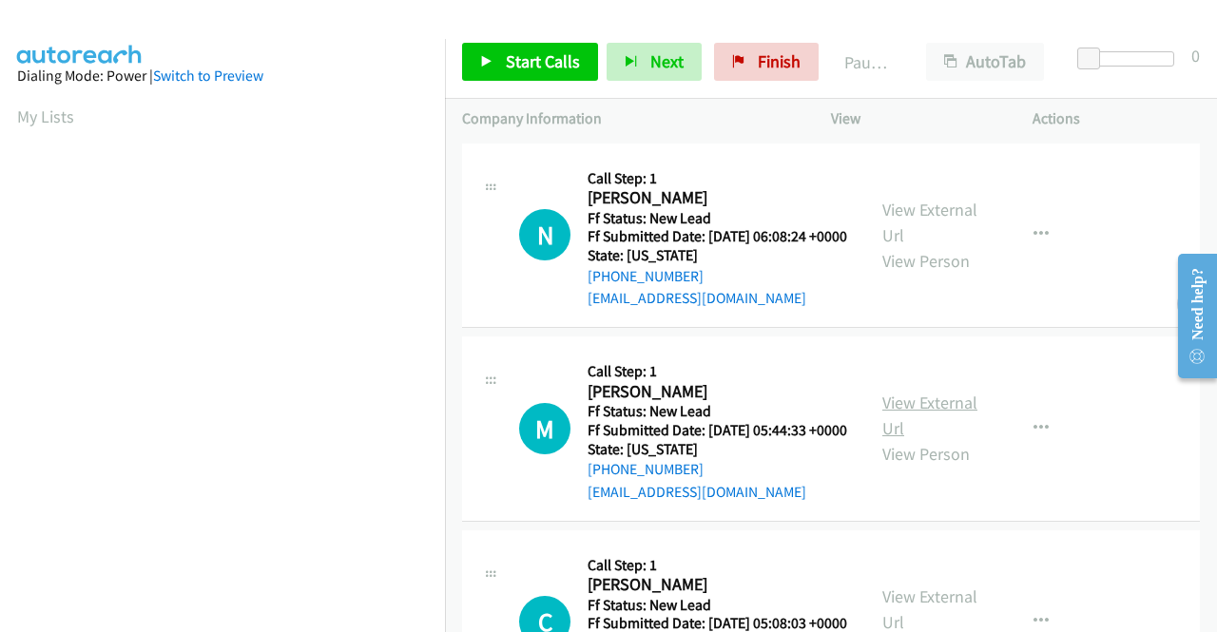
click at [934, 428] on link "View External Url" at bounding box center [929, 416] width 95 height 48
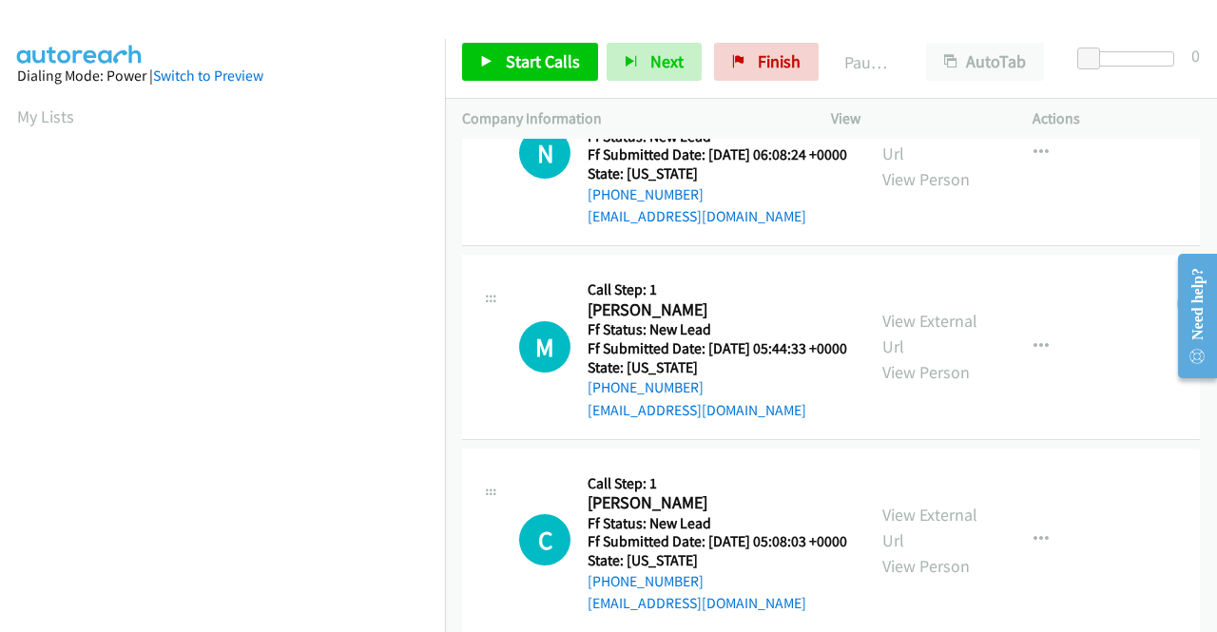
scroll to position [165, 0]
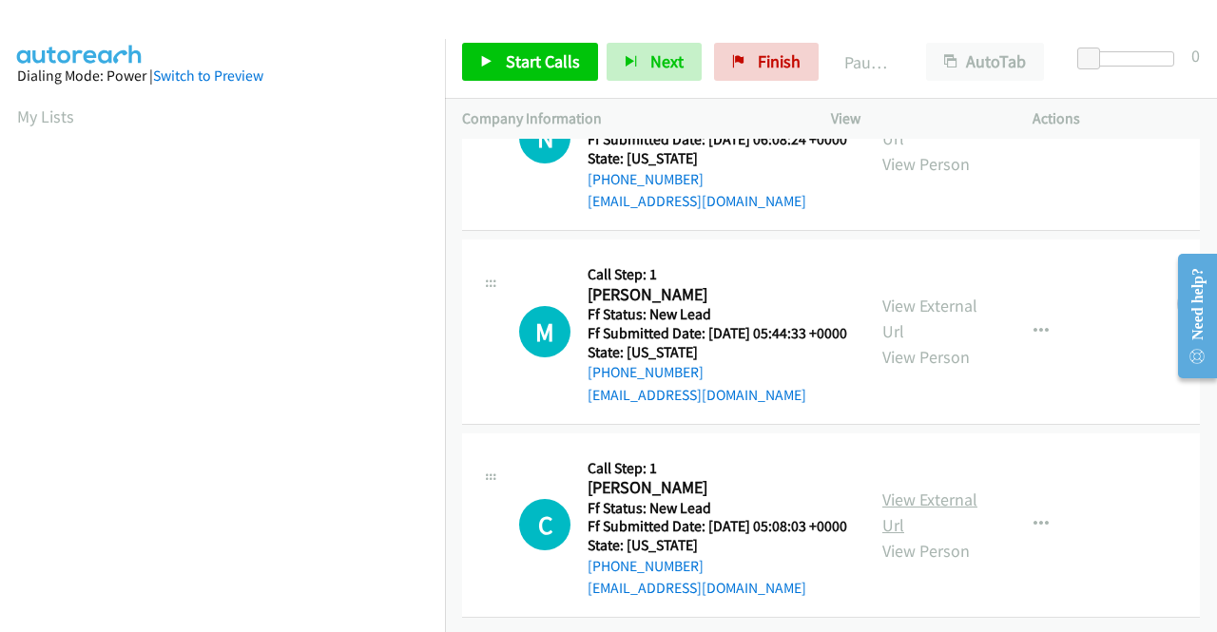
click at [957, 489] on link "View External Url" at bounding box center [929, 513] width 95 height 48
click at [515, 55] on span "Start Calls" at bounding box center [543, 61] width 74 height 22
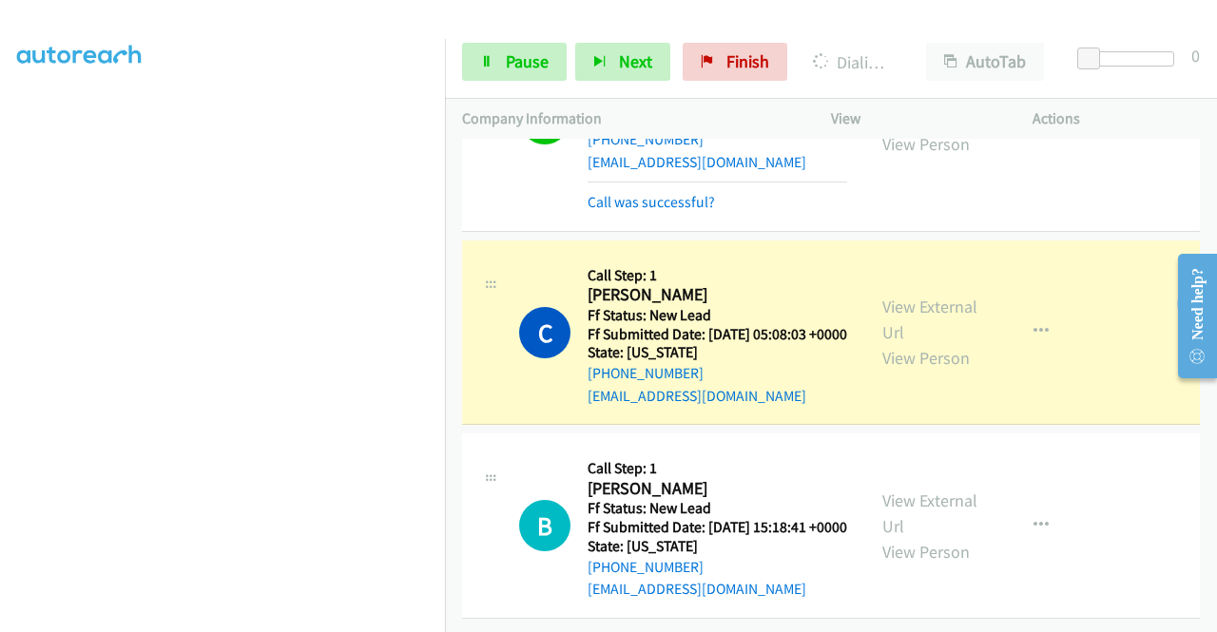
scroll to position [458, 0]
click at [928, 490] on link "View External Url" at bounding box center [929, 514] width 95 height 48
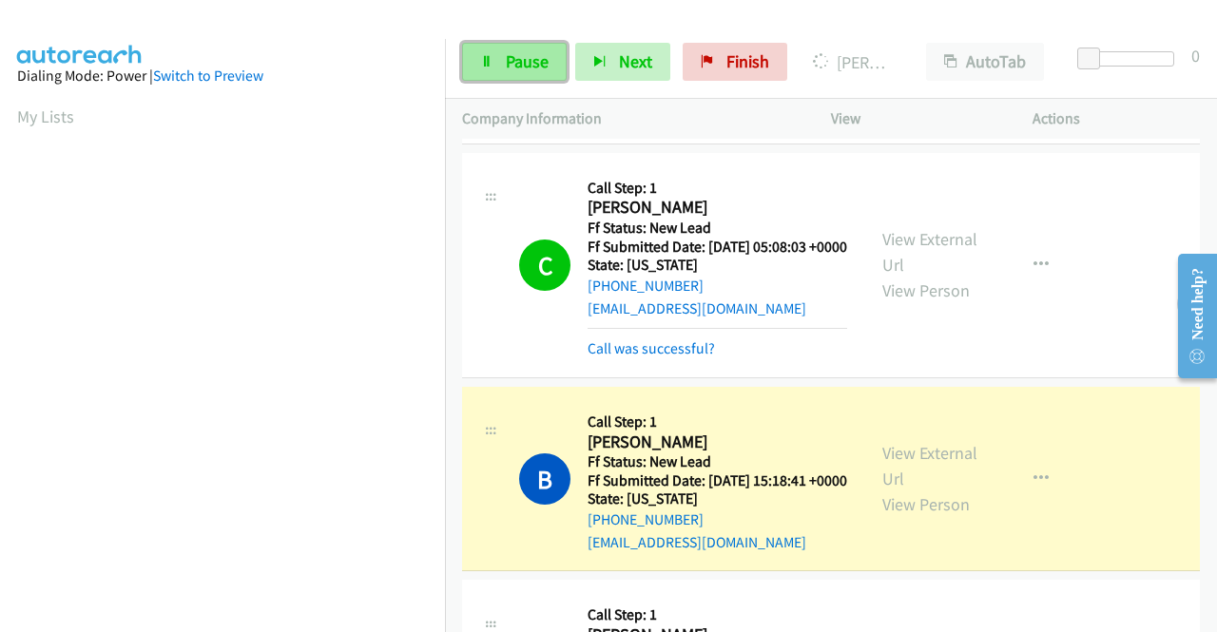
click at [512, 65] on span "Pause" at bounding box center [527, 61] width 43 height 22
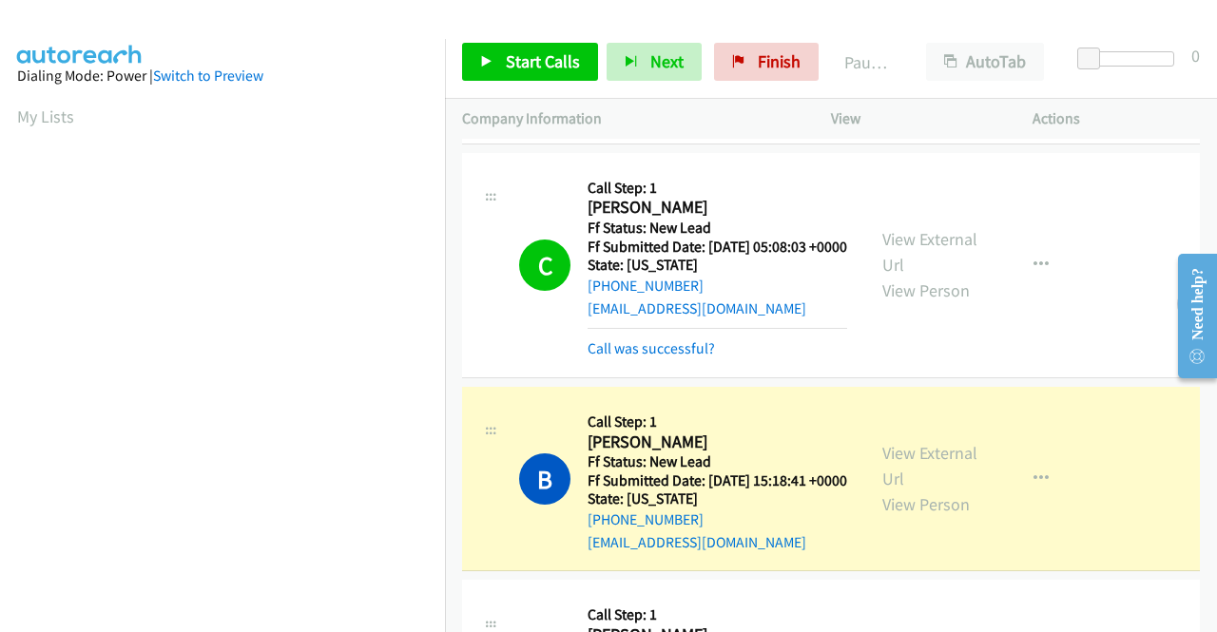
scroll to position [434, 0]
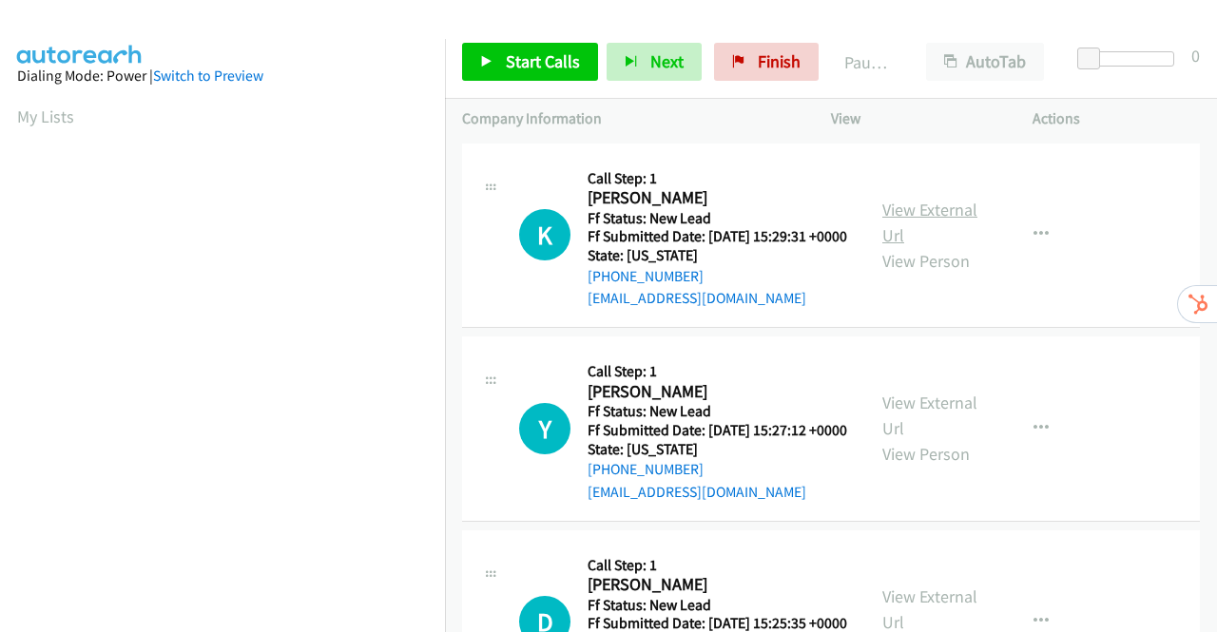
click at [930, 220] on link "View External Url" at bounding box center [929, 223] width 95 height 48
click at [899, 429] on link "View External Url" at bounding box center [929, 416] width 95 height 48
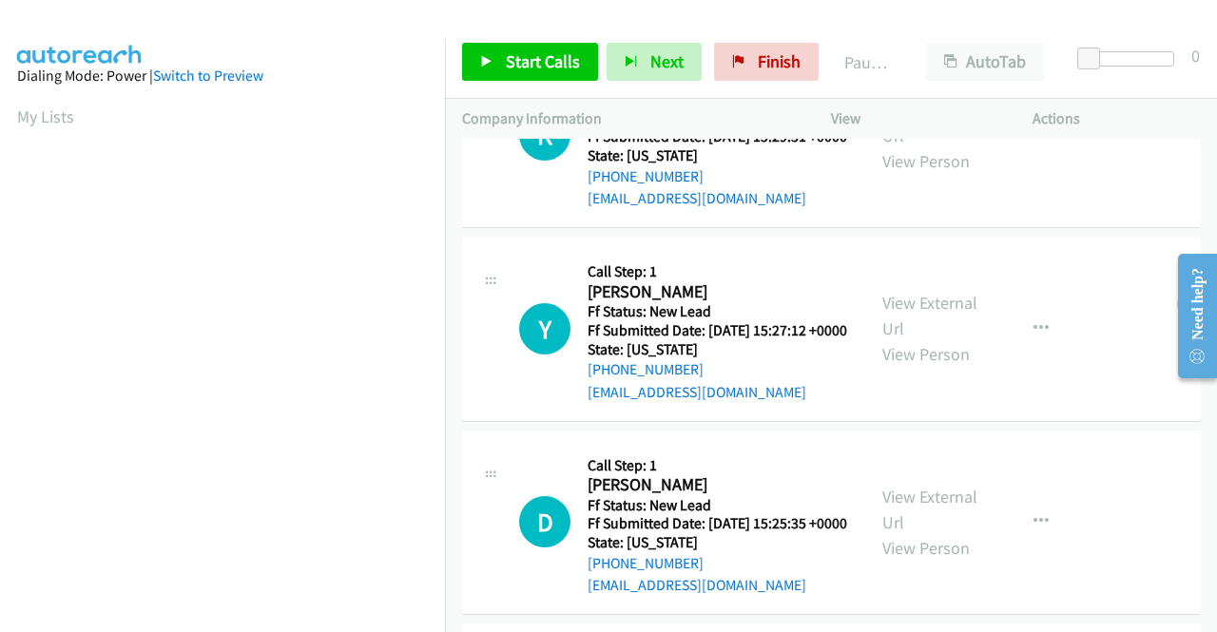
scroll to position [285, 0]
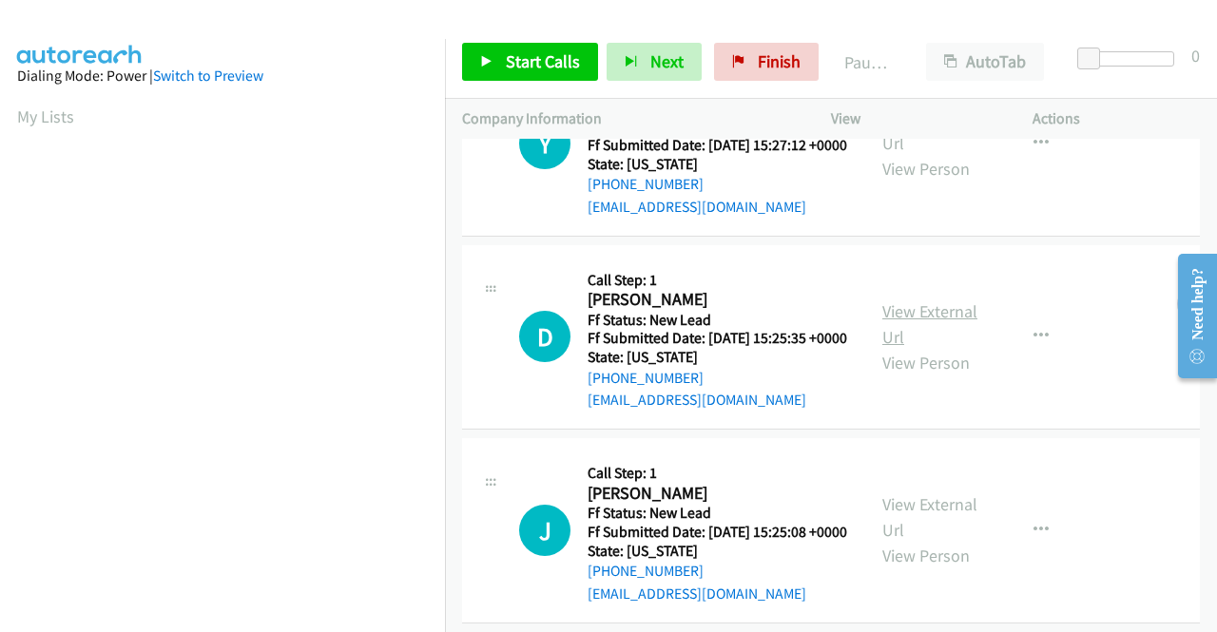
click at [921, 348] on link "View External Url" at bounding box center [929, 324] width 95 height 48
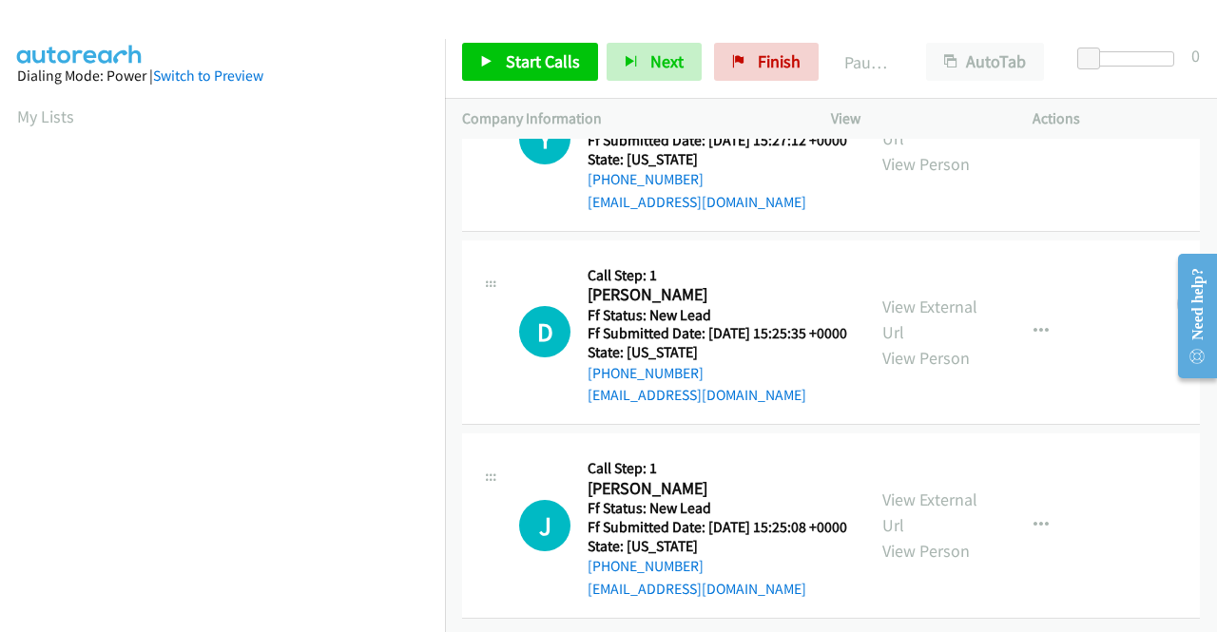
scroll to position [377, 0]
click at [954, 489] on link "View External Url" at bounding box center [929, 513] width 95 height 48
click at [530, 67] on span "Start Calls" at bounding box center [543, 61] width 74 height 22
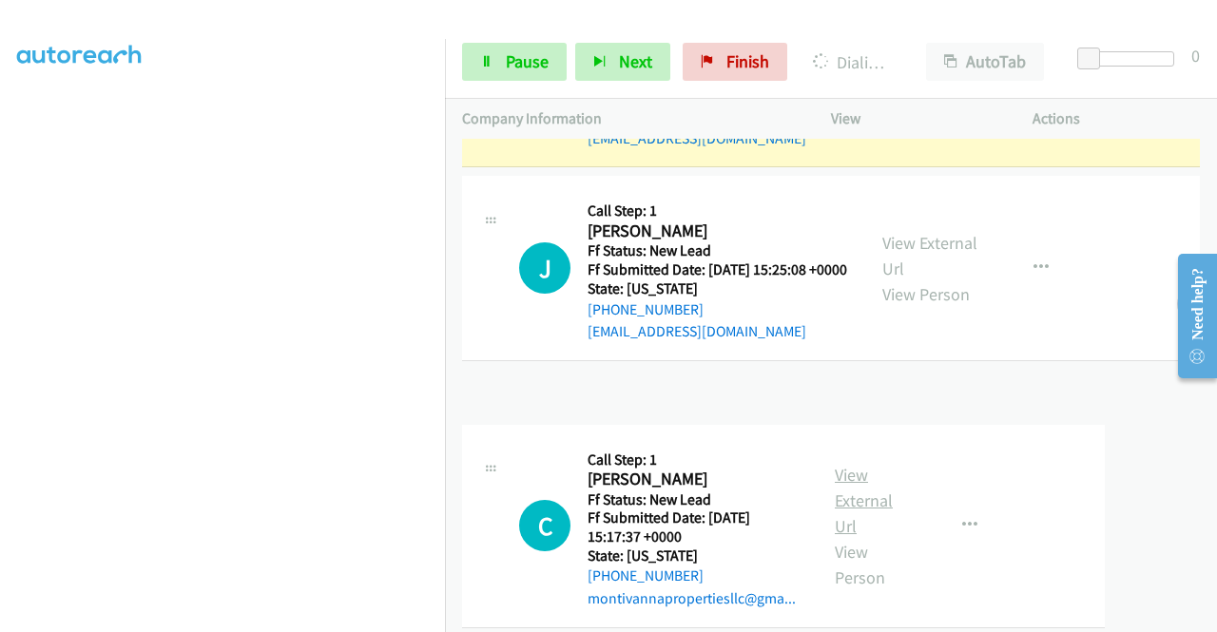
scroll to position [669, 0]
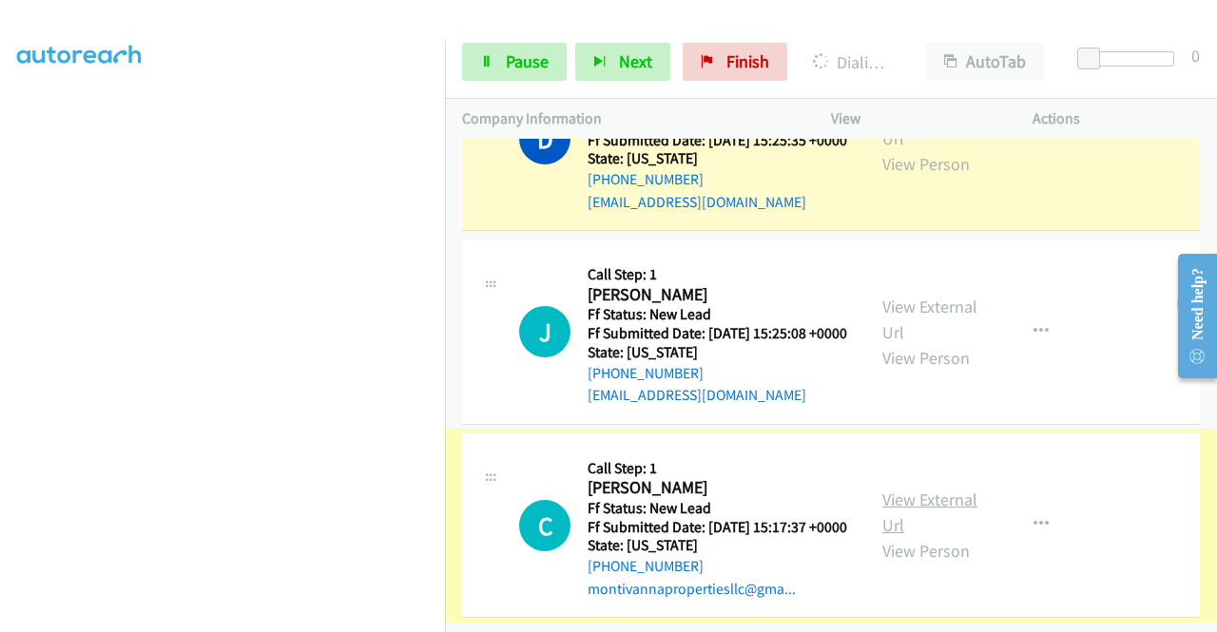
click at [932, 489] on link "View External Url" at bounding box center [929, 513] width 95 height 48
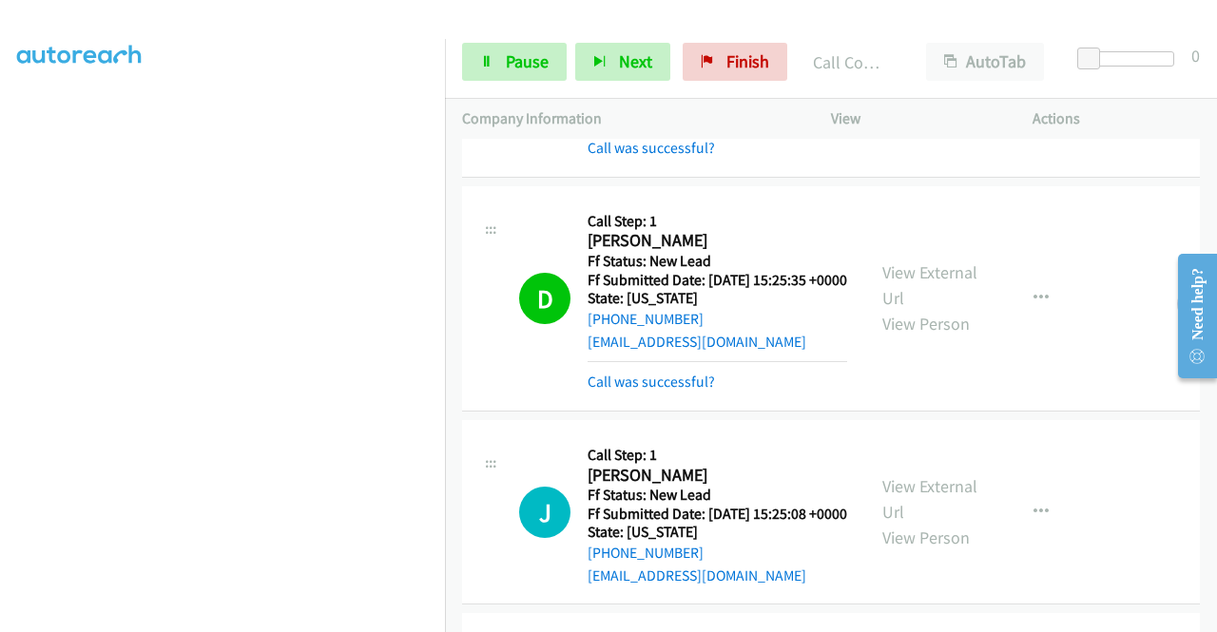
scroll to position [710, 0]
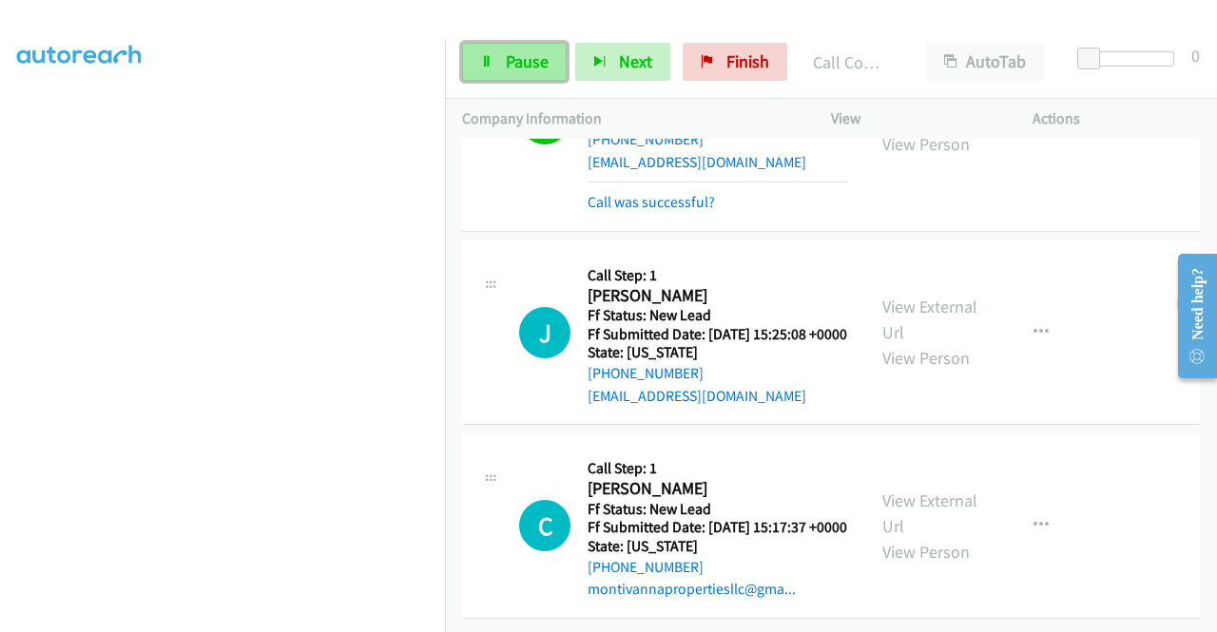
click at [481, 56] on icon at bounding box center [486, 62] width 13 height 13
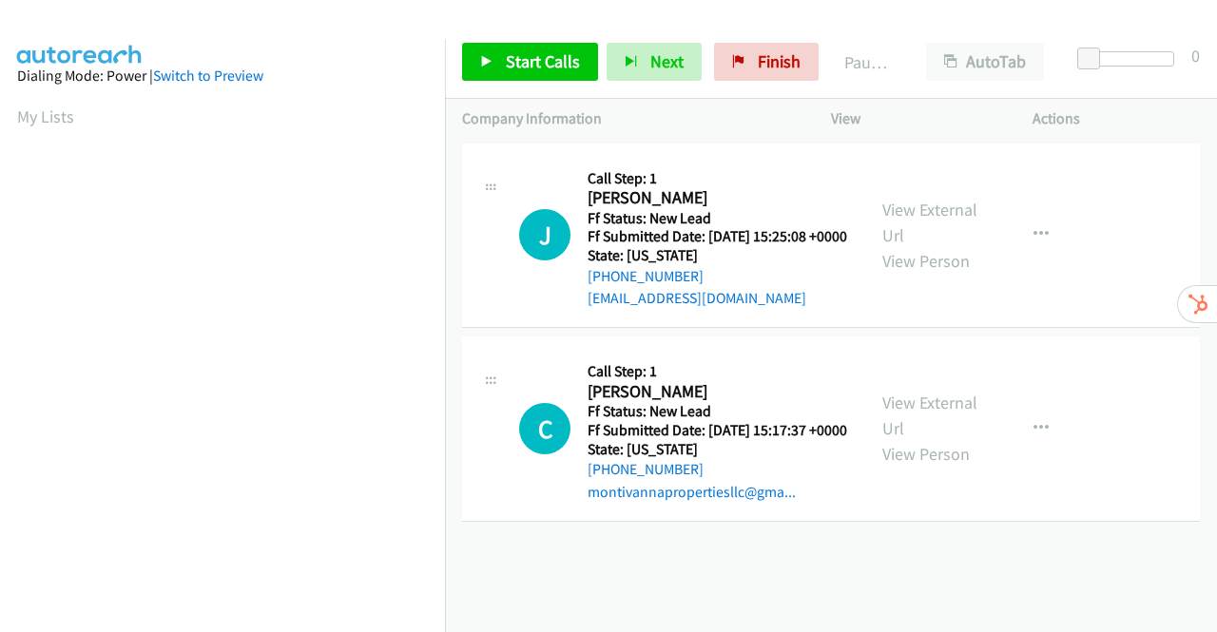
click at [529, 58] on span "Start Calls" at bounding box center [543, 61] width 74 height 22
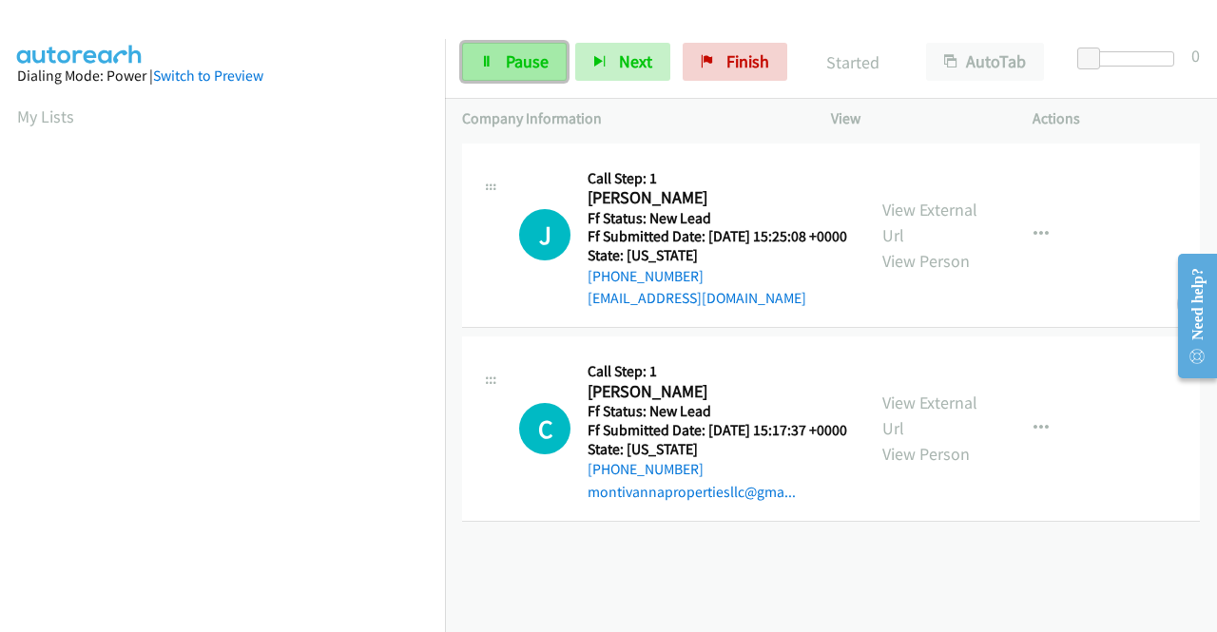
click at [520, 55] on span "Pause" at bounding box center [527, 61] width 43 height 22
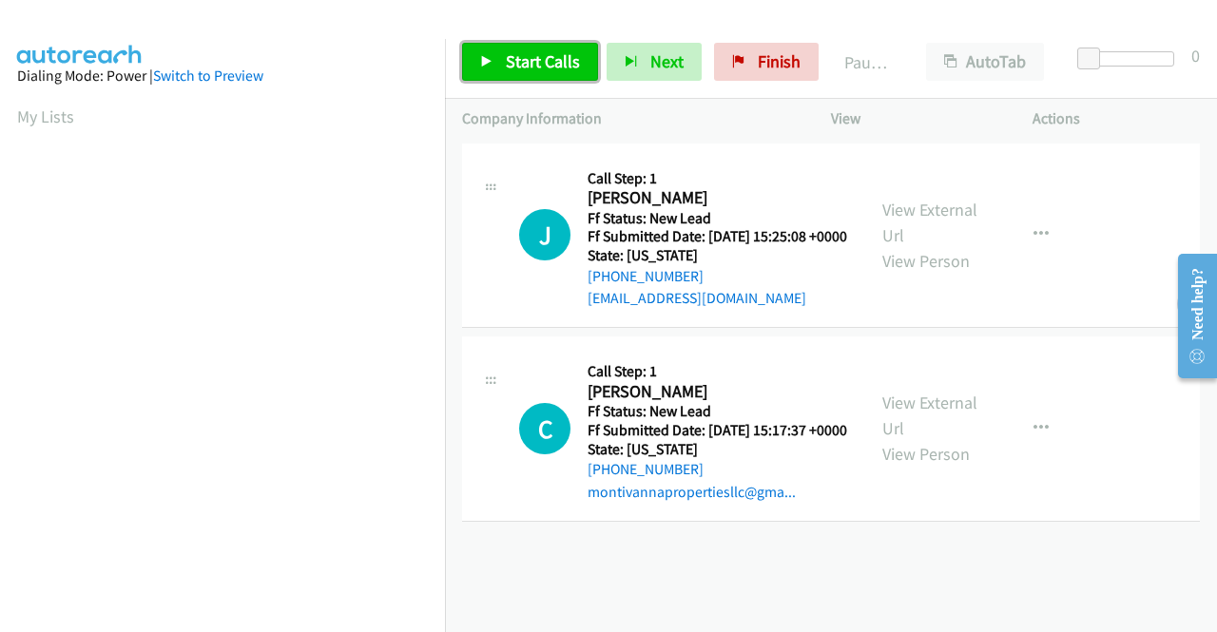
click at [539, 63] on span "Start Calls" at bounding box center [543, 61] width 74 height 22
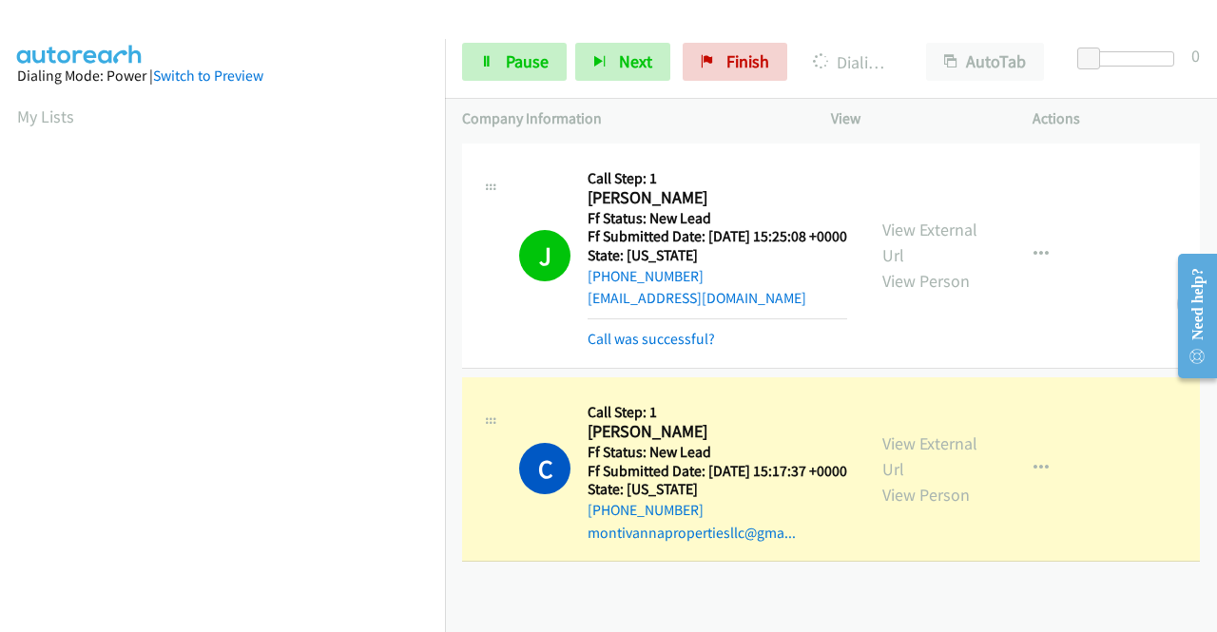
scroll to position [380, 0]
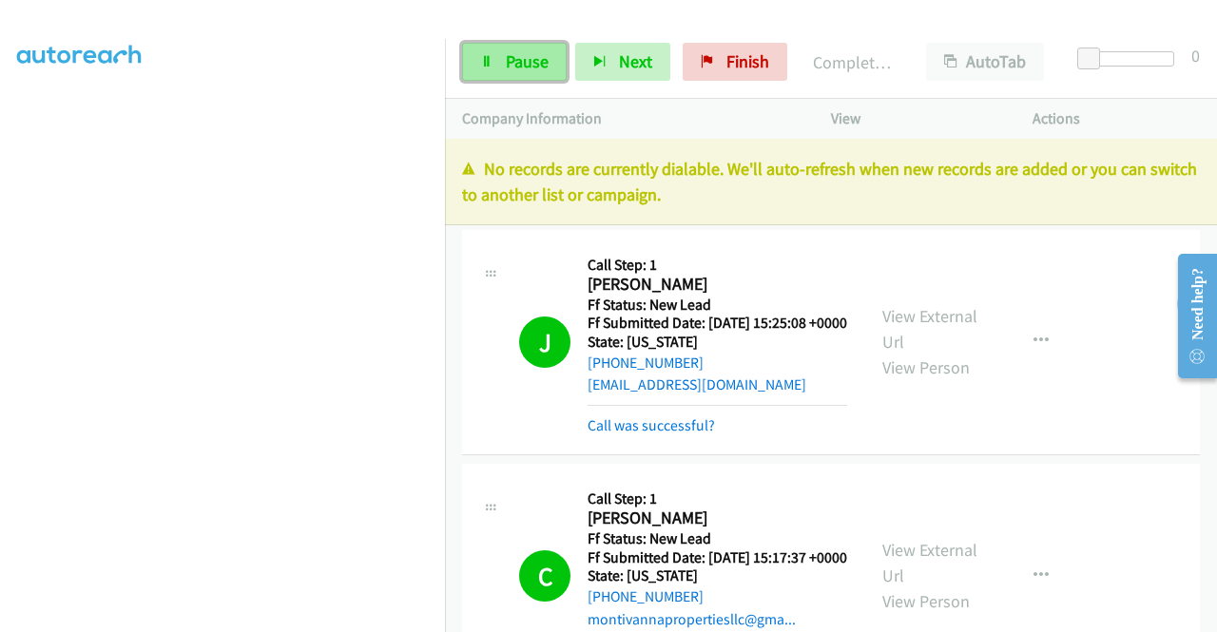
click at [492, 55] on link "Pause" at bounding box center [514, 62] width 105 height 38
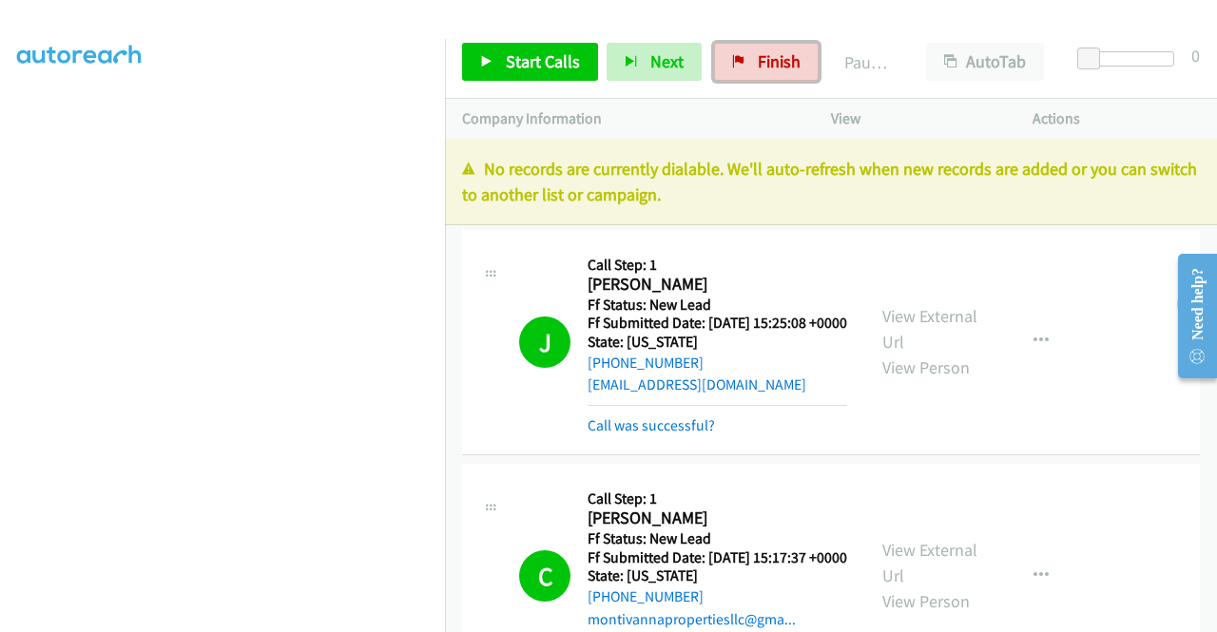
click at [748, 67] on link "Finish" at bounding box center [766, 62] width 105 height 38
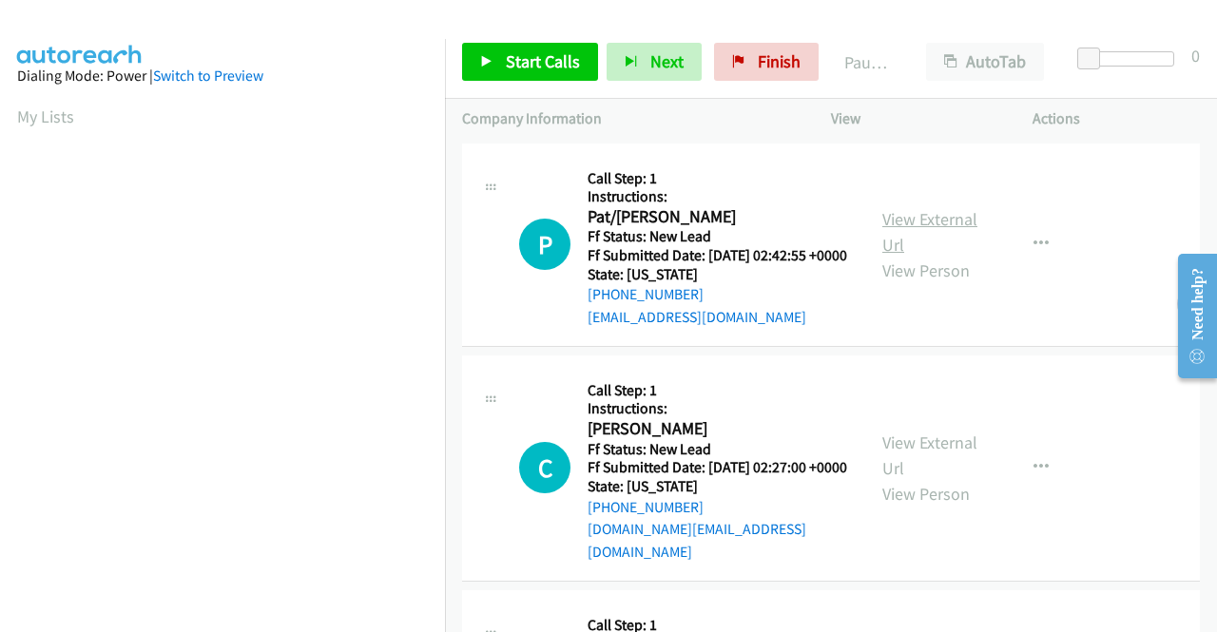
click at [915, 225] on link "View External Url" at bounding box center [929, 232] width 95 height 48
click at [935, 461] on link "View External Url" at bounding box center [929, 456] width 95 height 48
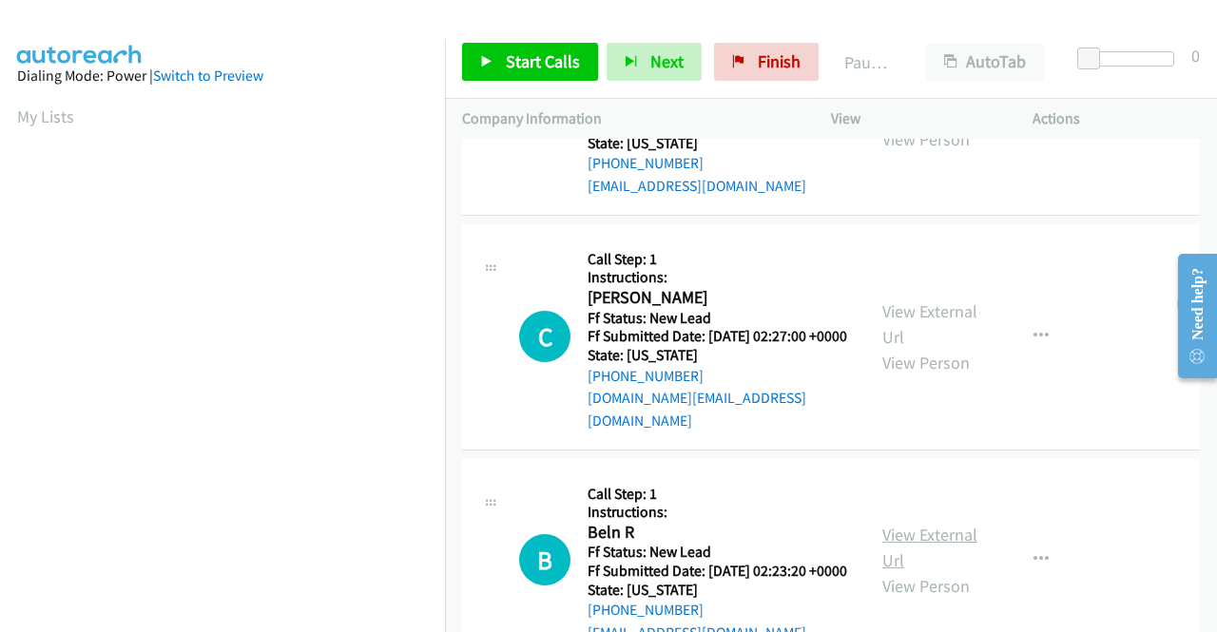
scroll to position [285, 0]
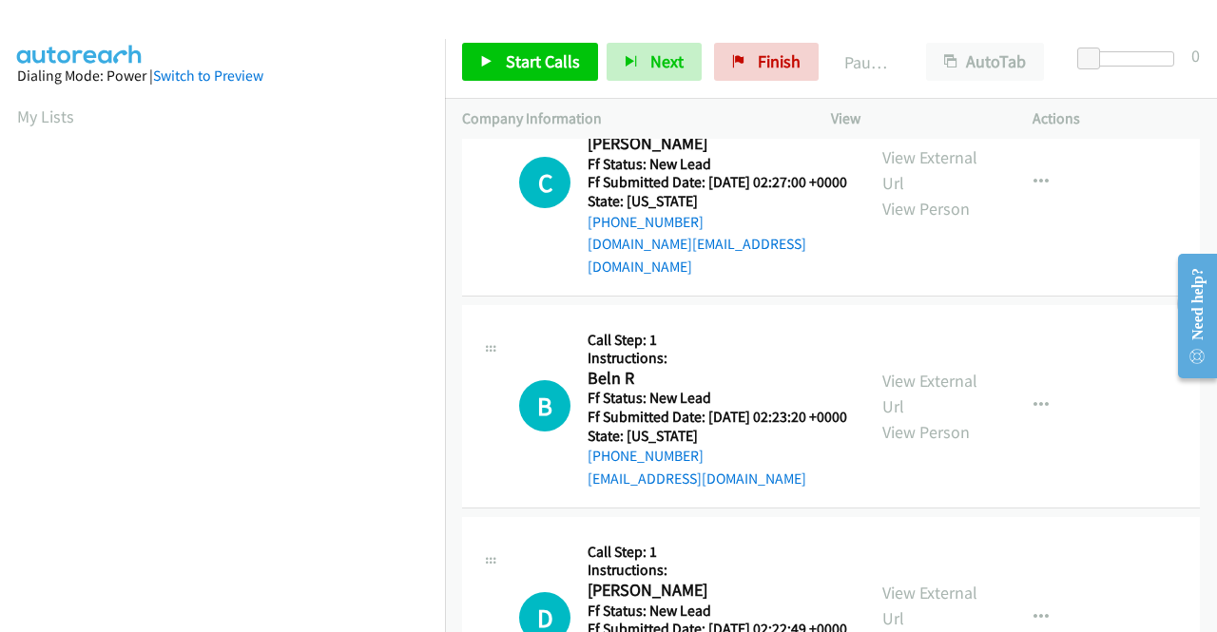
click at [946, 415] on div "View External Url View Person" at bounding box center [931, 406] width 99 height 77
click at [946, 404] on link "View External Url" at bounding box center [929, 394] width 95 height 48
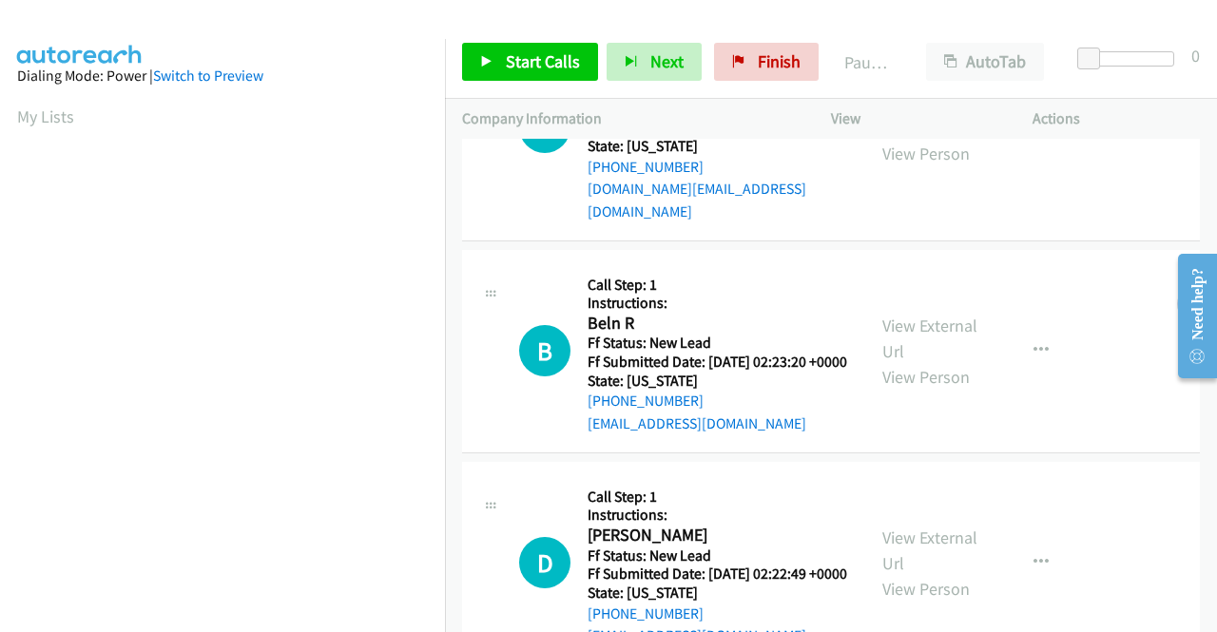
scroll to position [380, 0]
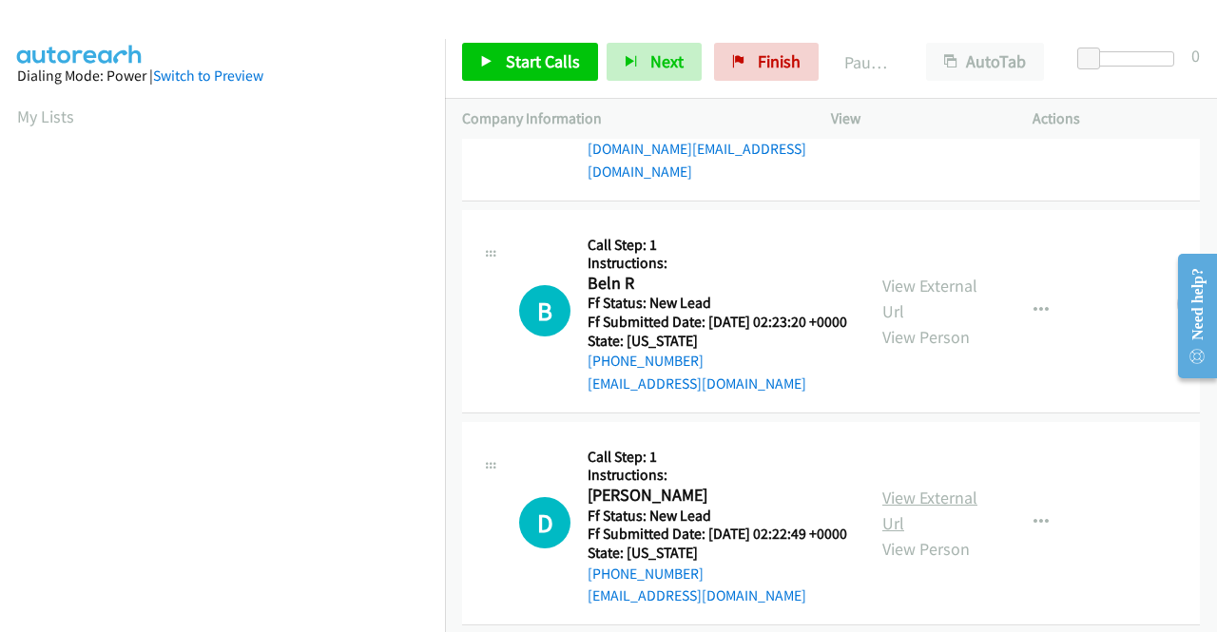
click at [956, 534] on link "View External Url" at bounding box center [929, 511] width 95 height 48
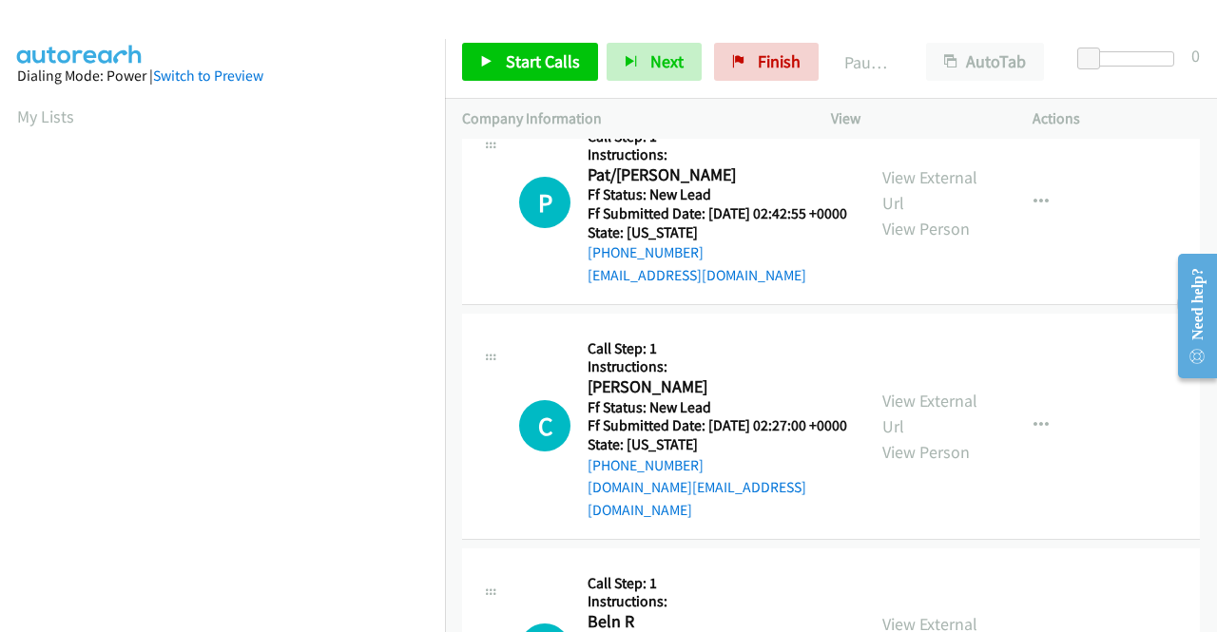
scroll to position [0, 0]
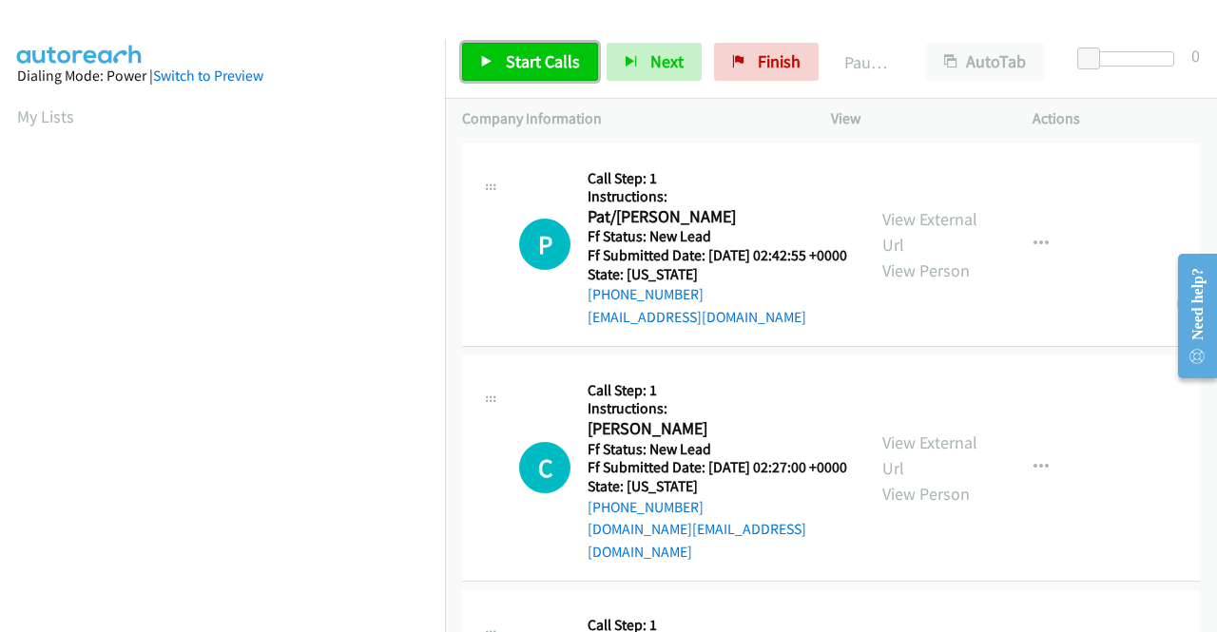
drag, startPoint x: 525, startPoint y: 47, endPoint x: 528, endPoint y: 62, distance: 15.5
click at [525, 47] on link "Start Calls" at bounding box center [530, 62] width 136 height 38
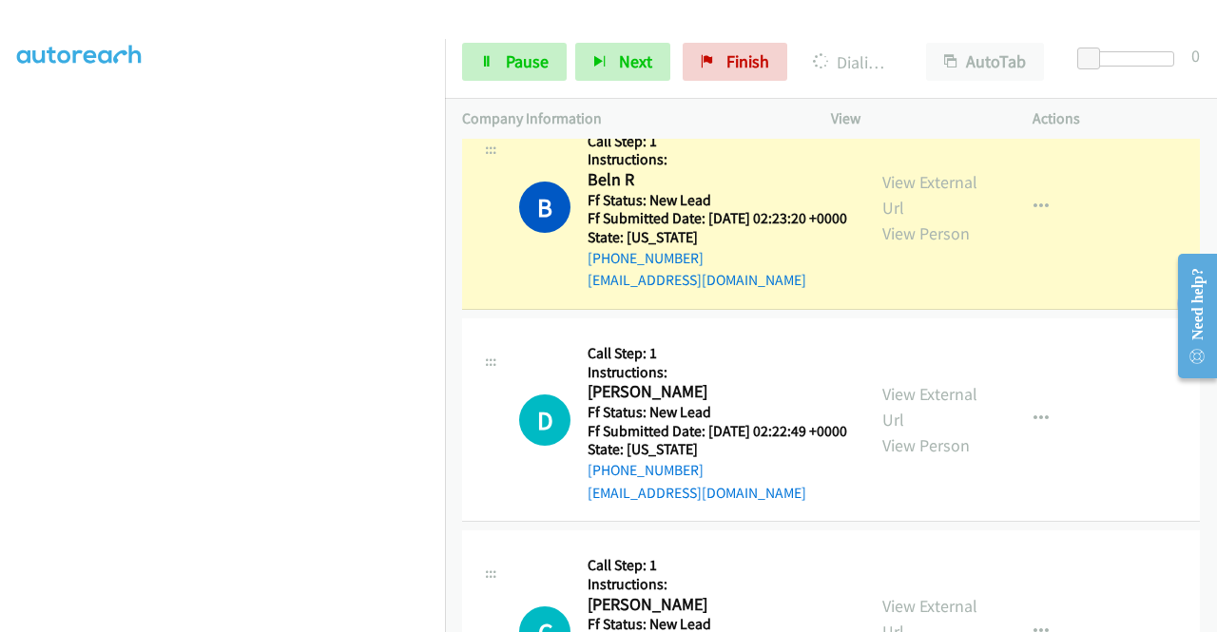
scroll to position [570, 0]
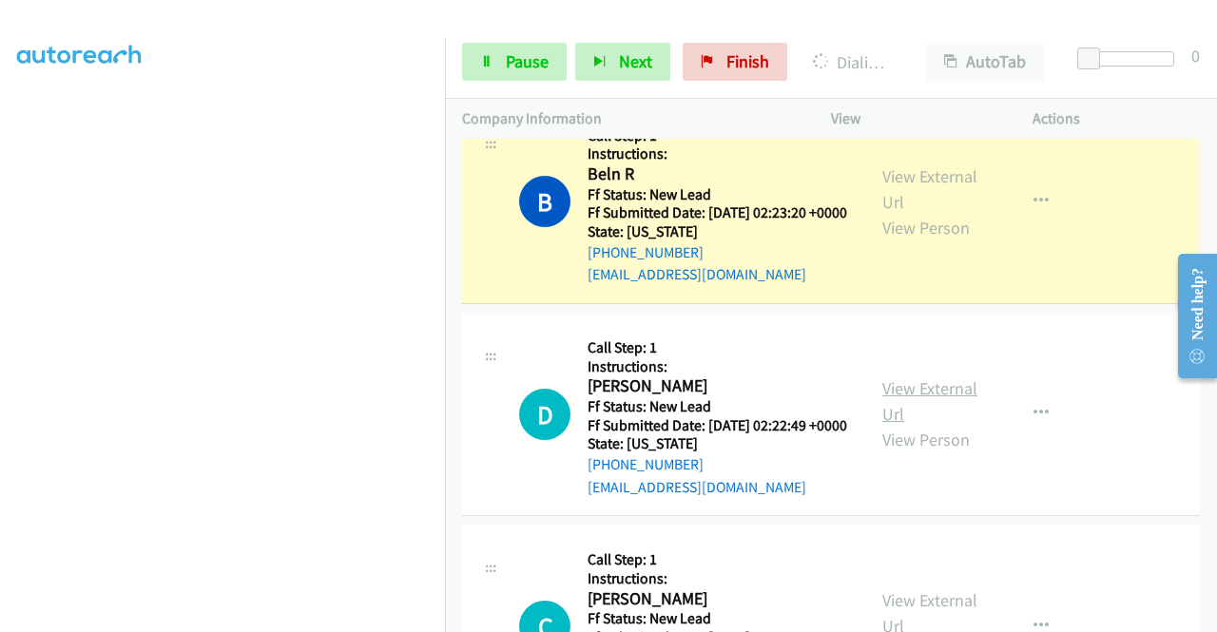
click at [958, 425] on link "View External Url" at bounding box center [929, 401] width 95 height 48
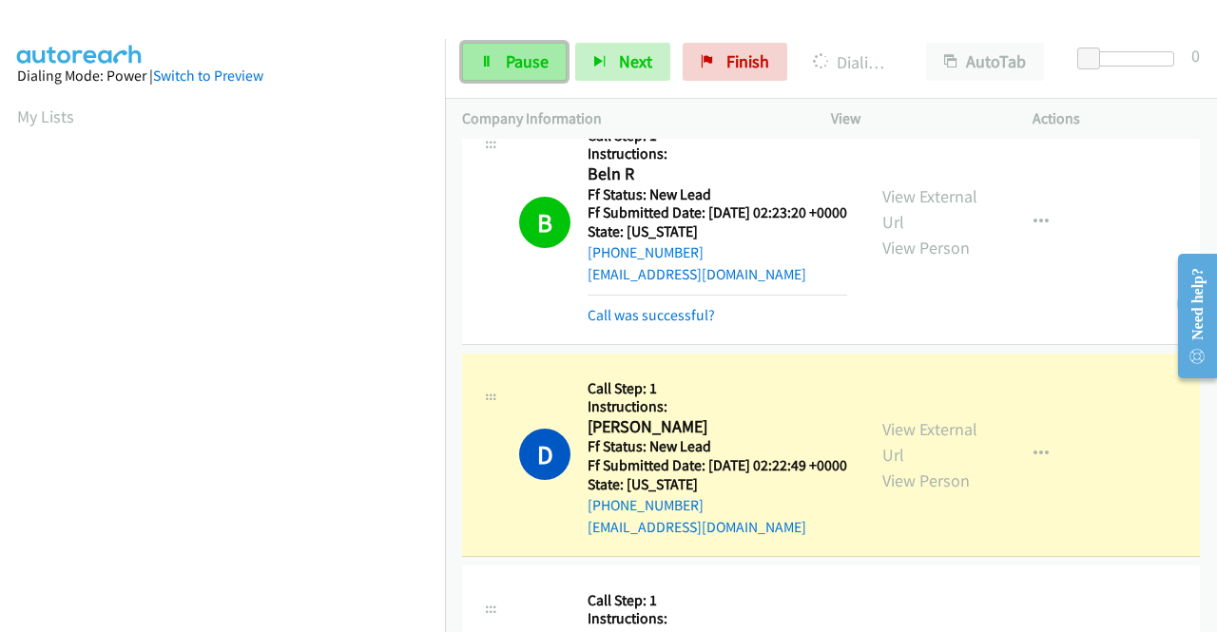
click at [520, 66] on span "Pause" at bounding box center [527, 61] width 43 height 22
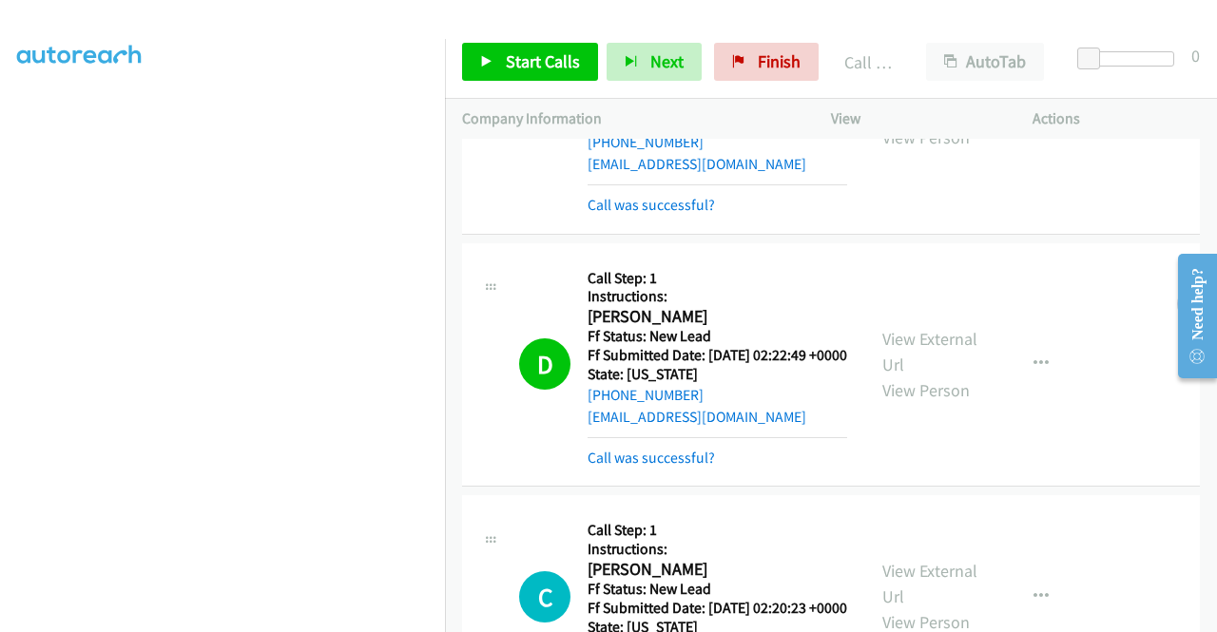
scroll to position [856, 0]
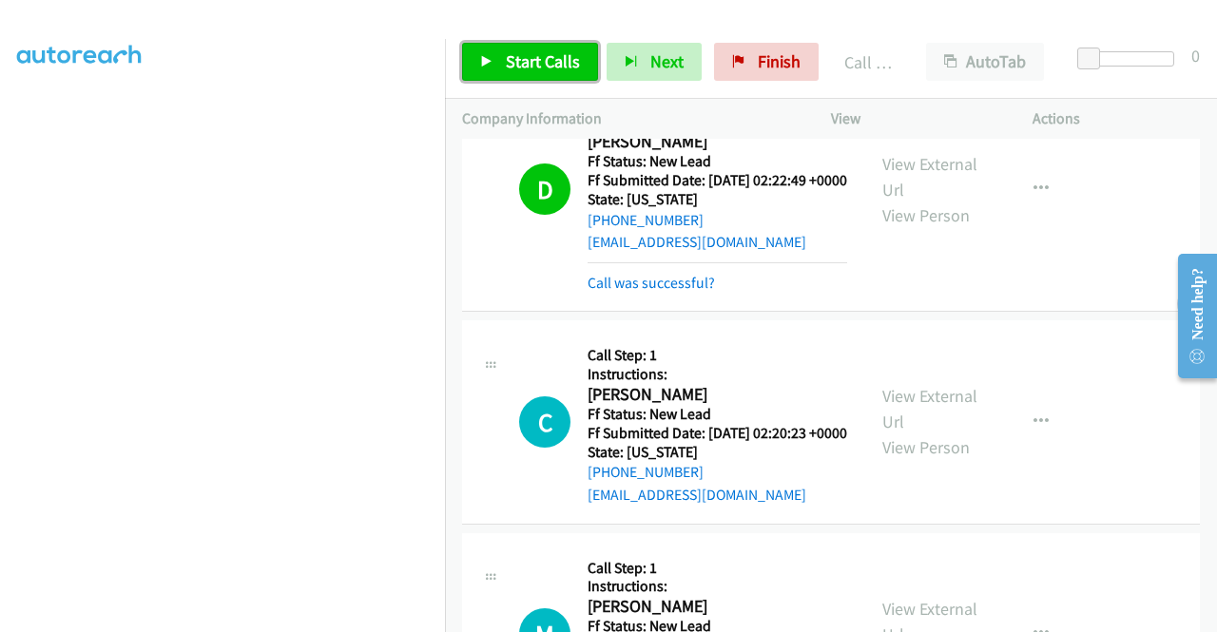
click at [545, 67] on span "Start Calls" at bounding box center [543, 61] width 74 height 22
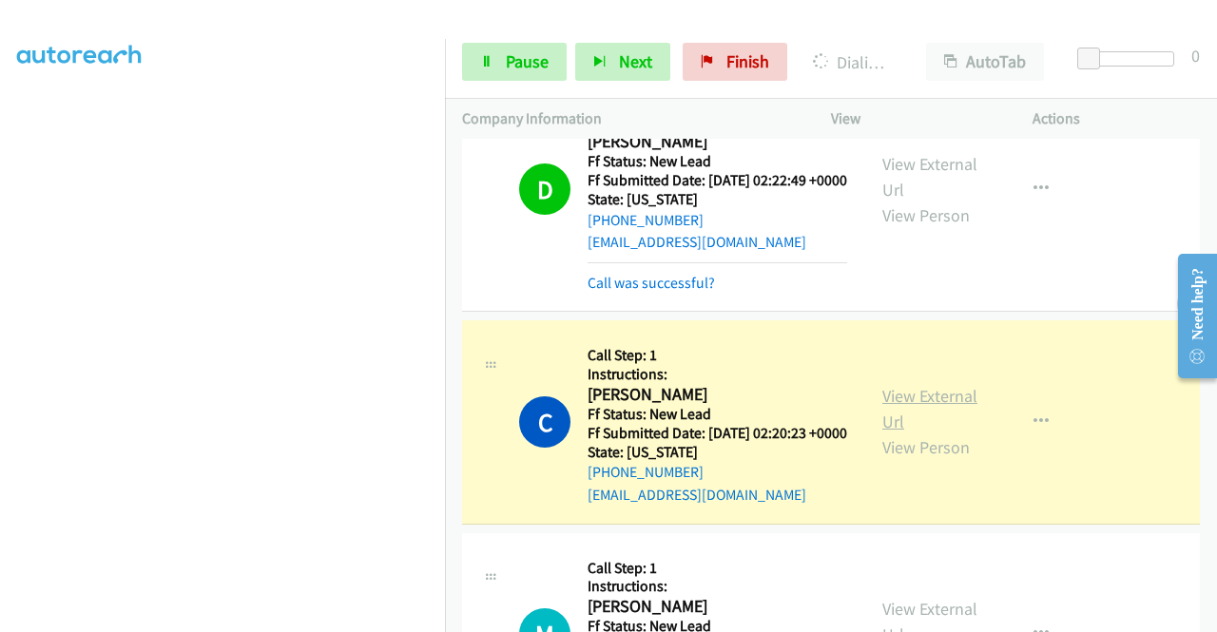
click at [931, 433] on link "View External Url" at bounding box center [929, 409] width 95 height 48
click at [515, 59] on span "Pause" at bounding box center [527, 61] width 43 height 22
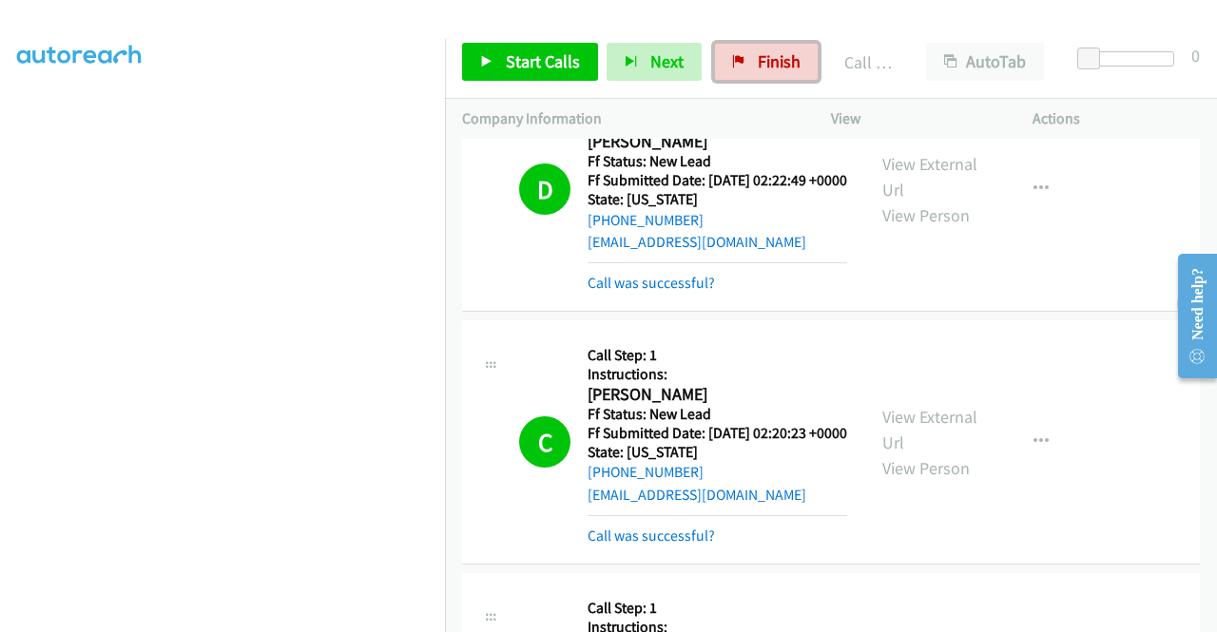
drag, startPoint x: 745, startPoint y: 62, endPoint x: 721, endPoint y: 105, distance: 49.4
click at [745, 62] on link "Finish" at bounding box center [766, 62] width 105 height 38
